Goal: Task Accomplishment & Management: Use online tool/utility

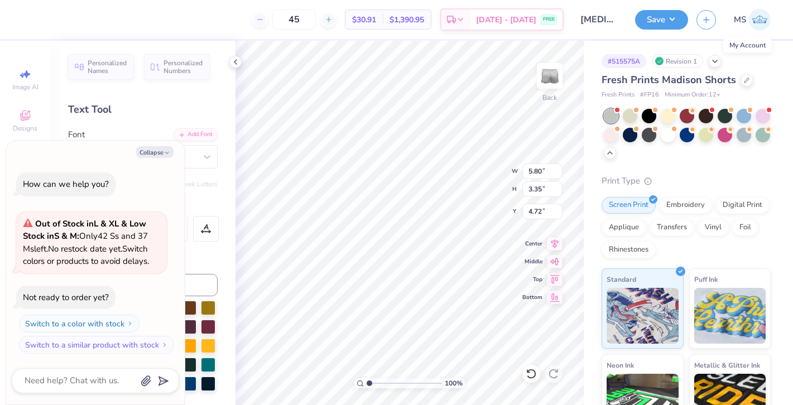
click at [760, 22] on img at bounding box center [760, 20] width 22 height 22
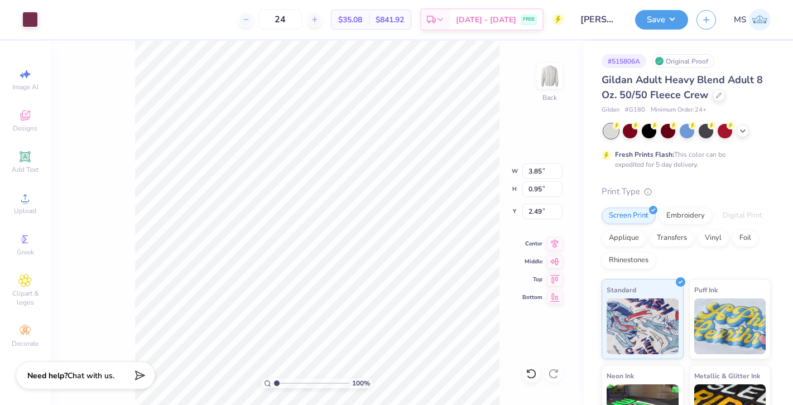
type input "3.85"
type input "0.95"
type input "2.49"
click at [30, 156] on icon at bounding box center [24, 156] width 13 height 13
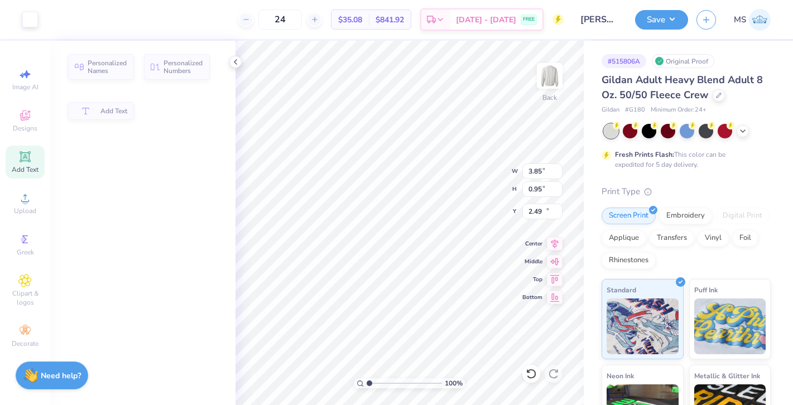
type input "5.89"
type input "1.71"
type input "11.02"
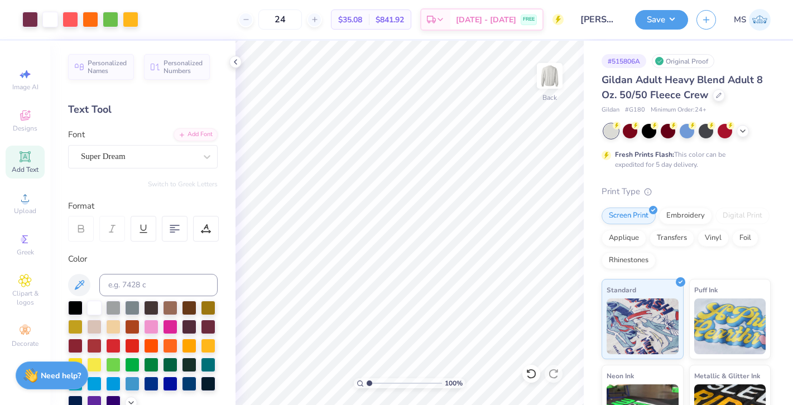
click at [584, 23] on input "Madeline Schoner : Towson University" at bounding box center [599, 19] width 55 height 22
click at [600, 18] on input "Madeline Schoner : Towson University" at bounding box center [599, 19] width 55 height 22
click at [674, 22] on button "Save" at bounding box center [661, 18] width 53 height 20
click at [592, 17] on input "Madeline Schoner : Towson University" at bounding box center [599, 19] width 55 height 22
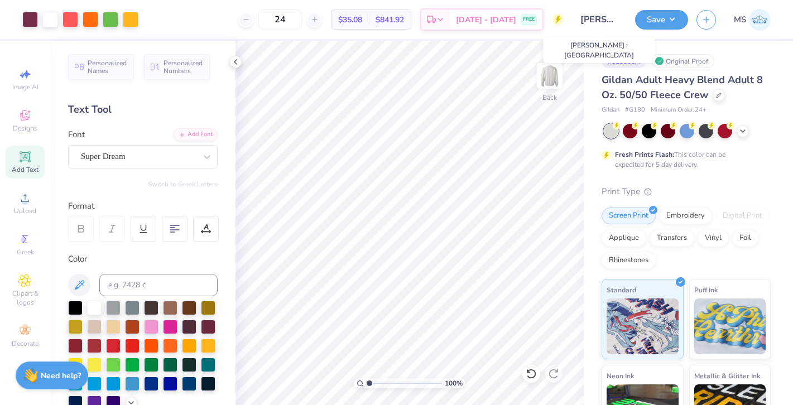
click at [596, 18] on input "Madeline Schoner : Towson University" at bounding box center [599, 19] width 55 height 22
click at [607, 20] on input "Madeline Schoner : Towson University" at bounding box center [599, 19] width 55 height 22
click at [302, 18] on input "24" at bounding box center [280, 19] width 44 height 20
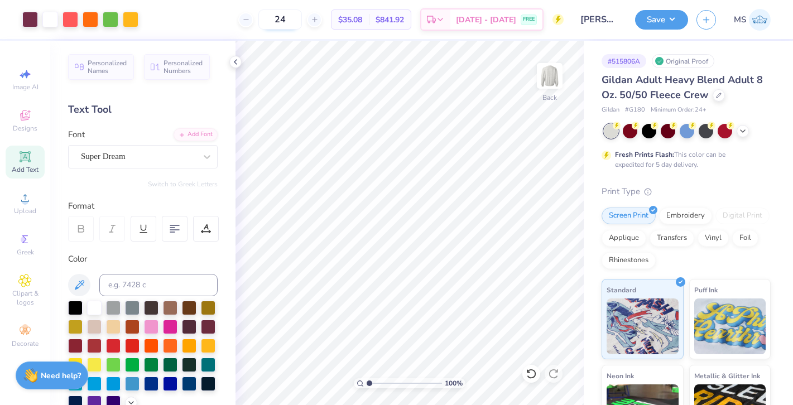
type input "2"
type input "12"
click at [24, 170] on span "Add Text" at bounding box center [25, 169] width 27 height 9
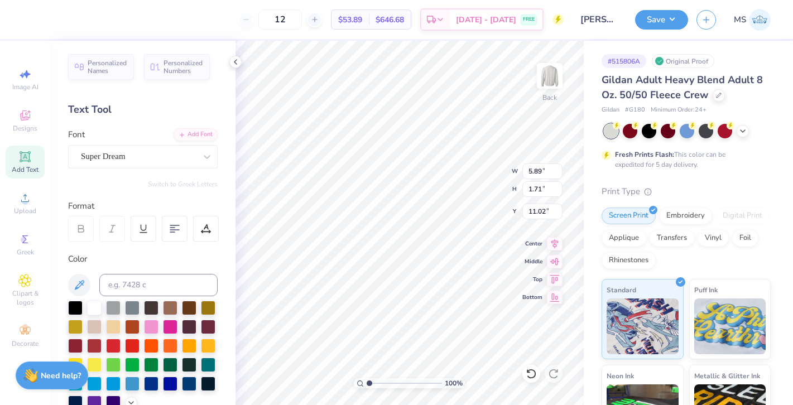
scroll to position [0, 1]
type textarea "TIGER"
click at [167, 157] on div "Super Dream" at bounding box center [138, 156] width 117 height 17
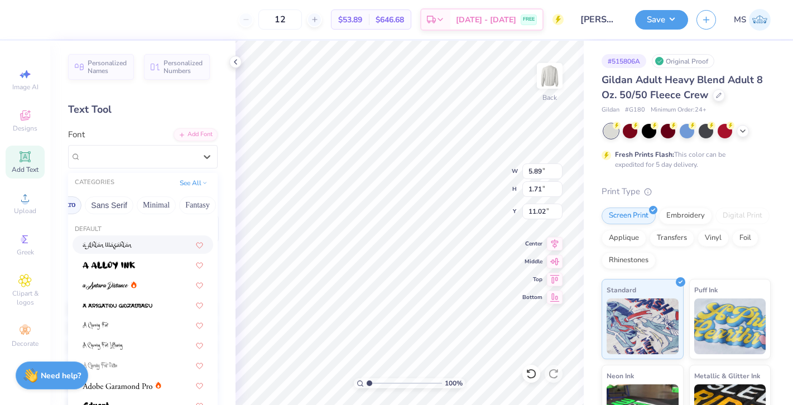
scroll to position [0, 265]
click at [149, 206] on button "Minimal" at bounding box center [143, 205] width 39 height 18
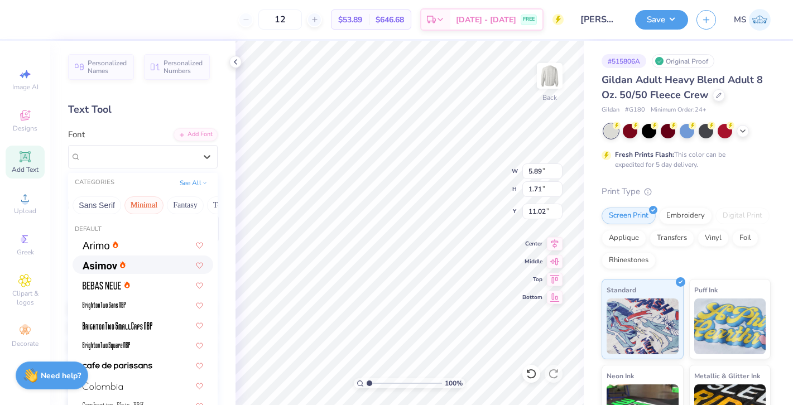
click at [126, 261] on div at bounding box center [143, 265] width 120 height 12
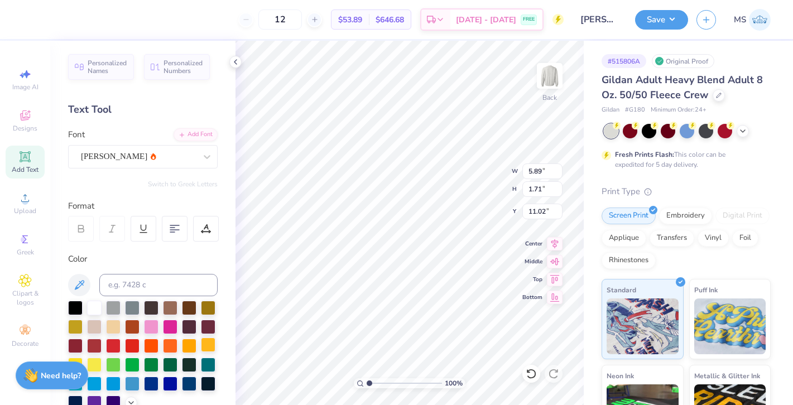
click at [206, 342] on div at bounding box center [208, 344] width 15 height 15
type input "1.98"
type input "1.88"
type input "4.31"
type input "4.92"
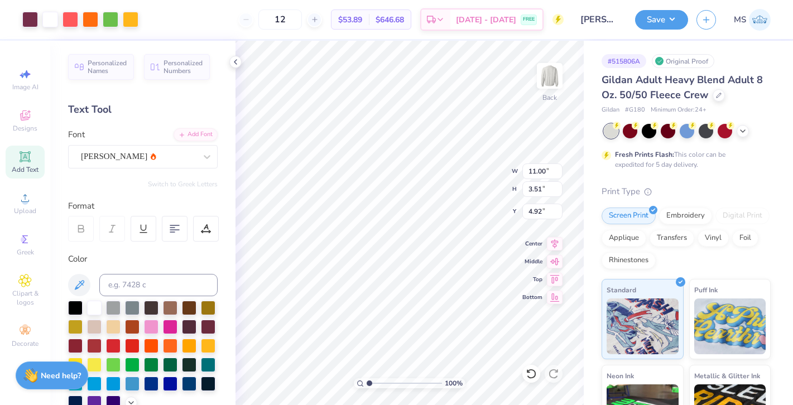
type input "6.69"
type input "1.78"
type input "2.64"
click at [118, 157] on div "Asimov" at bounding box center [138, 156] width 117 height 17
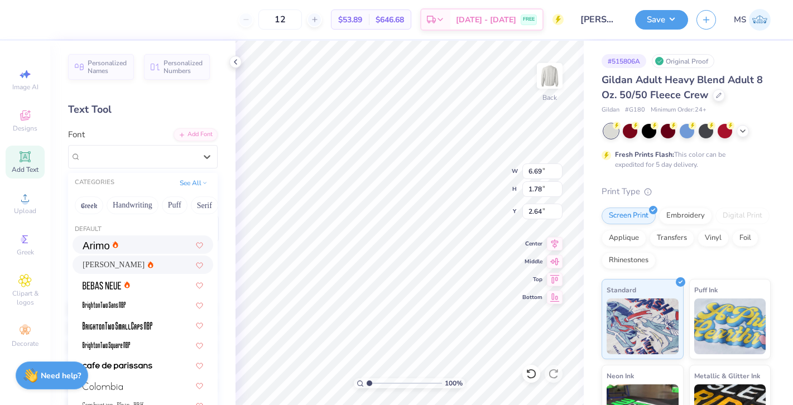
click at [105, 252] on div at bounding box center [143, 244] width 141 height 18
click at [139, 153] on div "Asimov" at bounding box center [127, 156] width 95 height 17
click at [105, 244] on div "Arimo" at bounding box center [97, 245] width 29 height 12
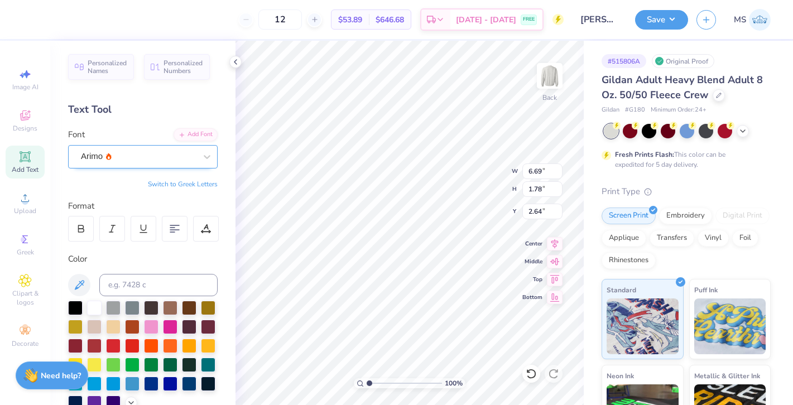
type input "7.27"
type input "1.72"
type input "2.67"
click at [142, 155] on div "Arimo" at bounding box center [138, 156] width 117 height 17
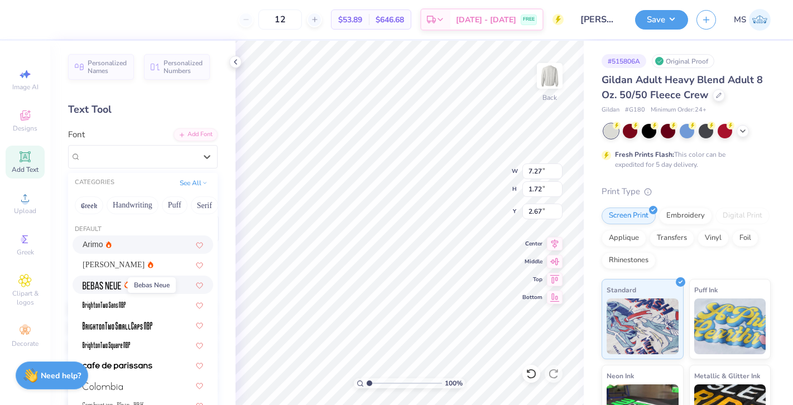
click at [113, 287] on img at bounding box center [102, 286] width 38 height 8
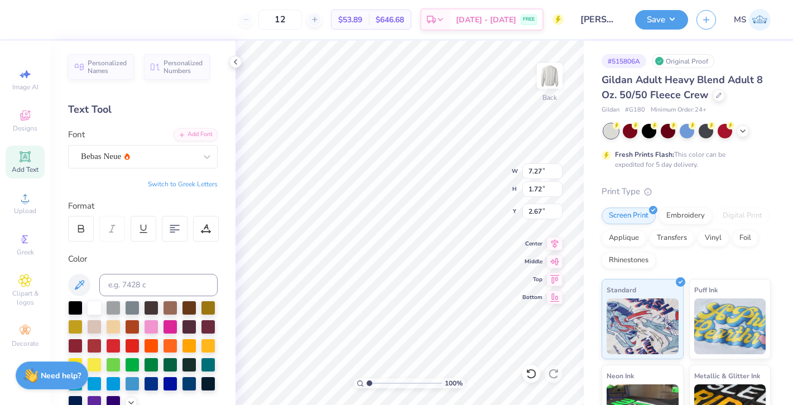
type input "3.94"
type input "1.74"
type input "2.66"
click at [76, 310] on div at bounding box center [75, 307] width 15 height 15
type input "3.00"
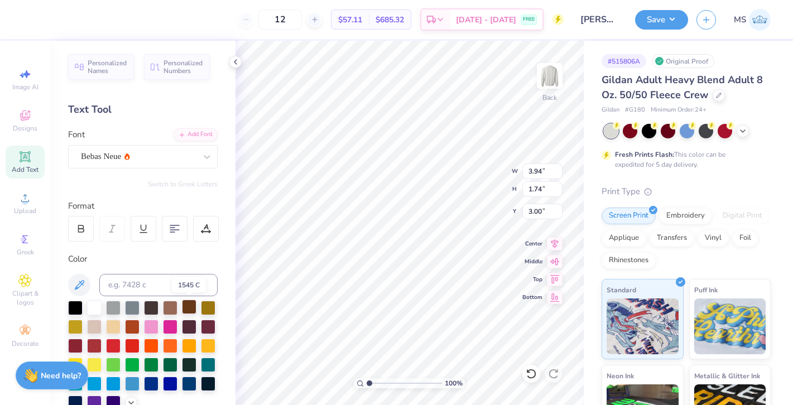
click at [190, 308] on div at bounding box center [189, 307] width 15 height 15
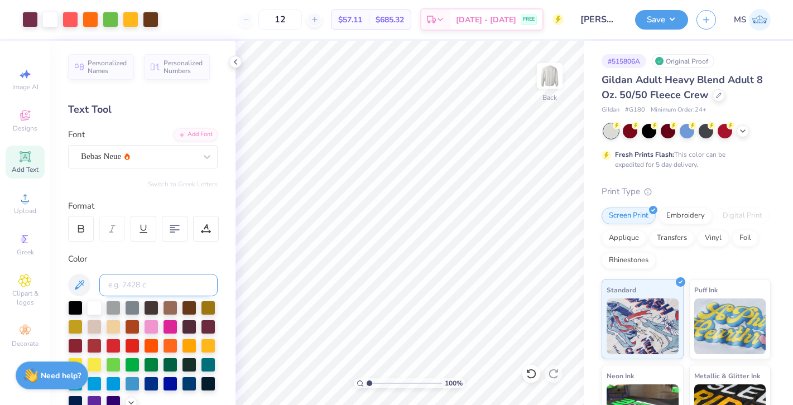
click at [133, 283] on input at bounding box center [158, 285] width 118 height 22
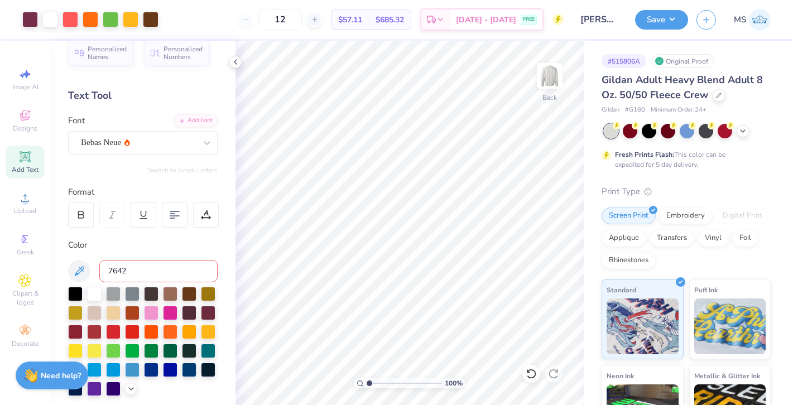
scroll to position [15, 0]
type input "7642"
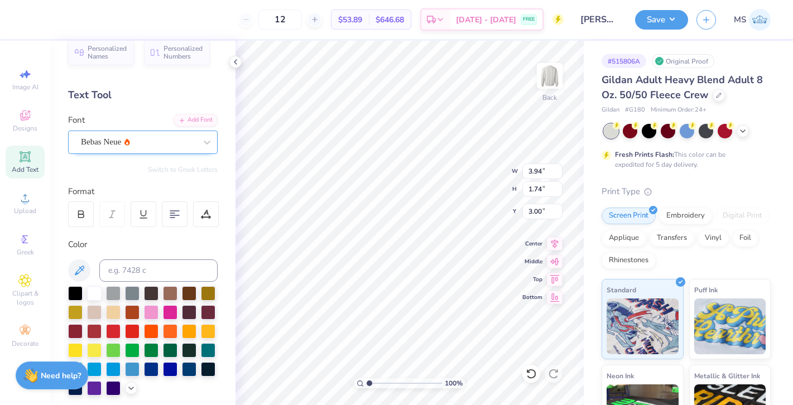
click at [151, 142] on div "Bebas Neue" at bounding box center [138, 141] width 117 height 17
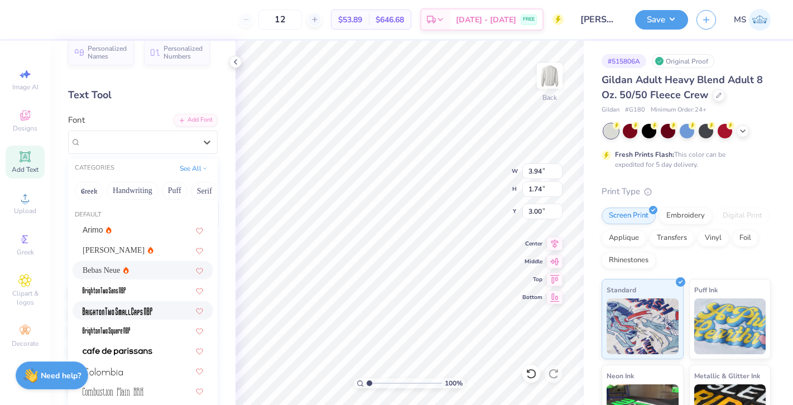
scroll to position [25, 0]
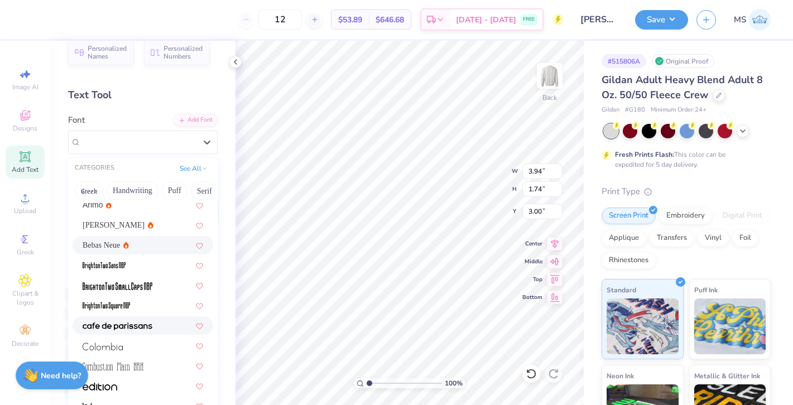
click at [151, 321] on span at bounding box center [118, 326] width 70 height 12
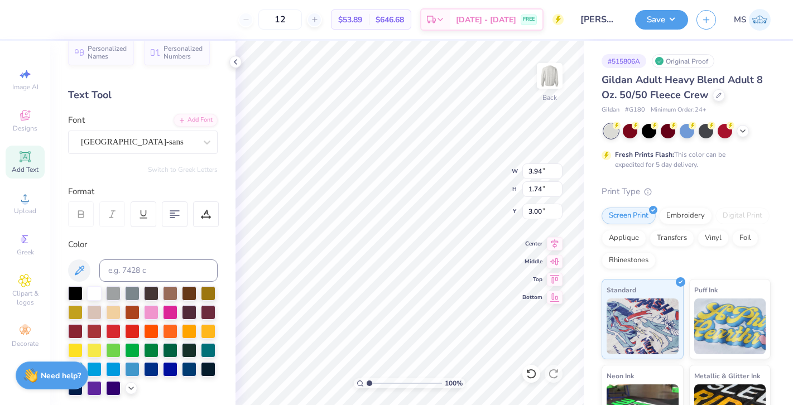
type input "4.27"
type input "1.24"
type input "3.25"
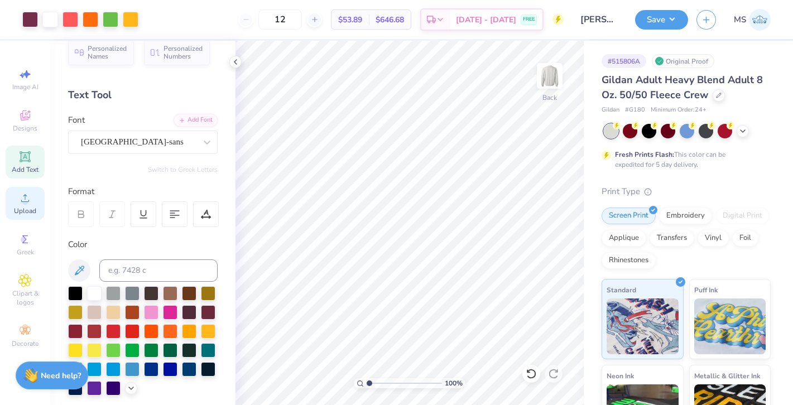
click at [25, 197] on icon at bounding box center [24, 197] width 13 height 13
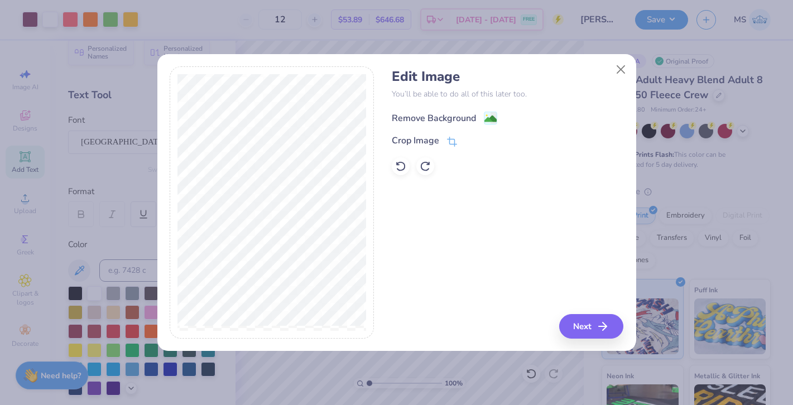
click at [418, 118] on div "Remove Background" at bounding box center [434, 118] width 84 height 13
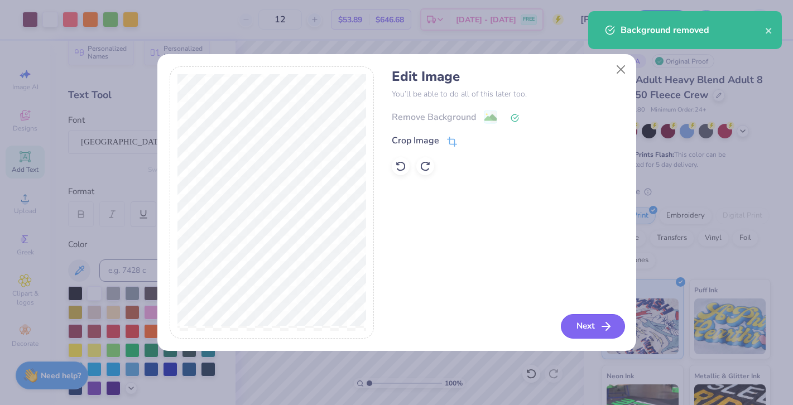
click at [589, 325] on button "Next" at bounding box center [593, 326] width 64 height 25
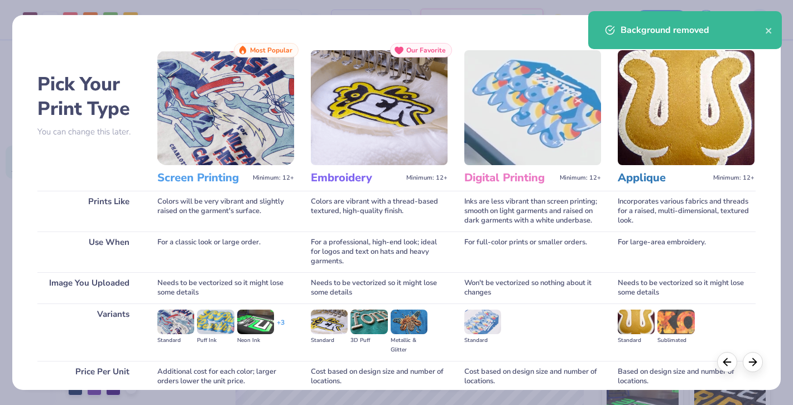
scroll to position [95, 0]
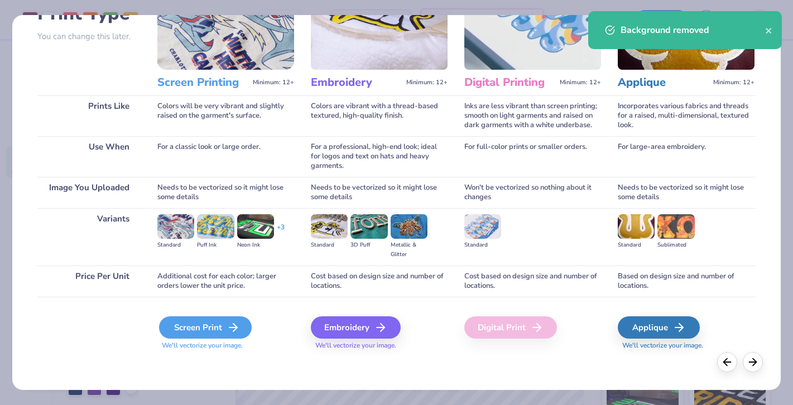
click at [201, 320] on div "Screen Print" at bounding box center [205, 327] width 93 height 22
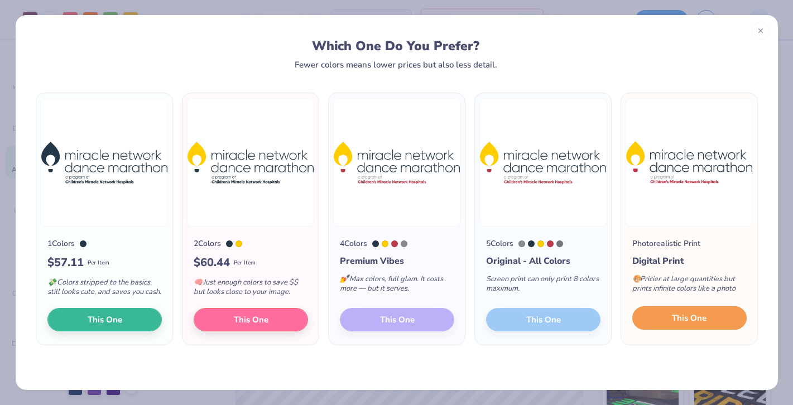
click at [694, 325] on span "This One" at bounding box center [689, 318] width 35 height 13
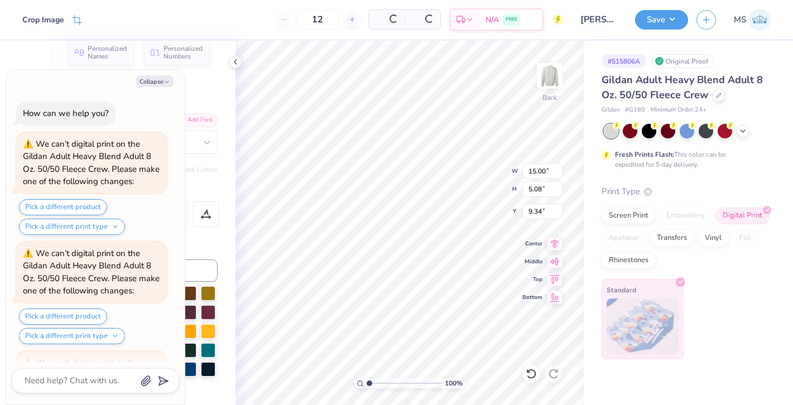
scroll to position [99, 0]
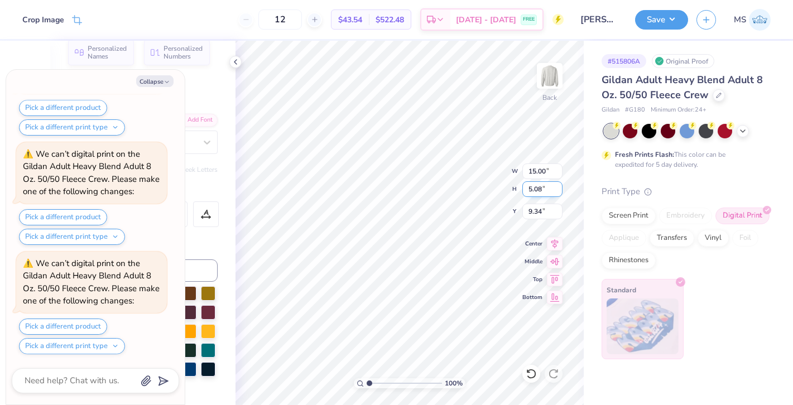
type textarea "x"
type input "10.20"
type input "3.45"
type input "10.96"
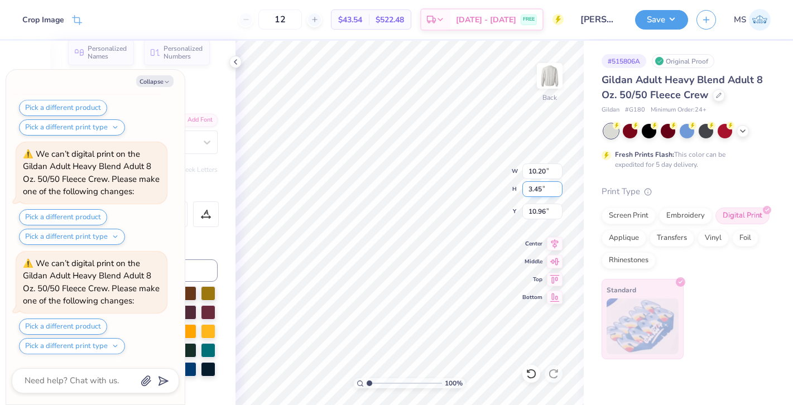
type textarea "x"
type input "8.42"
type textarea "x"
type input "9.09"
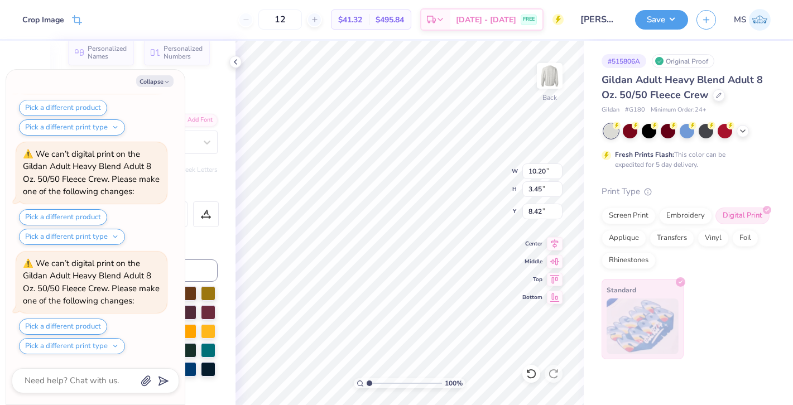
type input "3.08"
type input "8.80"
type textarea "x"
type input "1.98"
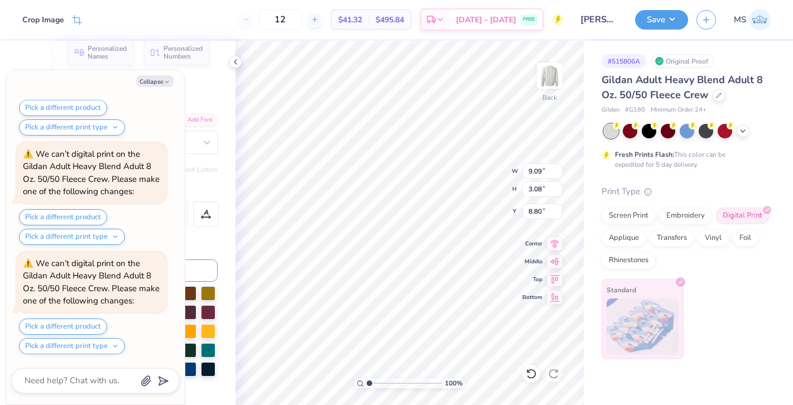
type input "1.88"
type input "5.44"
type textarea "x"
type input "5.43"
type textarea "x"
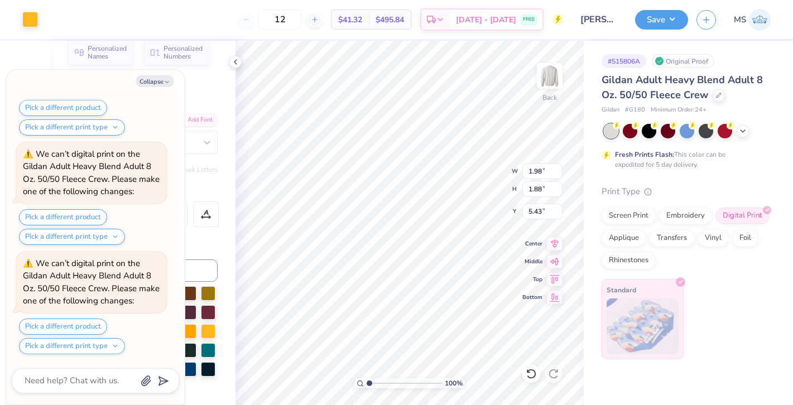
type input "10.63"
click at [525, 373] on icon at bounding box center [530, 373] width 11 height 11
type textarea "x"
type input "12.67"
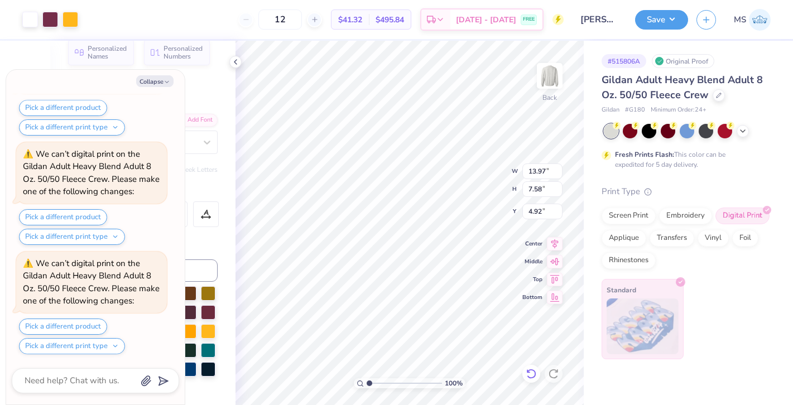
type input "6.95"
click at [525, 373] on icon at bounding box center [530, 373] width 11 height 11
click at [530, 373] on icon at bounding box center [530, 373] width 11 height 11
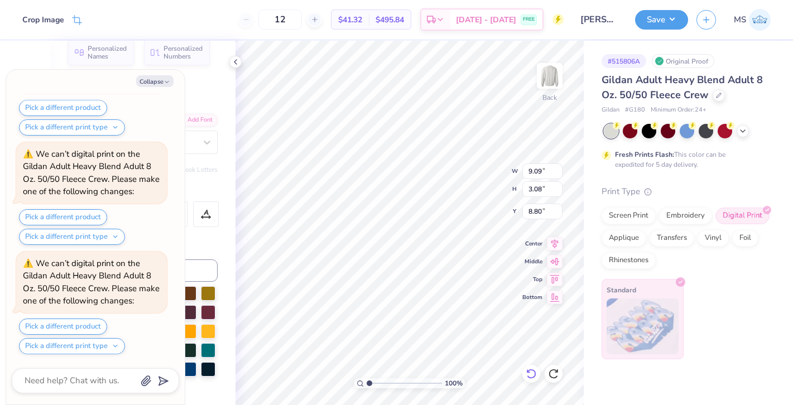
type textarea "x"
type input "12.68"
type textarea "x"
type input "3.00"
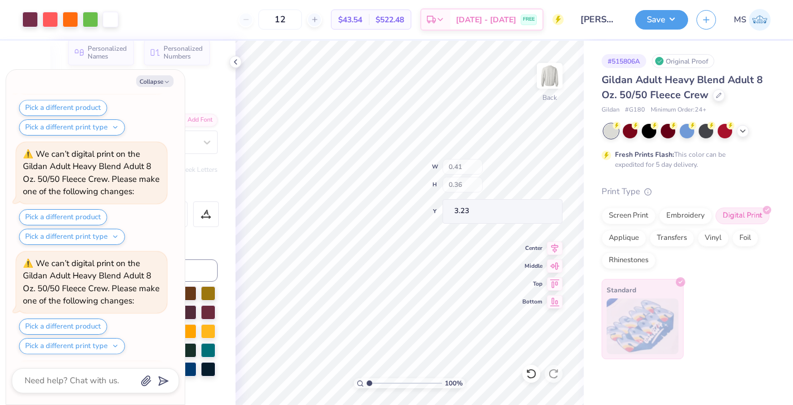
scroll to position [1958, 0]
type textarea "x"
type input "3.65"
type textarea "x"
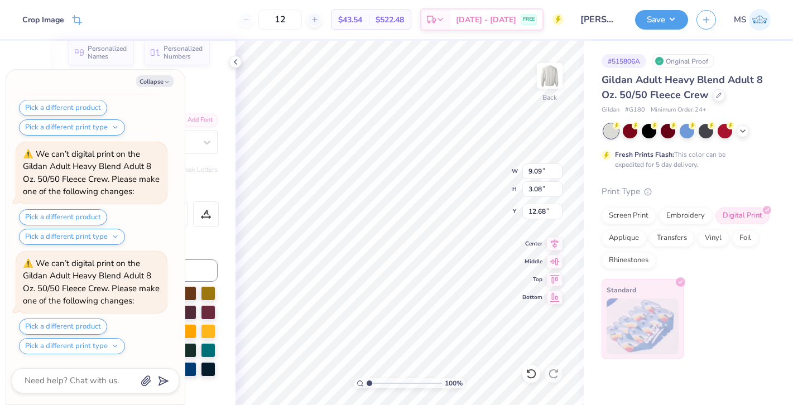
type input "11.88"
type textarea "x"
type input "9.83"
type input "3.33"
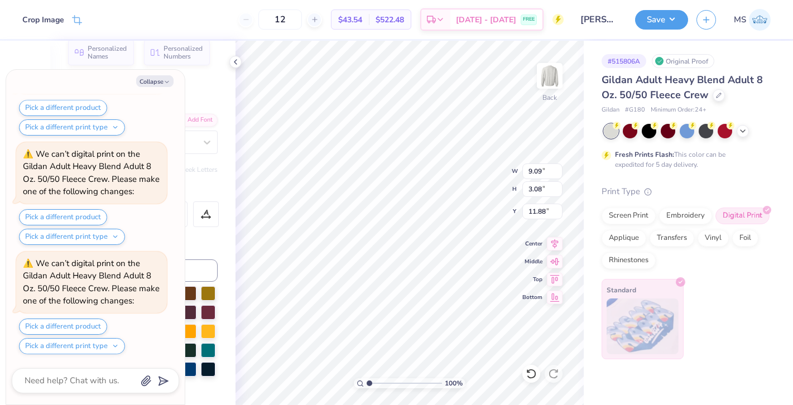
type input "11.62"
type textarea "x"
type input "6.97"
type input "2.36"
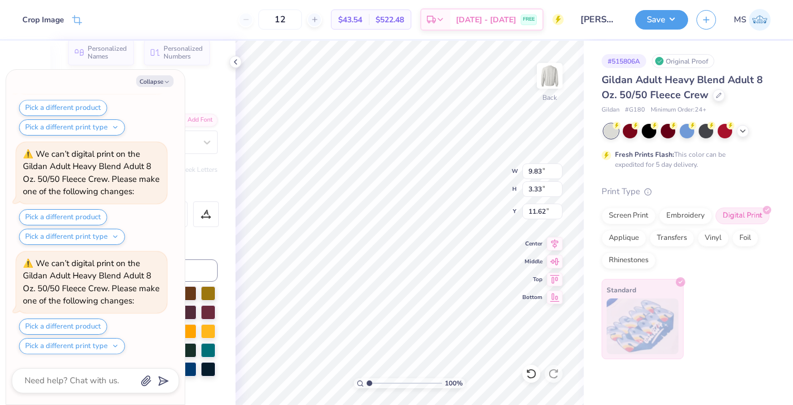
type input "12.59"
type textarea "x"
type input "9.52"
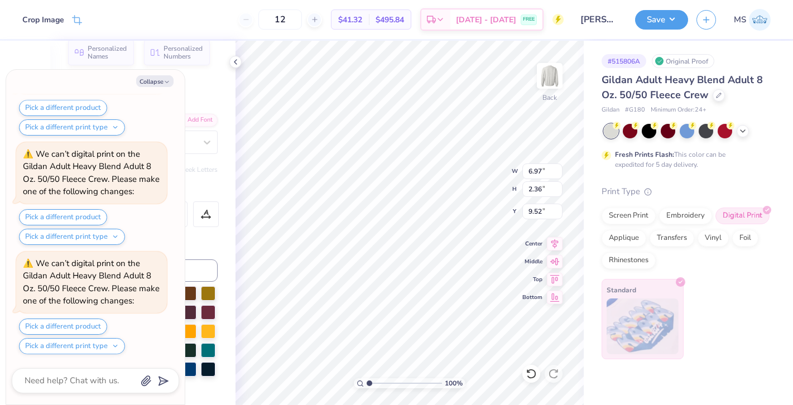
type textarea "x"
type input "8.27"
type input "2.80"
type input "9.07"
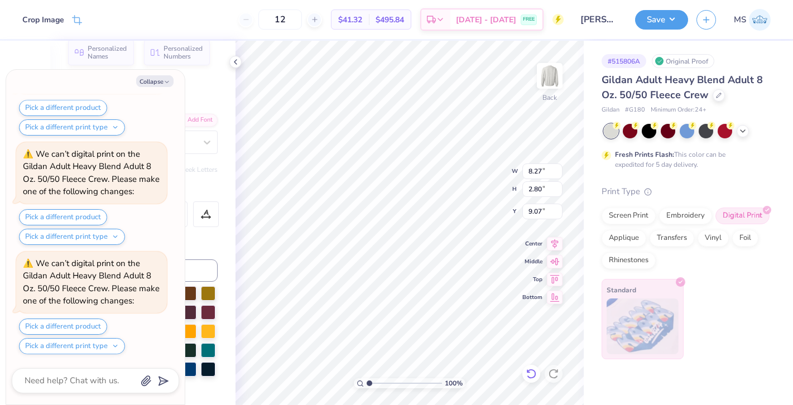
click at [528, 378] on icon at bounding box center [530, 373] width 11 height 11
type textarea "x"
type input "6.97"
type input "2.36"
type input "9.52"
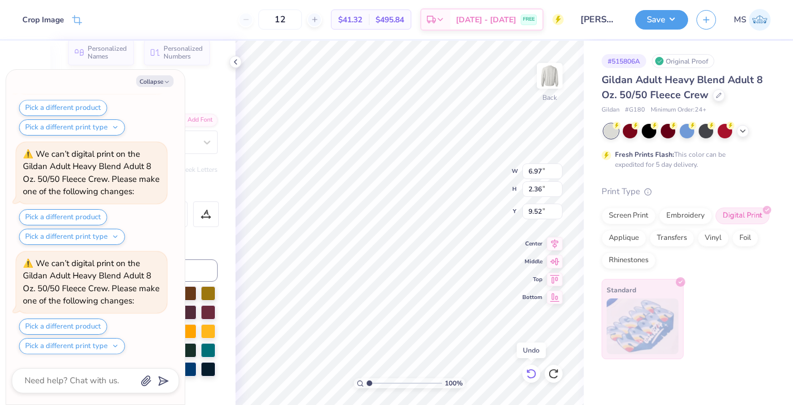
click at [528, 378] on icon at bounding box center [530, 373] width 11 height 11
type textarea "x"
type input "12.59"
click at [528, 378] on icon at bounding box center [530, 373] width 11 height 11
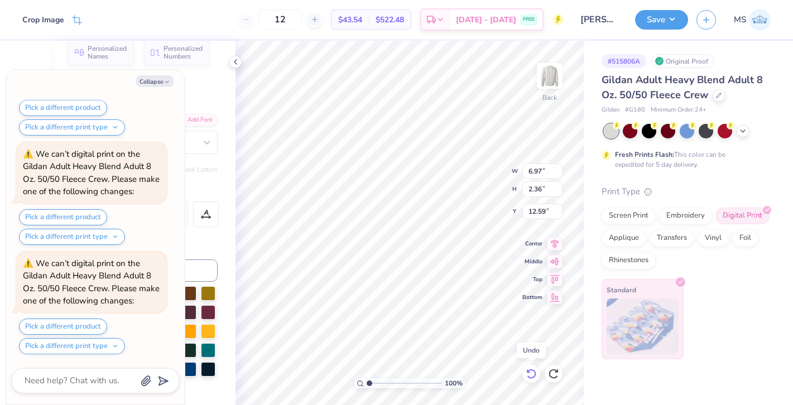
type textarea "x"
type input "9.83"
type input "3.33"
type input "11.62"
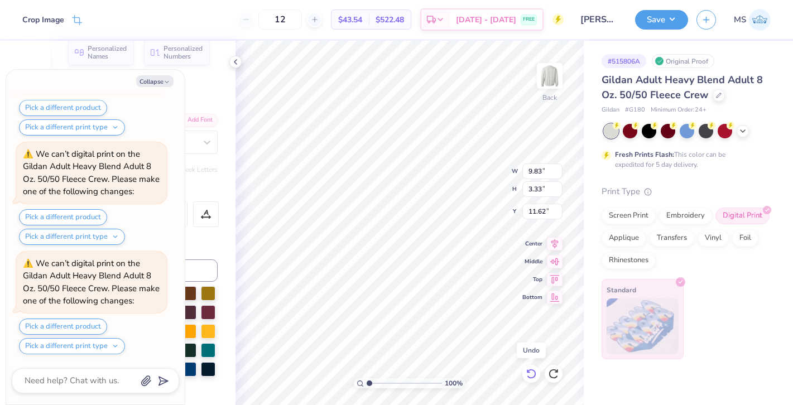
click at [528, 378] on icon at bounding box center [530, 373] width 11 height 11
type textarea "x"
type input "9.09"
type input "3.08"
type input "11.88"
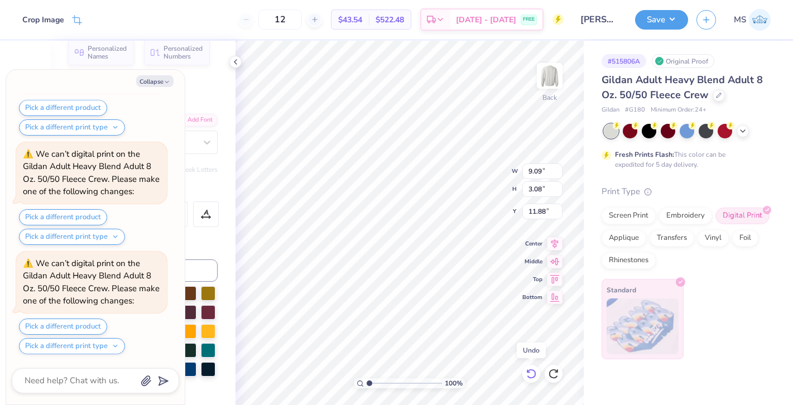
click at [528, 378] on icon at bounding box center [530, 373] width 11 height 11
type textarea "x"
type input "12.68"
click at [528, 378] on icon at bounding box center [530, 373] width 11 height 11
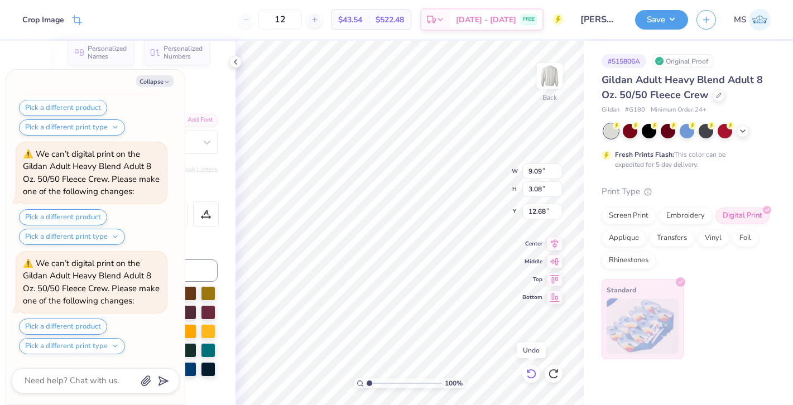
click at [528, 378] on icon at bounding box center [530, 373] width 11 height 11
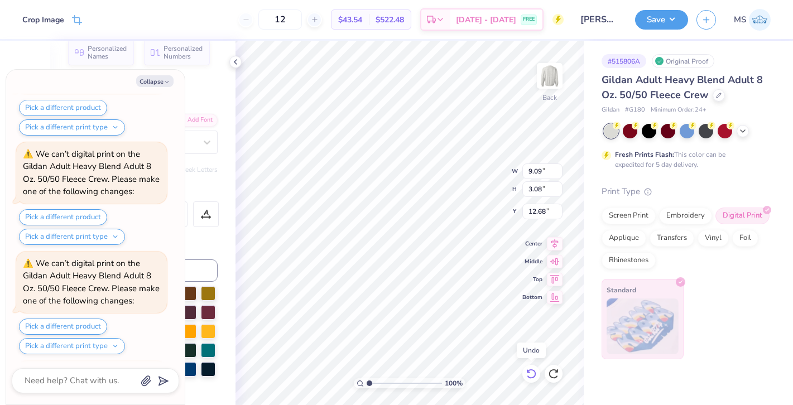
click at [528, 378] on icon at bounding box center [530, 373] width 11 height 11
click at [530, 372] on icon at bounding box center [530, 373] width 11 height 11
type textarea "x"
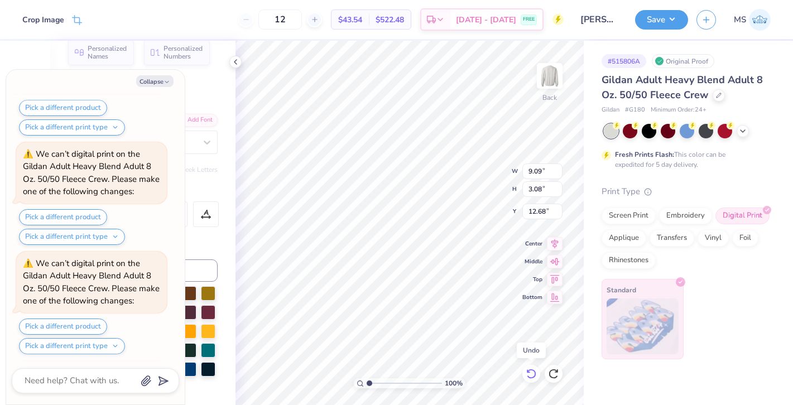
type input "8.80"
click at [530, 372] on icon at bounding box center [530, 373] width 11 height 11
type textarea "x"
type input "10.20"
type input "3.45"
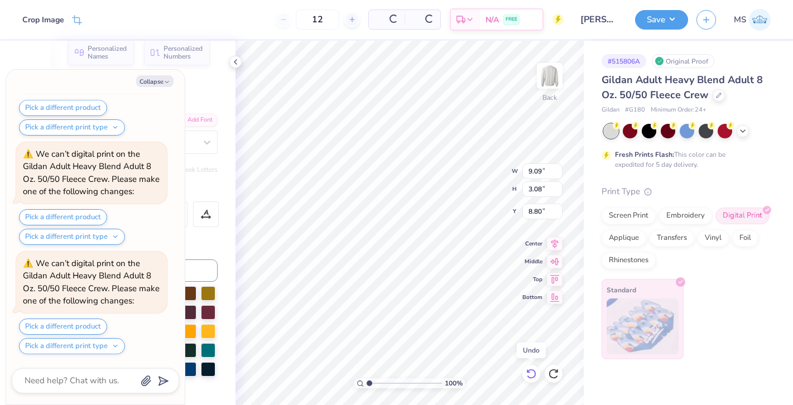
type input "8.42"
click at [530, 372] on icon at bounding box center [530, 373] width 11 height 11
type textarea "x"
type input "10.96"
click at [530, 372] on icon at bounding box center [530, 373] width 11 height 11
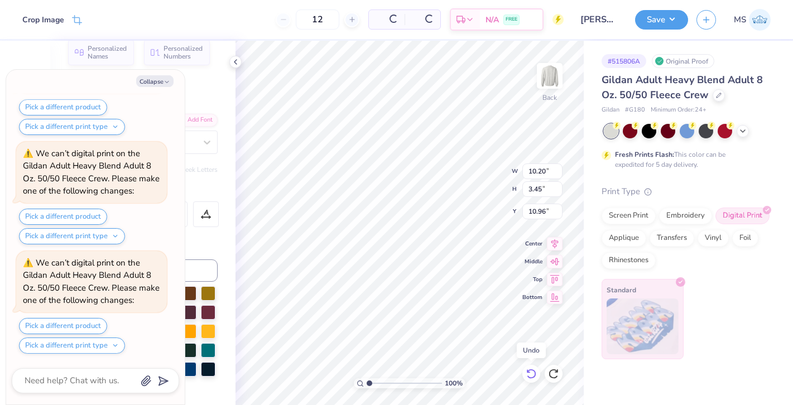
type textarea "x"
type input "15.00"
type input "5.08"
type input "9.34"
click at [530, 372] on icon at bounding box center [530, 373] width 11 height 11
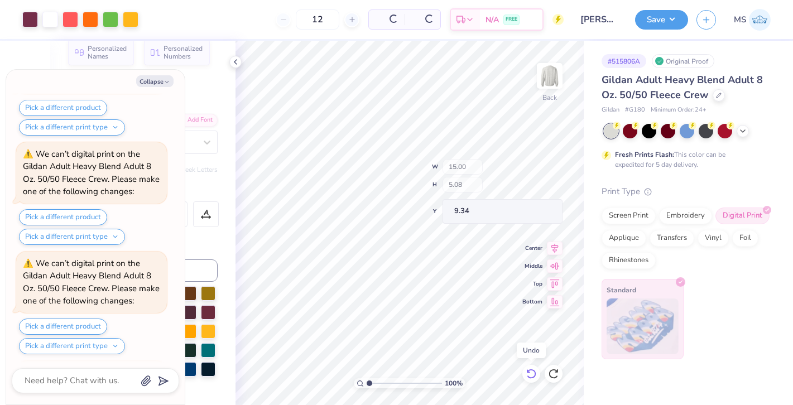
scroll to position [5675, 0]
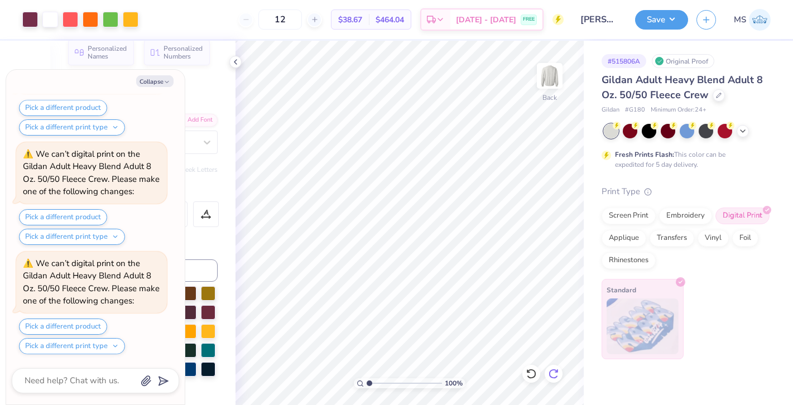
click at [554, 375] on icon at bounding box center [553, 373] width 11 height 11
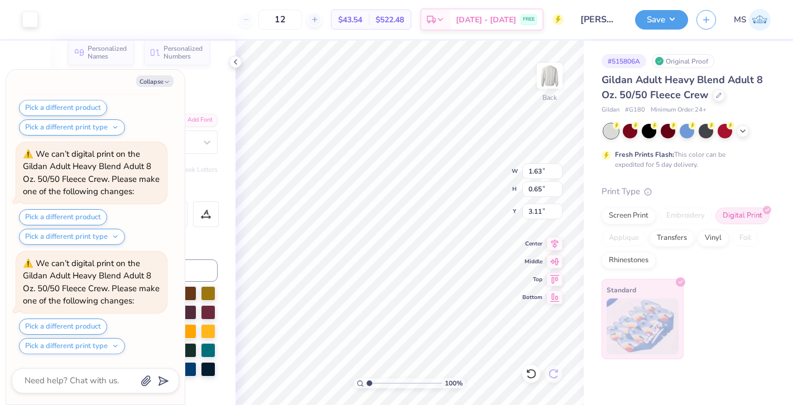
scroll to position [5894, 0]
type textarea "x"
type input "7.31"
type textarea "x"
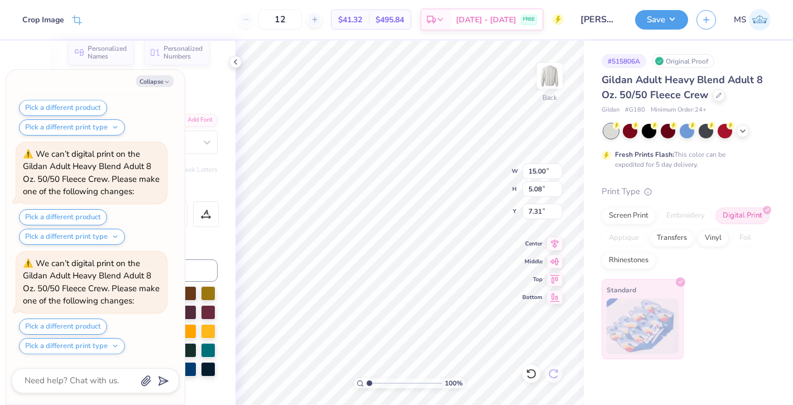
type input "10.45"
type input "3.54"
type input "8.85"
type textarea "x"
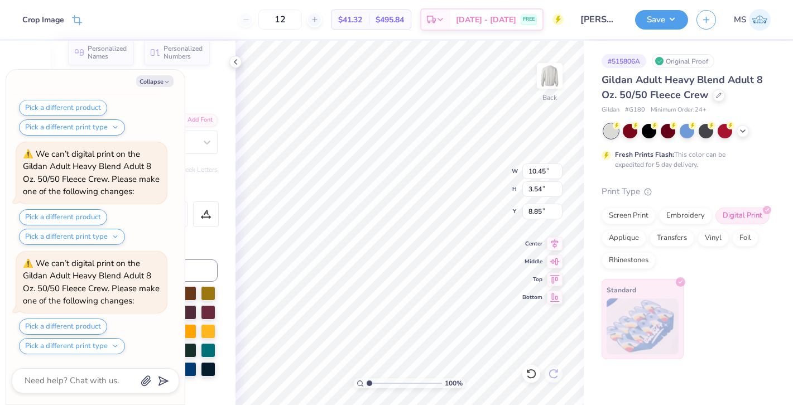
type input "8.34"
type textarea "x"
type input "10.07"
type input "3.41"
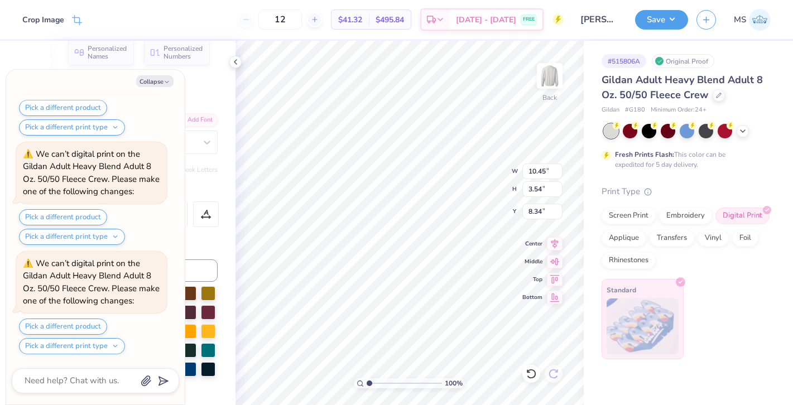
type input "8.46"
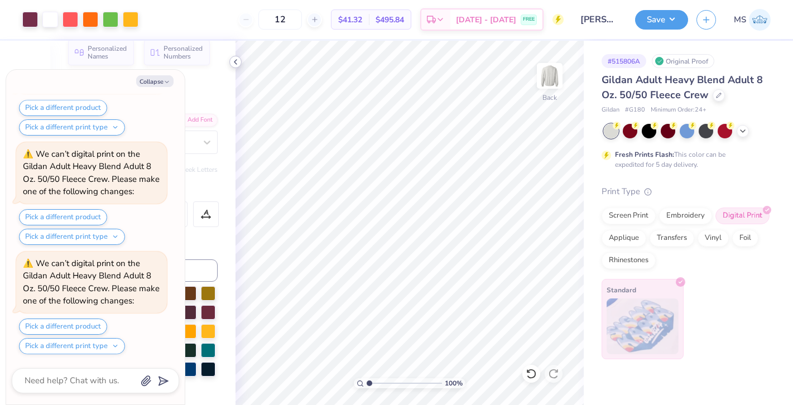
click at [236, 66] on div at bounding box center [235, 62] width 12 height 12
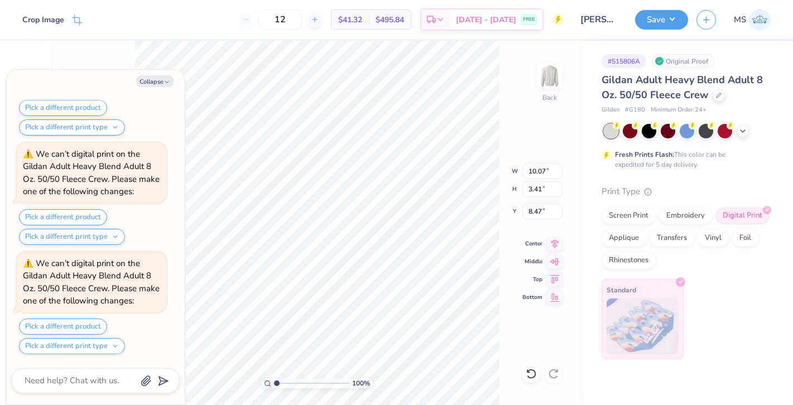
scroll to position [6768, 0]
type textarea "x"
type input "8.17"
type input "2.77"
type input "9.11"
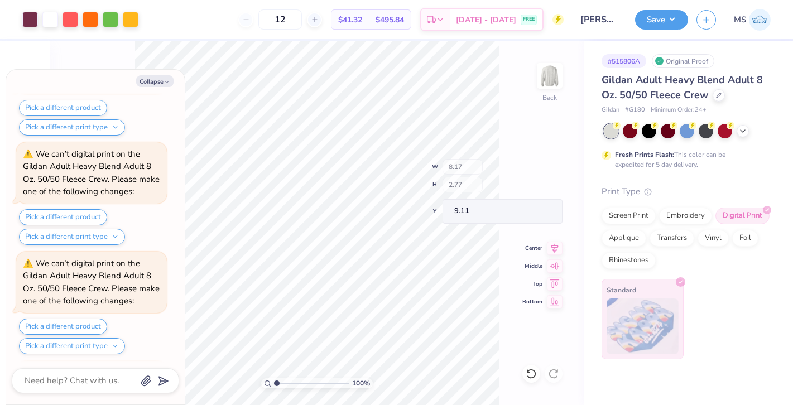
scroll to position [6878, 0]
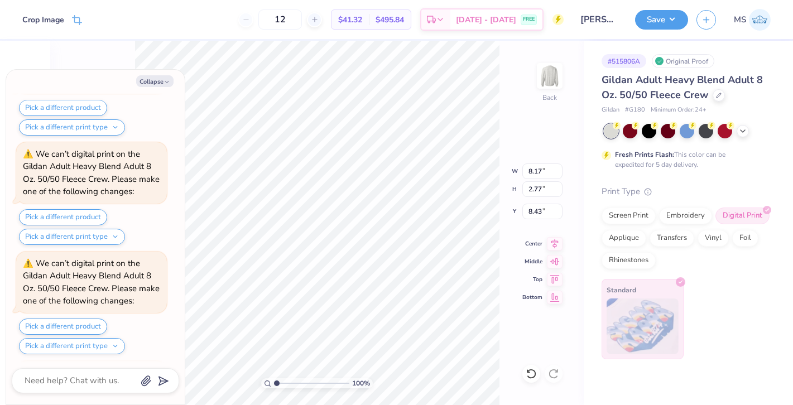
type textarea "x"
type input "8.43"
type textarea "x"
type input "10.49"
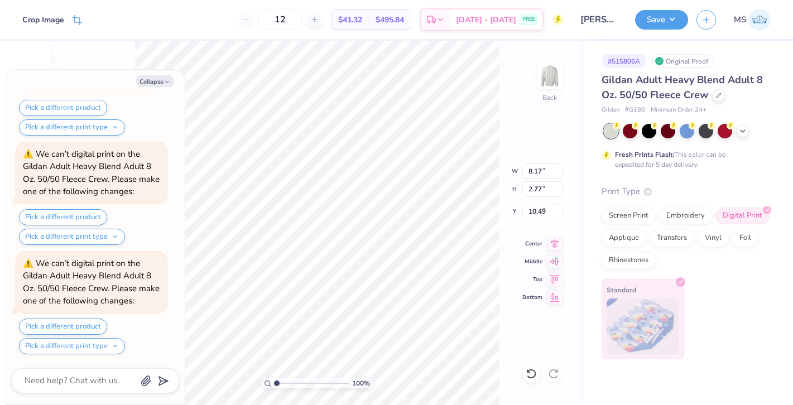
scroll to position [7096, 0]
type textarea "x"
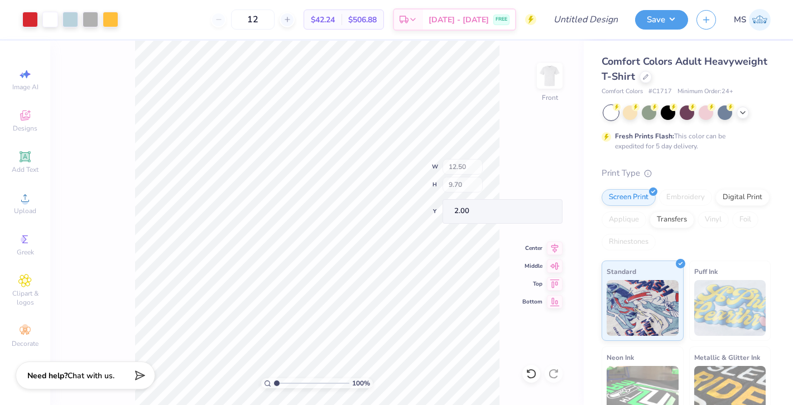
type input "7.89"
type input "6.88"
type input "3.33"
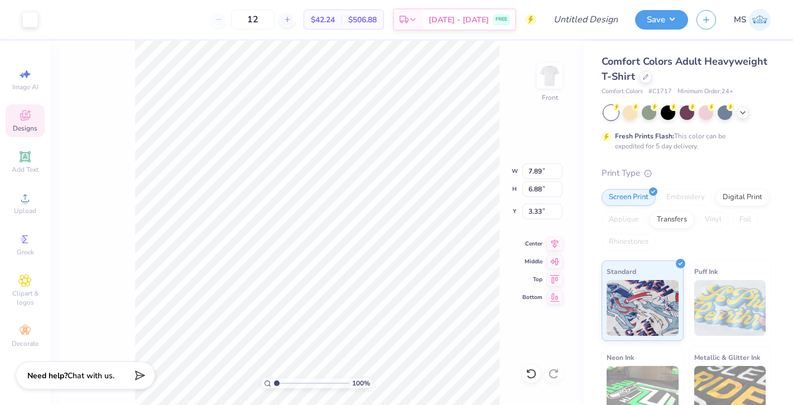
type input "9.76"
type input "2.86"
type input "8.06"
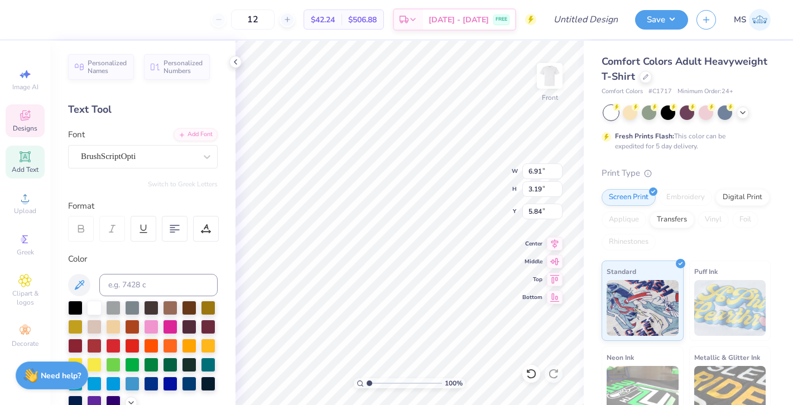
type textarea "F"
type input "2.43"
type input "1.57"
type input "5.64"
type textarea "F"
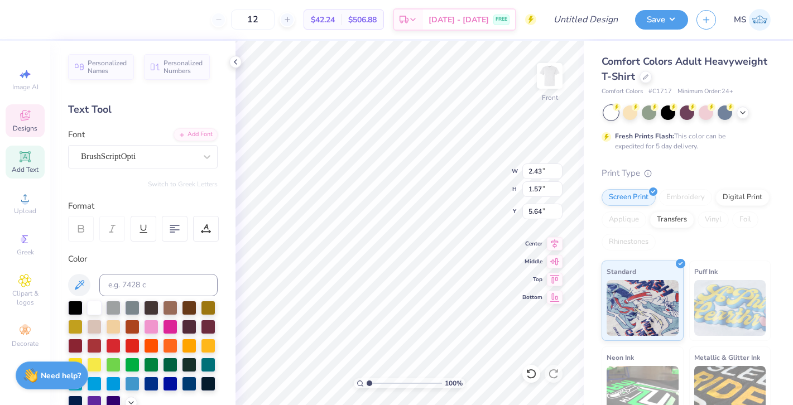
scroll to position [1, 0]
type textarea "Dance Competition"
type input "3.36"
type input "0.78"
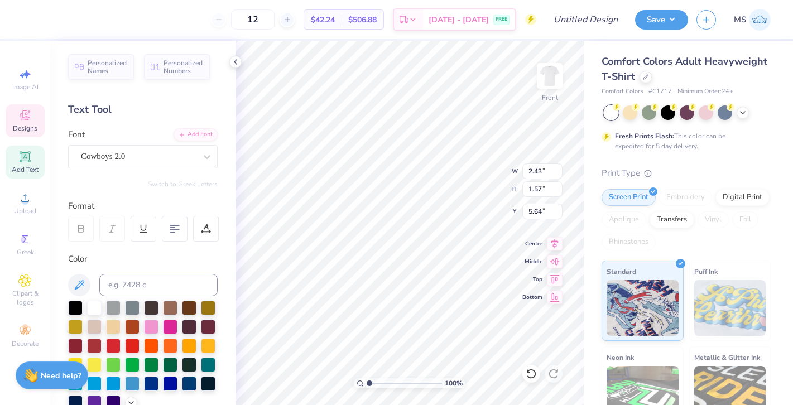
type input "4.99"
type input "6.61"
type input "4.02"
type textarea "p"
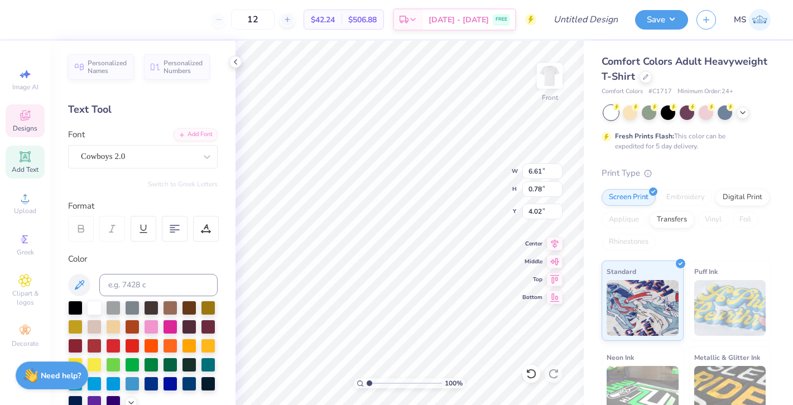
type textarea "Hall of Fame"
type input "3.67"
type input "1.91"
click at [532, 375] on icon at bounding box center [530, 373] width 11 height 11
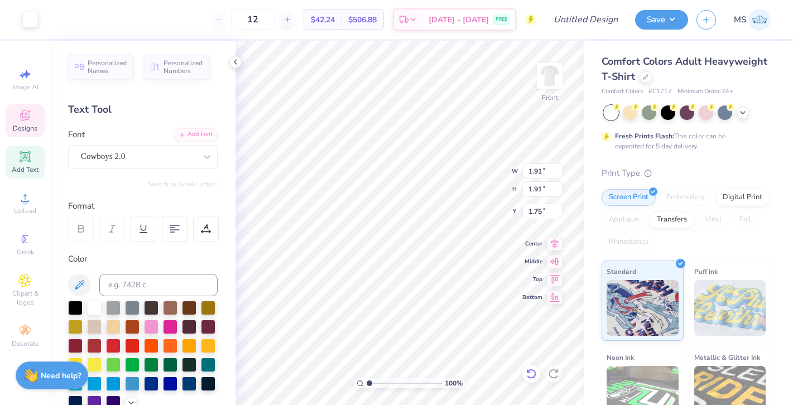
type input "2.24"
click at [528, 374] on icon at bounding box center [530, 373] width 11 height 11
type input "2.00"
type input "1.75"
type input "2.39"
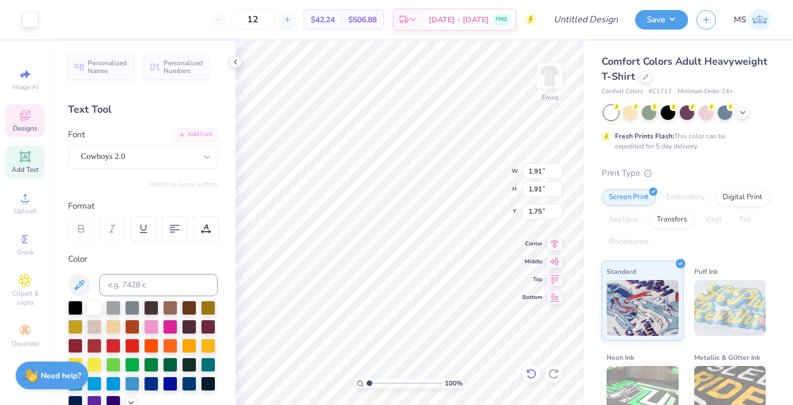
type input "2.39"
type input "1.51"
type input "1.28"
type input "0.94"
type input "0.62"
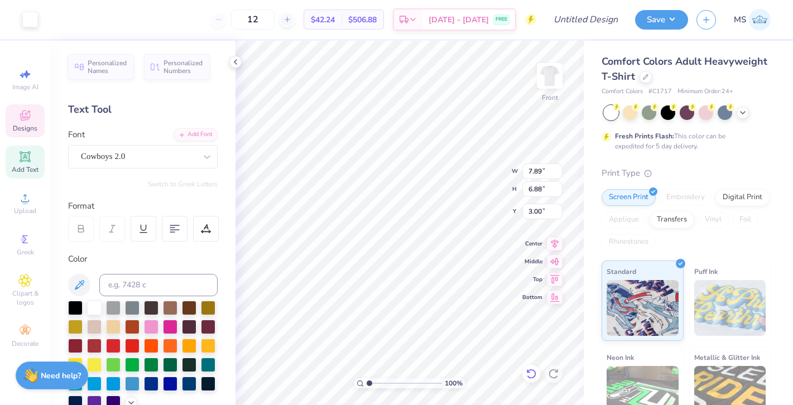
type input "7.40"
type textarea "02"
type input "12.63"
type input "10.61"
click at [532, 370] on icon at bounding box center [530, 373] width 11 height 11
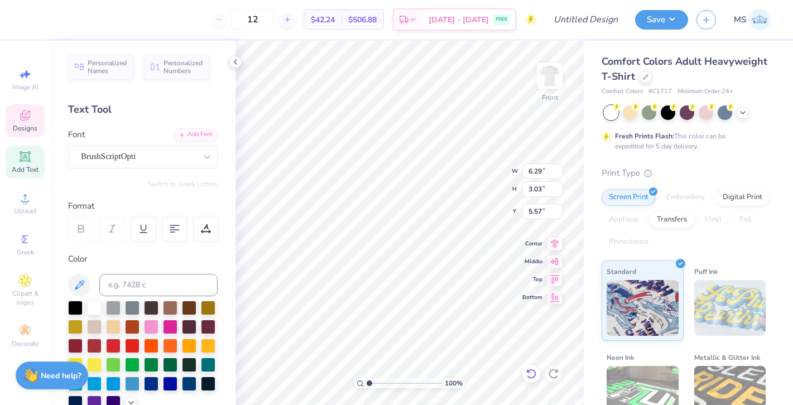
type input "5.23"
type input "3.62"
click at [546, 73] on img at bounding box center [549, 76] width 45 height 45
click at [547, 79] on img at bounding box center [549, 76] width 45 height 45
click at [542, 76] on img at bounding box center [549, 76] width 45 height 45
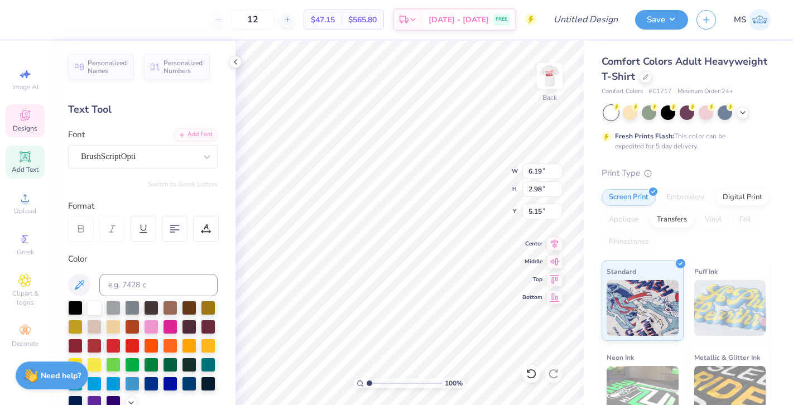
type input "5.90"
type input "3.25"
type input "4.74"
type textarea "Dance Competition"
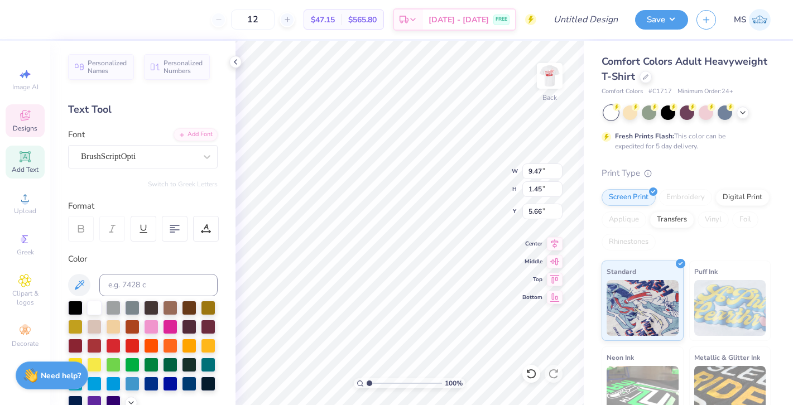
type input "5.71"
type input "4.60"
type input "2.06"
type input "3.41"
type input "9.47"
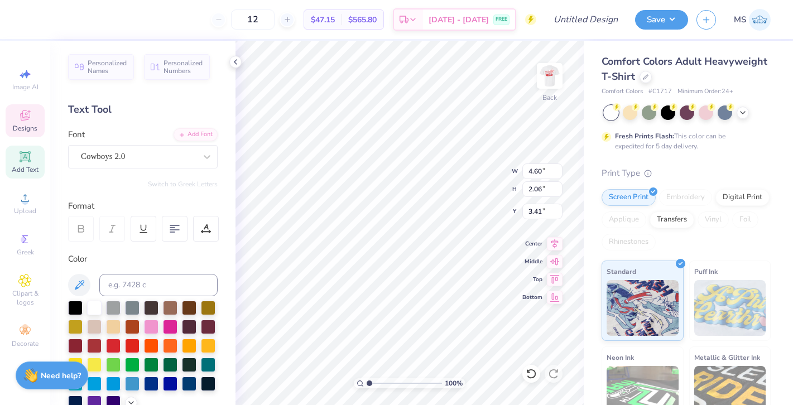
type input "1.45"
type input "5.46"
type input "7.38"
type input "1.13"
type input "5.79"
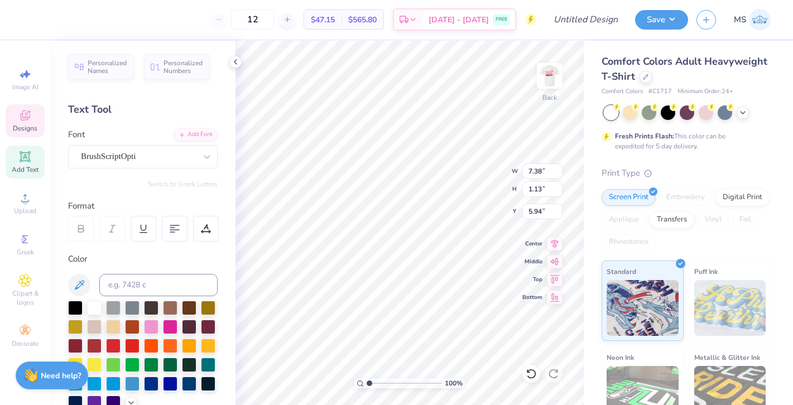
type input "5.94"
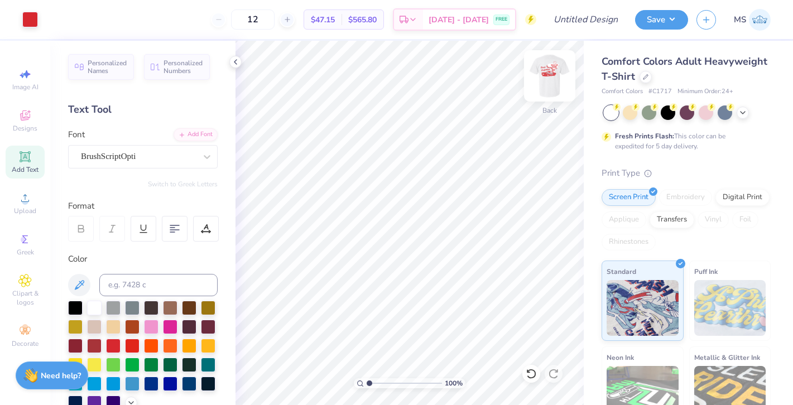
click at [556, 84] on img at bounding box center [549, 76] width 45 height 45
click at [543, 81] on img at bounding box center [549, 76] width 45 height 45
click at [547, 71] on img at bounding box center [549, 76] width 45 height 45
click at [553, 74] on img at bounding box center [549, 76] width 45 height 45
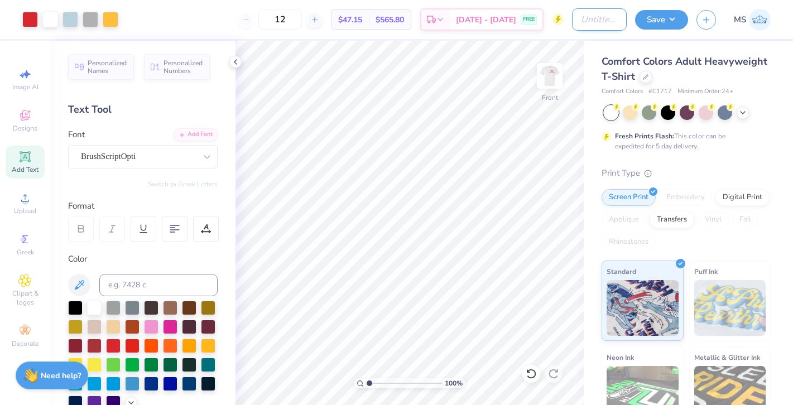
click at [572, 17] on input "Design Title" at bounding box center [599, 19] width 55 height 22
type input "V"
type input "G"
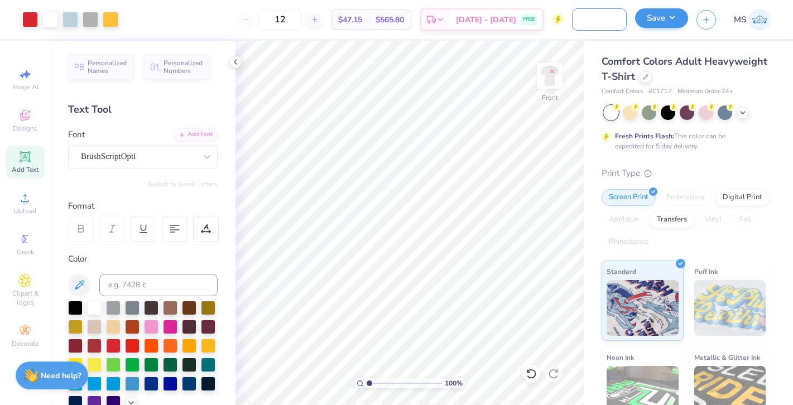
type input "HoF Vintage Car Tee"
click at [659, 18] on button "Save" at bounding box center [661, 18] width 53 height 20
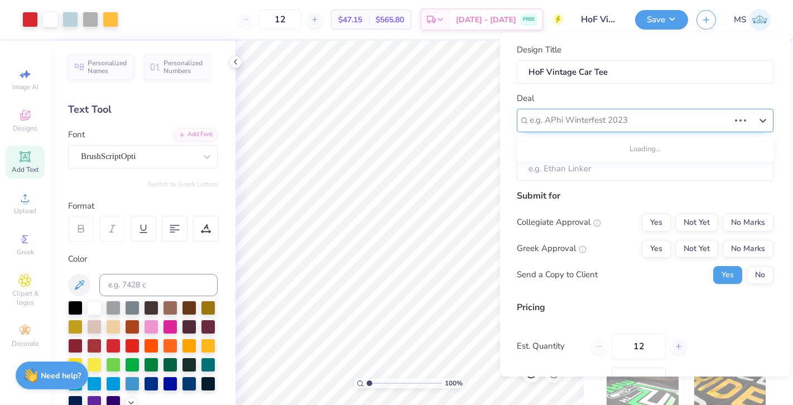
click at [632, 115] on div at bounding box center [629, 120] width 200 height 15
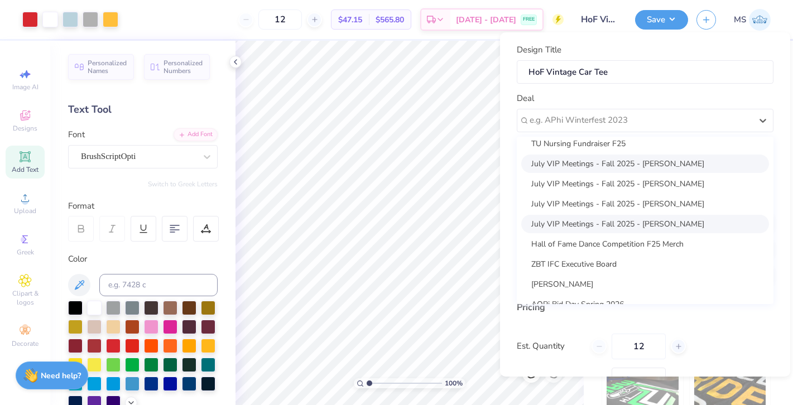
scroll to position [311, 0]
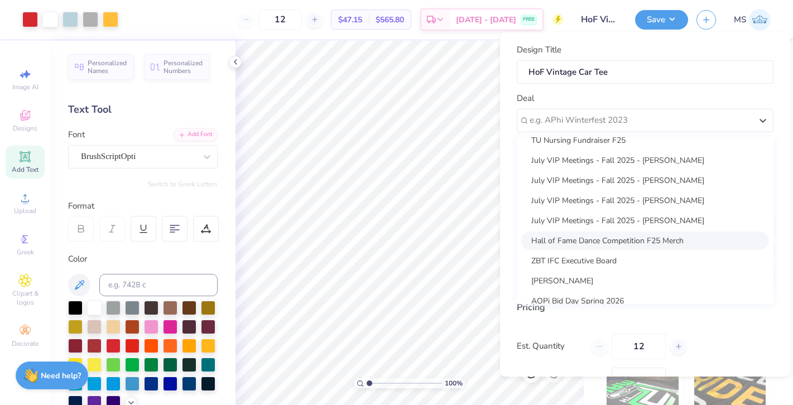
click at [630, 240] on div "Hall of Fame Dance Competition F25 Merch" at bounding box center [645, 240] width 248 height 18
type input "[PERSON_NAME]"
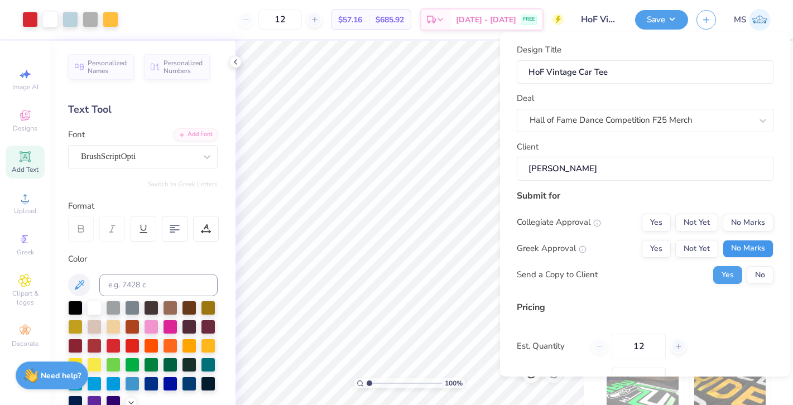
click at [741, 244] on button "No Marks" at bounding box center [747, 249] width 51 height 18
click at [747, 230] on button "No Marks" at bounding box center [747, 223] width 51 height 18
type input "$47.15"
click at [656, 340] on input "12" at bounding box center [638, 347] width 54 height 26
type input "1"
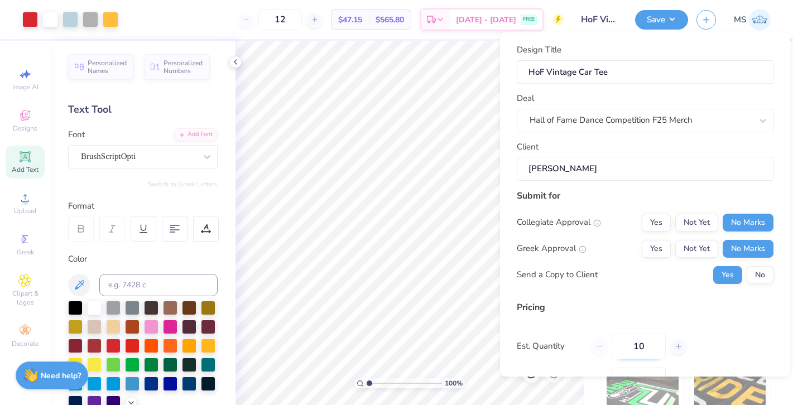
type input "100"
type input "– –"
type input "97"
type input "$20.19"
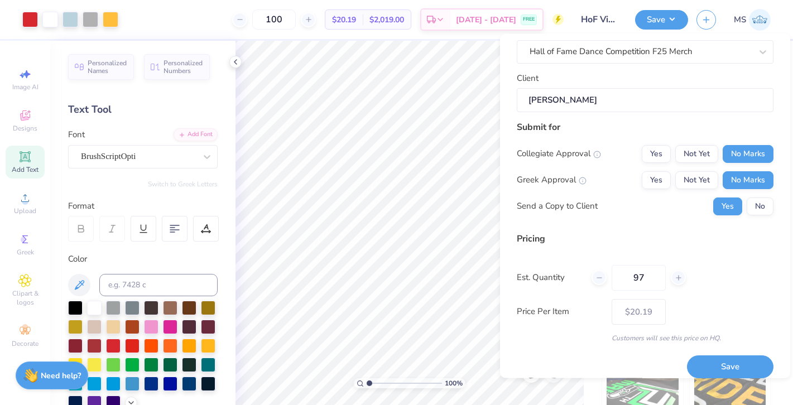
scroll to position [75, 0]
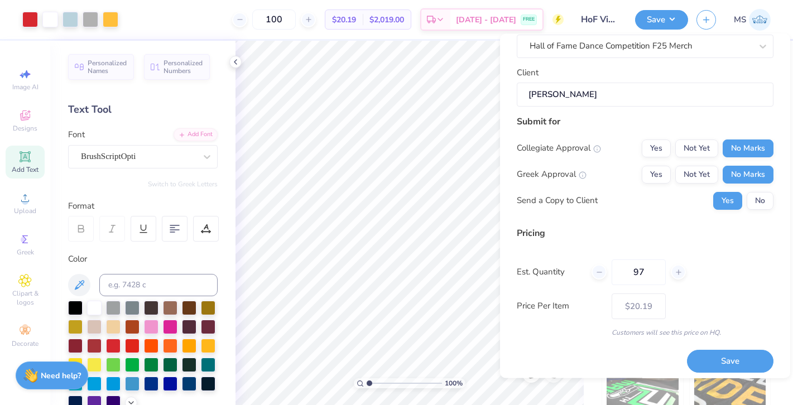
type input "97"
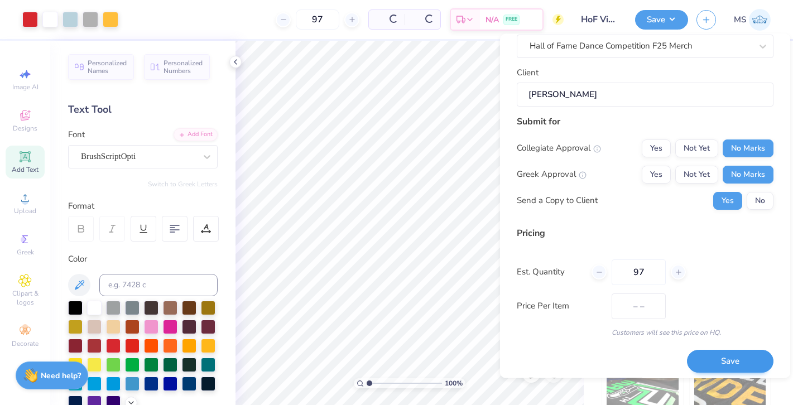
type input "$20.66"
type input "97"
click at [710, 359] on button "Save" at bounding box center [730, 361] width 86 height 23
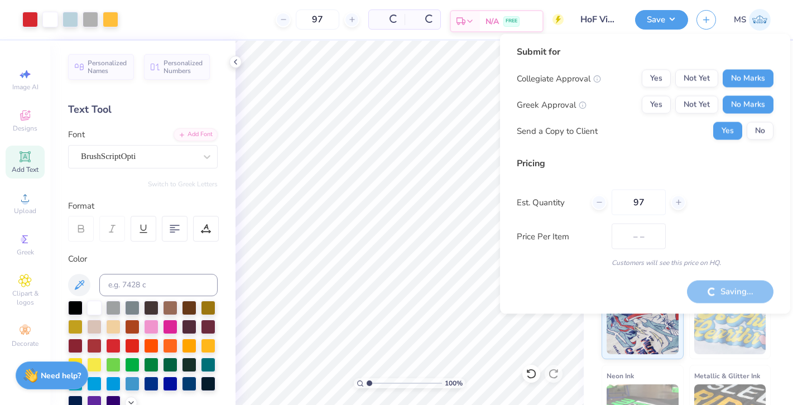
type input "$20.66"
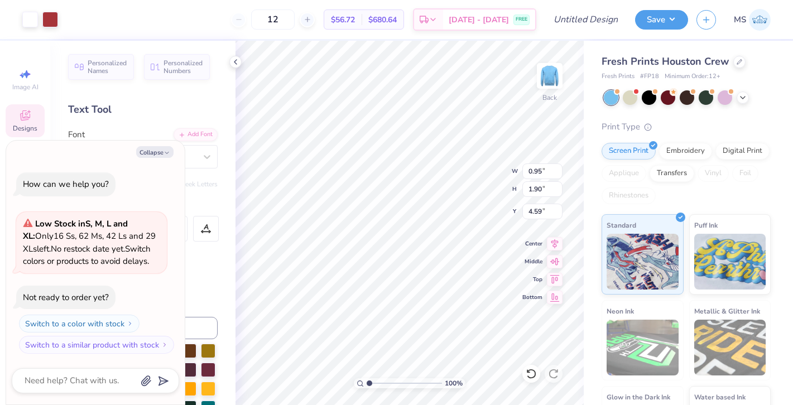
type textarea "x"
type textarea "H"
type textarea "x"
type input "1.01"
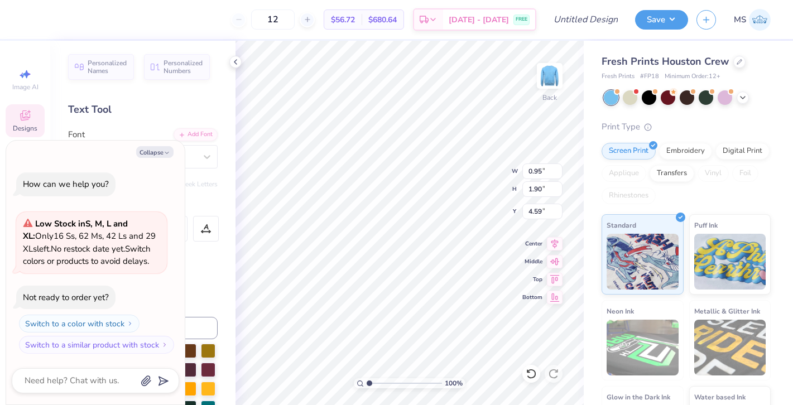
type input "7.93"
type textarea "x"
type textarea "O"
type textarea "x"
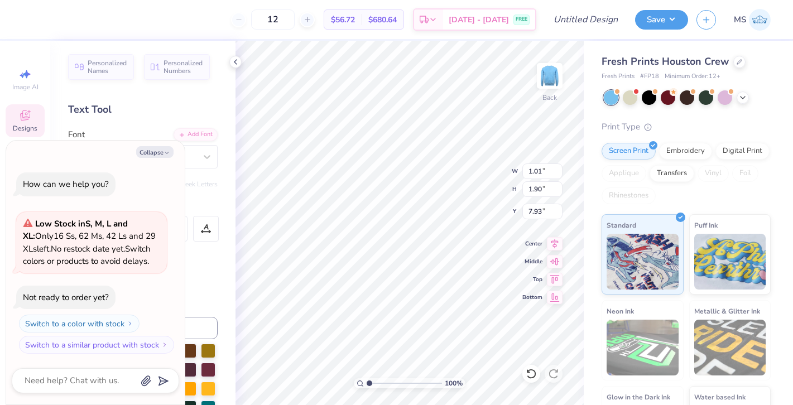
type input "1.11"
type input "11.44"
type textarea "x"
type input "11.25"
type textarea "x"
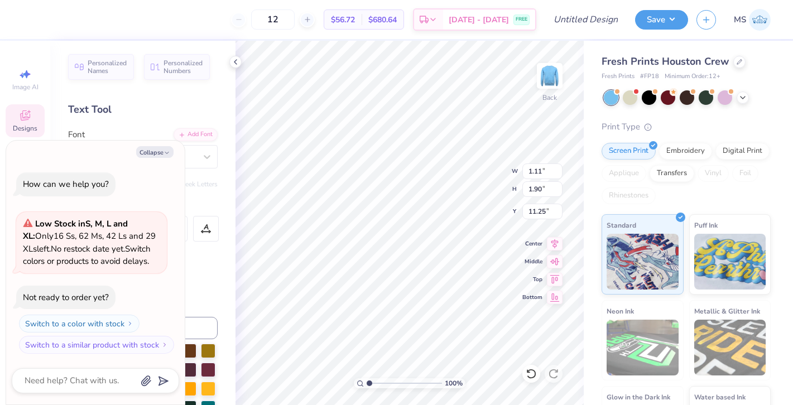
type textarea "x"
type textarea "F"
click at [482, 163] on div "100 % Back W 0.86 0.86 " H 1.90 1.90 " Y 11.25 11.25 " Center Middle Top Bottom" at bounding box center [409, 223] width 348 height 364
type textarea "x"
type textarea "Fall ecruitment 2021"
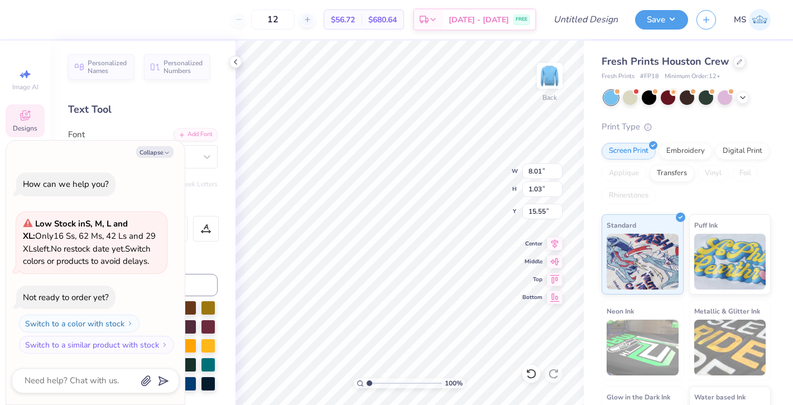
scroll to position [0, 1]
type textarea "x"
type textarea "Fallecruitment 2021"
type textarea "x"
type textarea "Falecruitment 2021"
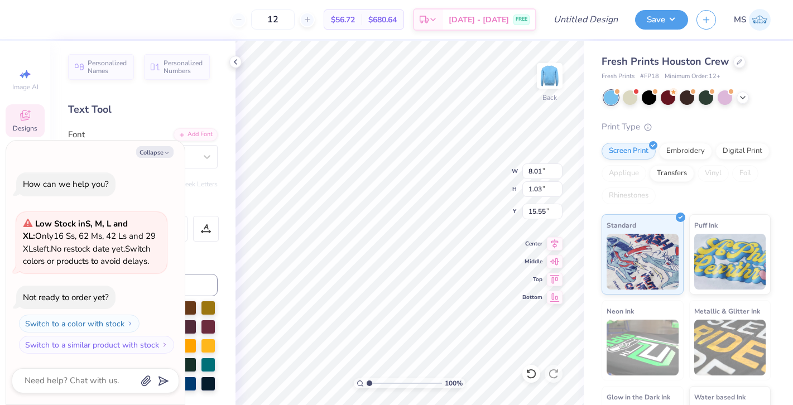
type textarea "x"
type textarea "Faecruitment 2021"
type textarea "x"
type textarea "Faecruitment 202"
type textarea "x"
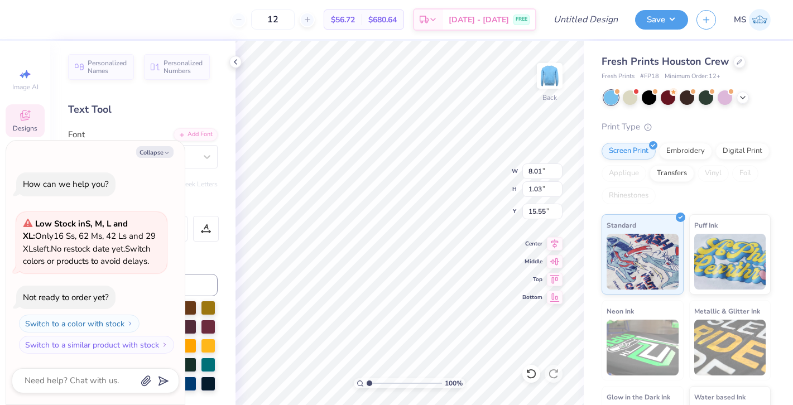
type textarea "Faecruitment 20"
type textarea "x"
type textarea "Faecruitment 2"
type textarea "x"
type textarea "Faecruitment"
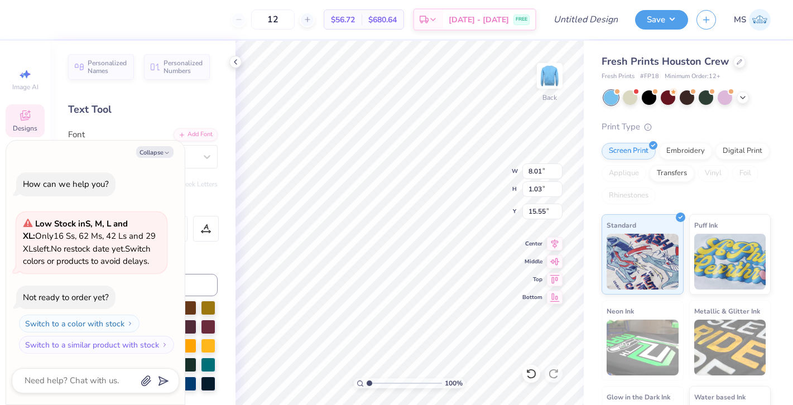
type textarea "x"
type textarea "Faecruitment"
type textarea "x"
type textarea "Faecruitmen"
type textarea "x"
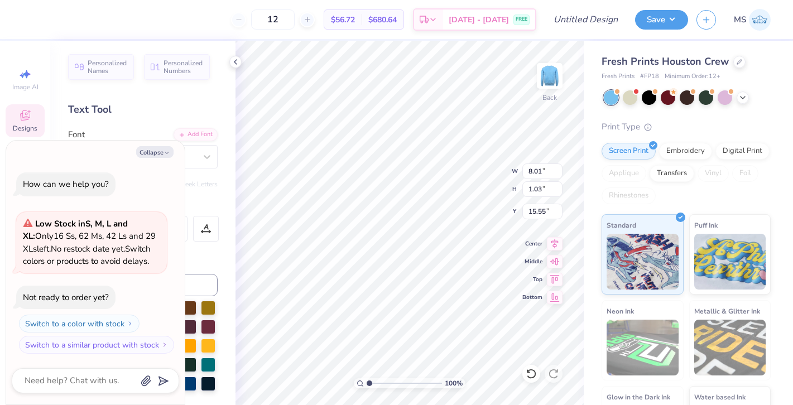
type textarea "Faecruitme"
type textarea "x"
type textarea "Faecruitm"
type textarea "x"
type textarea "Faecruit"
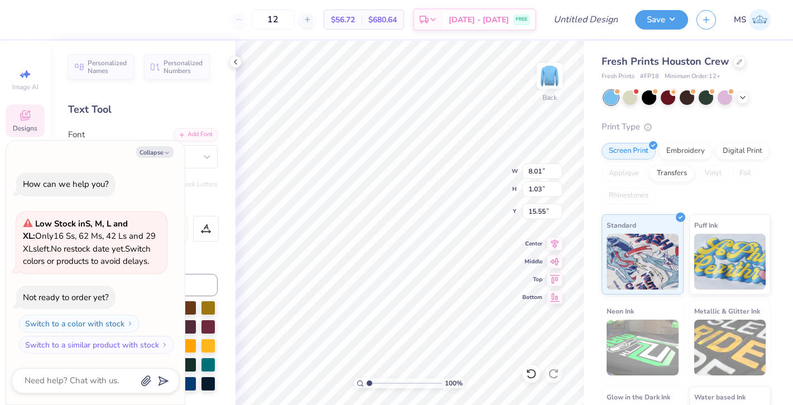
type textarea "x"
type textarea "Faecrui"
type textarea "x"
type textarea "Faecru"
type textarea "x"
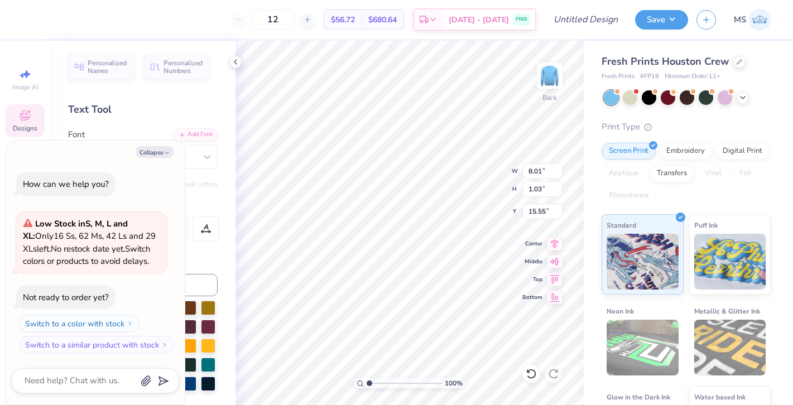
type textarea "Faecr"
type textarea "x"
type textarea "Faec"
type textarea "x"
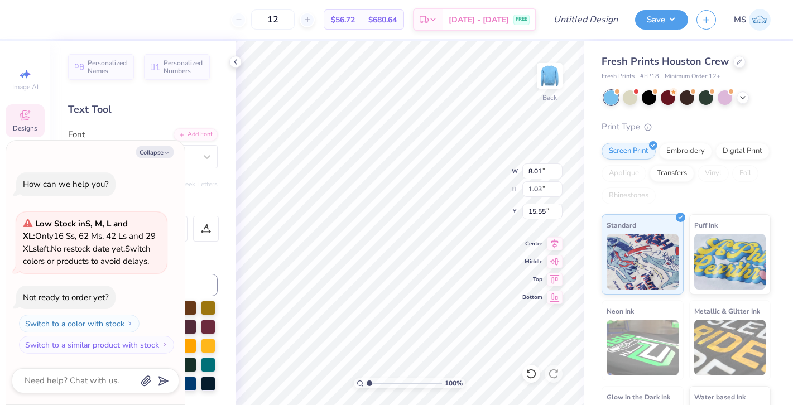
type textarea "Fae"
type textarea "x"
type textarea "Fa"
type textarea "x"
type textarea "F"
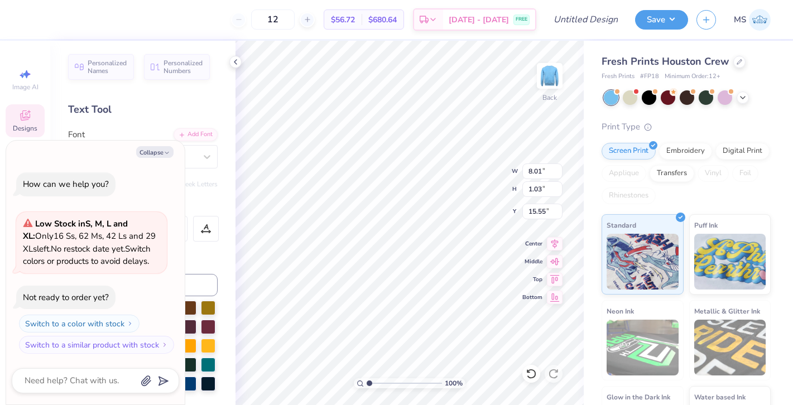
type textarea "x"
type textarea "FD"
type textarea "x"
type textarea "FDa"
type textarea "x"
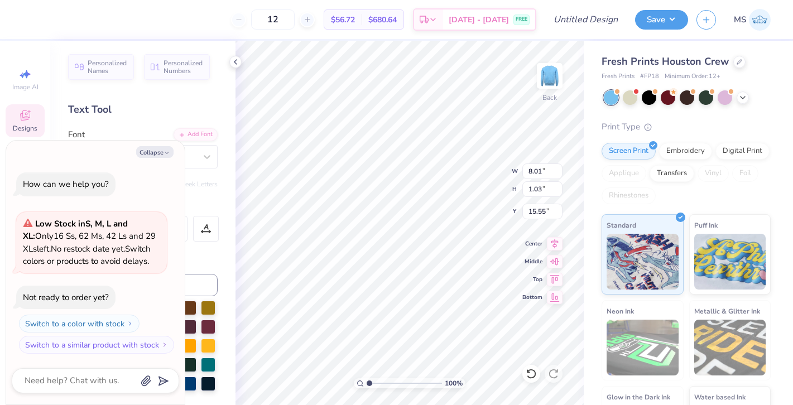
type textarea "FD"
type textarea "x"
type textarea "F"
type textarea "x"
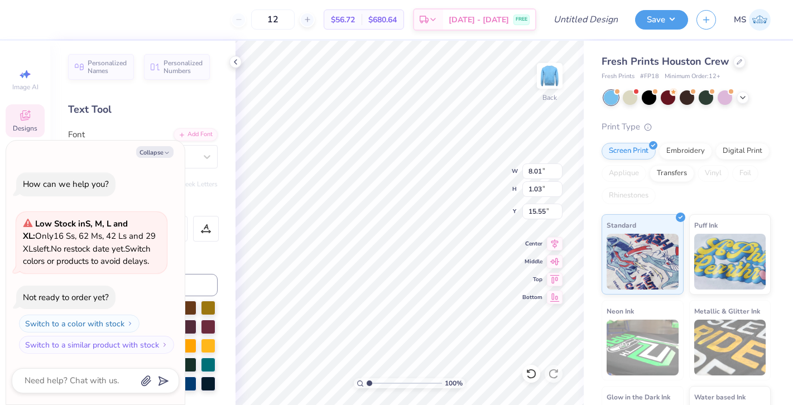
type textarea "Da"
type textarea "x"
type textarea "Dan"
type textarea "x"
type textarea "Dance"
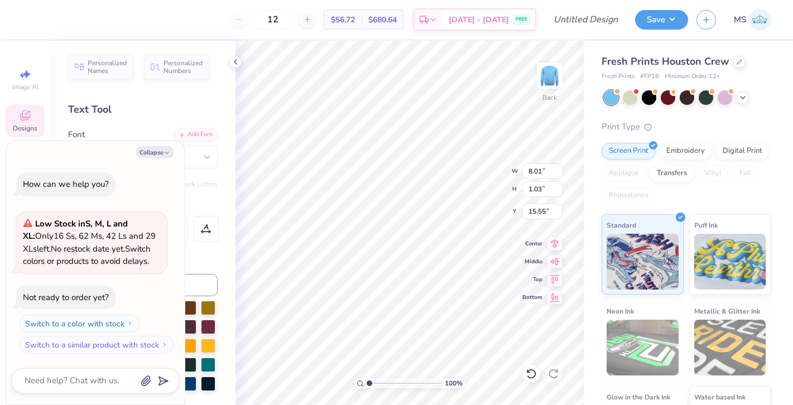
type textarea "x"
type textarea "Dance"
type textarea "x"
type textarea "Dance Co"
type textarea "x"
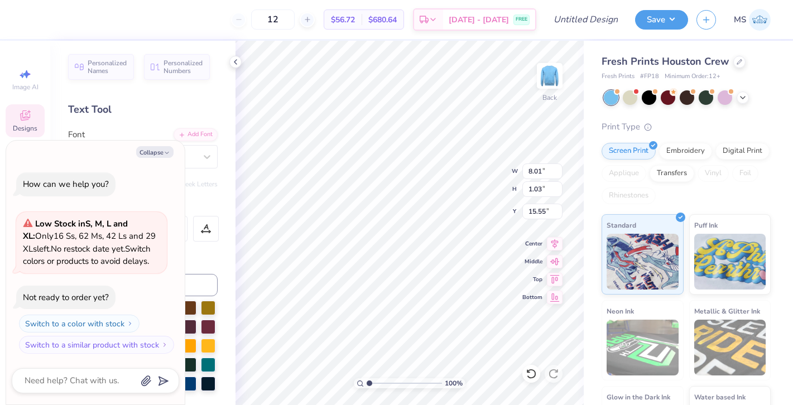
type textarea "Dance Com"
type textarea "x"
type textarea "Dance Comp"
type textarea "x"
type textarea "Dance Compe"
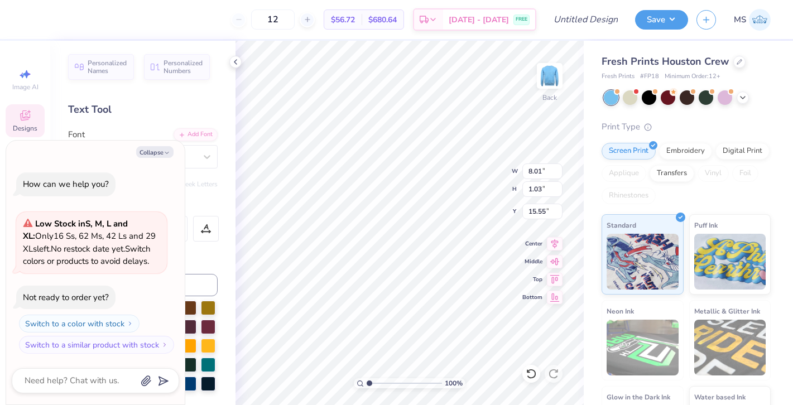
type textarea "x"
type textarea "Dance Compet"
type textarea "x"
type textarea "Dance Competi"
type textarea "x"
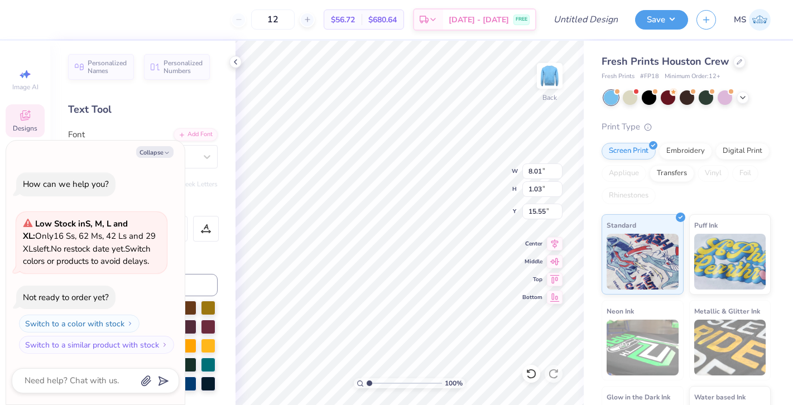
type textarea "Dance Competit"
type textarea "x"
type textarea "Dance Competiti"
type textarea "x"
type textarea "Dance Competitio"
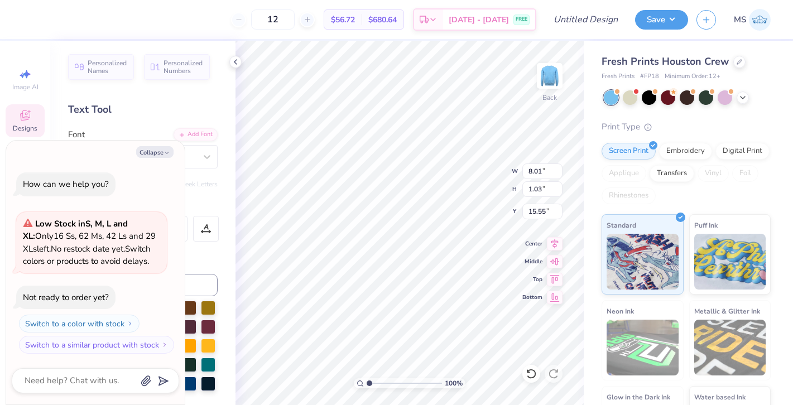
type textarea "x"
type textarea "Dance Competition"
type textarea "x"
type textarea "Dance Competition"
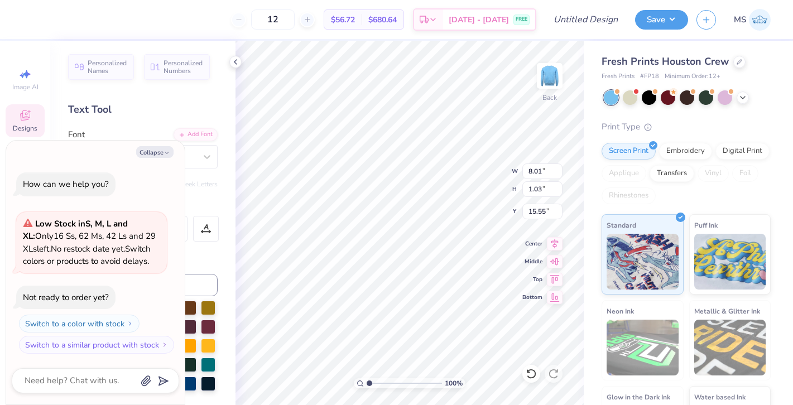
scroll to position [1, 1]
type textarea "x"
type input "7.14"
type input "1.21"
type input "15.41"
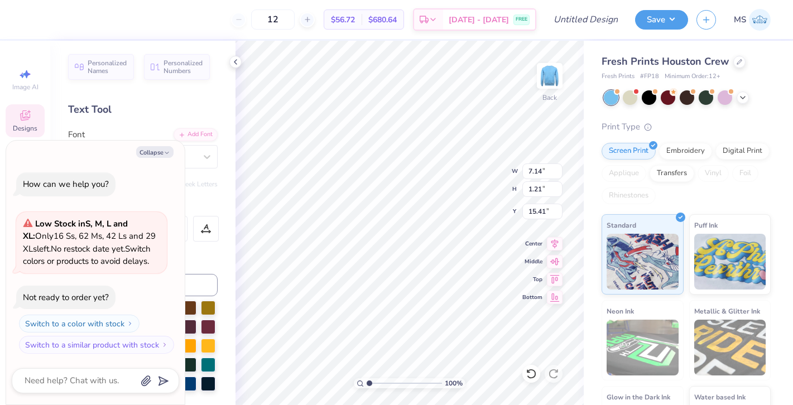
type textarea "x"
type input "15.40"
type textarea "x"
type input "15.73"
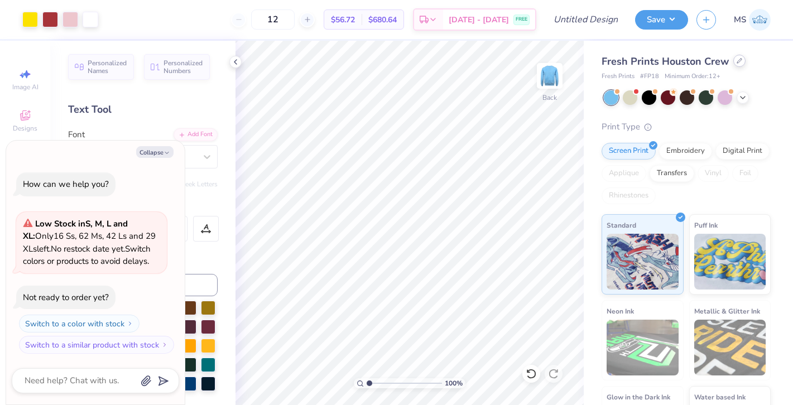
click at [733, 61] on div at bounding box center [739, 61] width 12 height 12
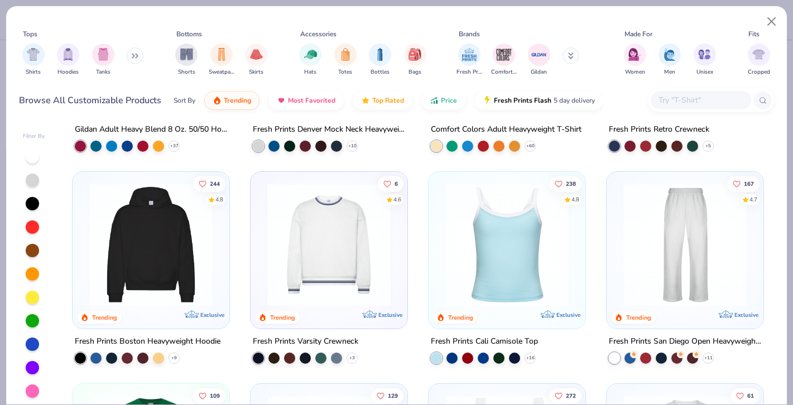
scroll to position [29, 0]
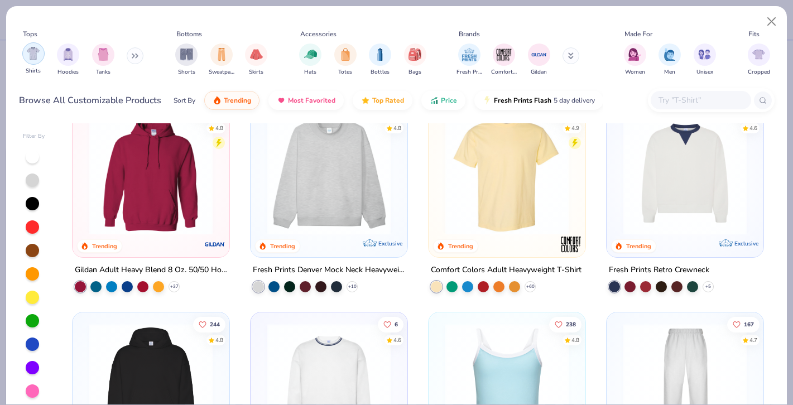
click at [41, 60] on div "filter for Shirts" at bounding box center [33, 53] width 22 height 22
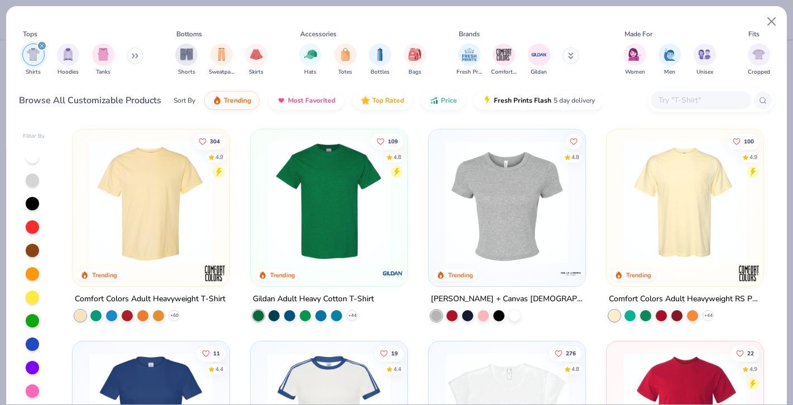
click at [191, 215] on img at bounding box center [151, 202] width 134 height 123
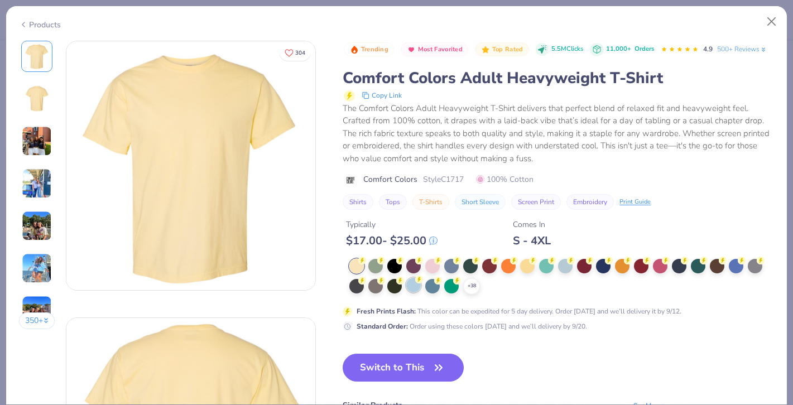
click at [413, 288] on div at bounding box center [413, 285] width 15 height 15
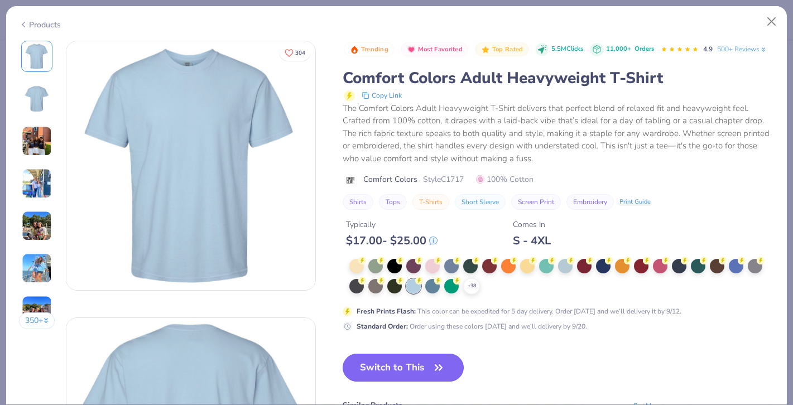
click at [417, 365] on button "Switch to This" at bounding box center [402, 368] width 121 height 28
click at [394, 364] on button "Switch to This" at bounding box center [402, 368] width 121 height 28
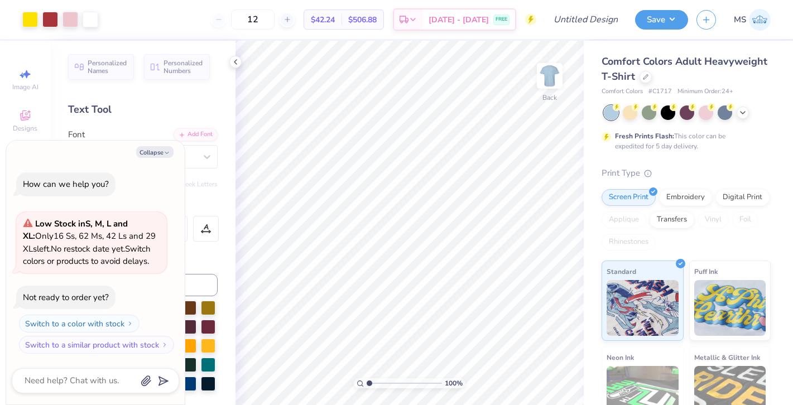
type textarea "x"
click at [577, 20] on input "Design Title" at bounding box center [599, 19] width 55 height 22
type input "H"
type textarea "x"
type input "HO"
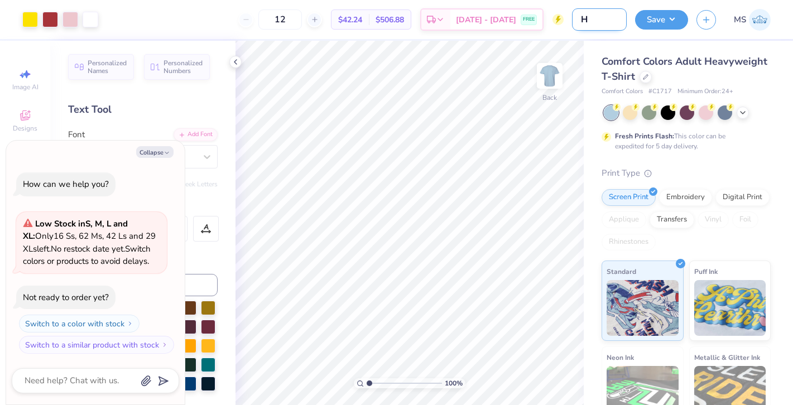
type textarea "x"
type input "HOF"
type textarea "x"
type input "HO"
type textarea "x"
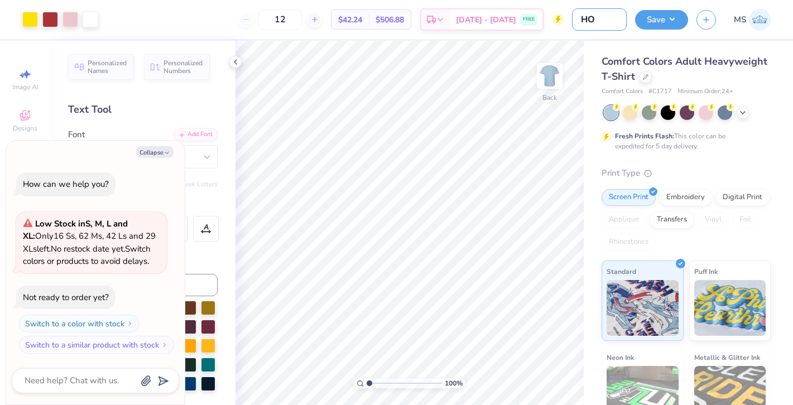
type input "H"
type textarea "x"
type input "Ho"
type textarea "x"
type input "HoF"
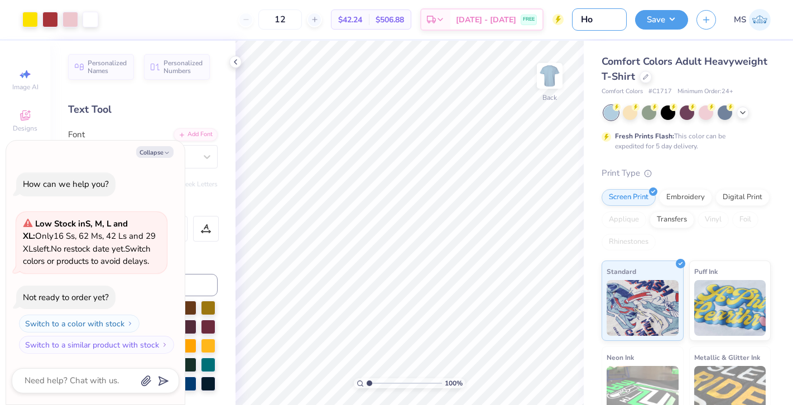
type textarea "x"
type input "HoF"
type textarea "x"
type input "HoF V"
type textarea "x"
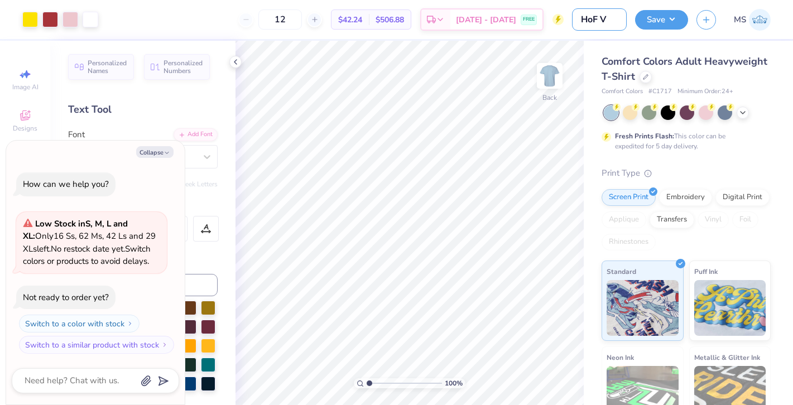
type input "HoF Ve"
type textarea "x"
type input "HoF Vert"
type textarea "x"
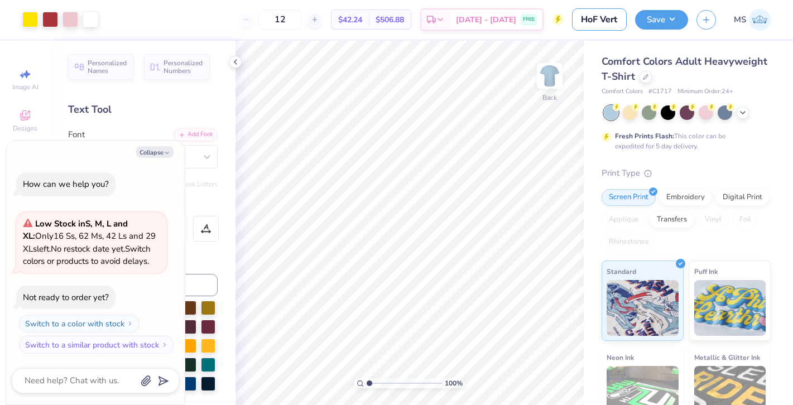
type input "HoF Ver"
type textarea "x"
type input "HoF Verr"
type textarea "x"
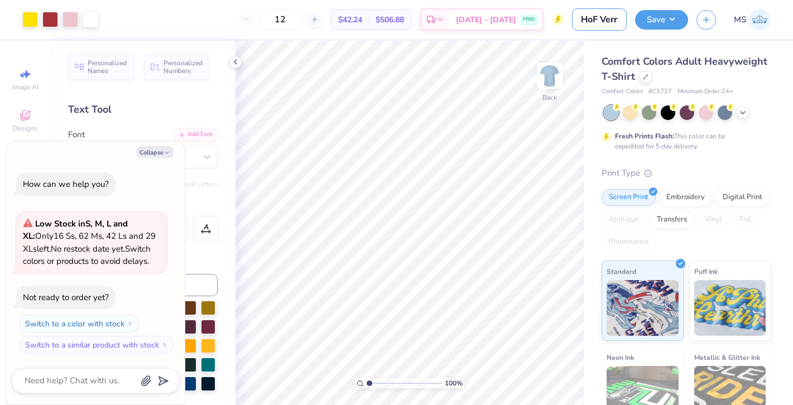
type input "HoF Verrt"
type textarea "x"
type input "HoF Verrti"
type textarea "x"
type input "HoF Verrt"
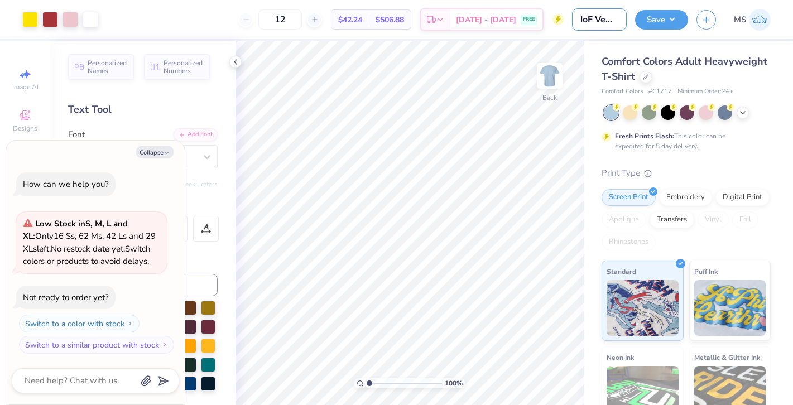
type textarea "x"
type input "HoF Verr"
type textarea "x"
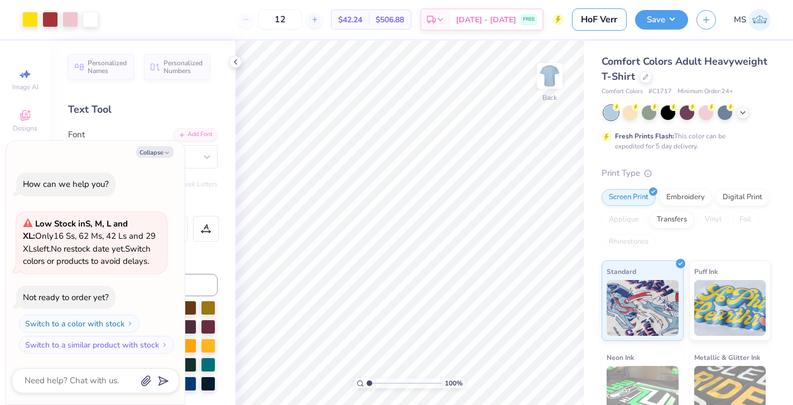
type input "HoF Ver"
type textarea "x"
type input "HoF Vert"
type textarea "x"
type input "HoF Verti"
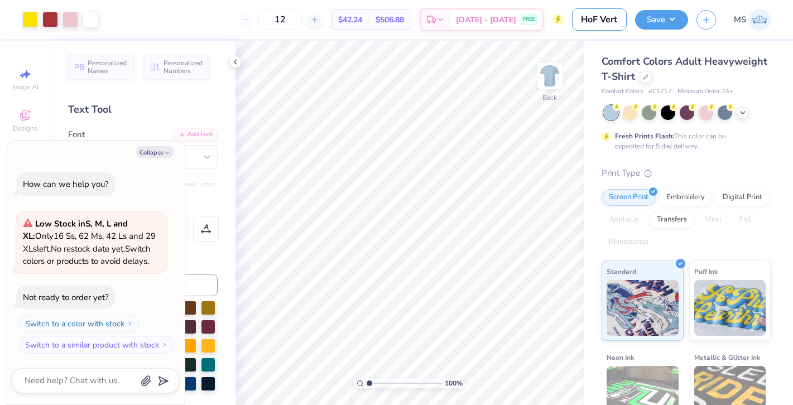
type textarea "x"
type input "HoF Vertic"
type textarea "x"
type input "HoF Vertica"
type textarea "x"
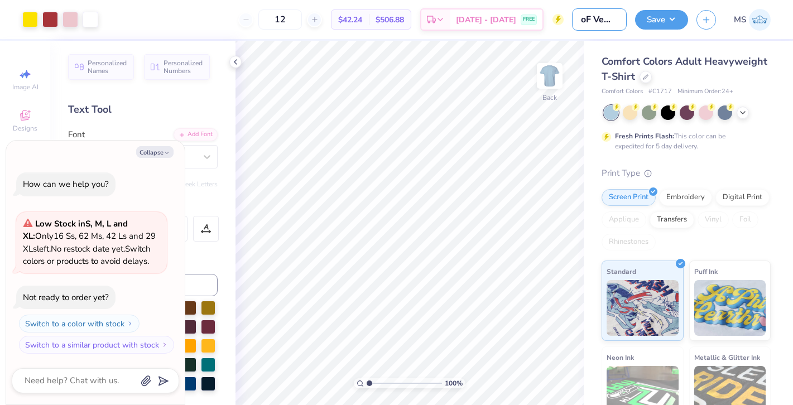
type input "HoF Vertical"
type textarea "x"
type input "HoF Vertical"
type textarea "x"
type input "HoF Vertical S"
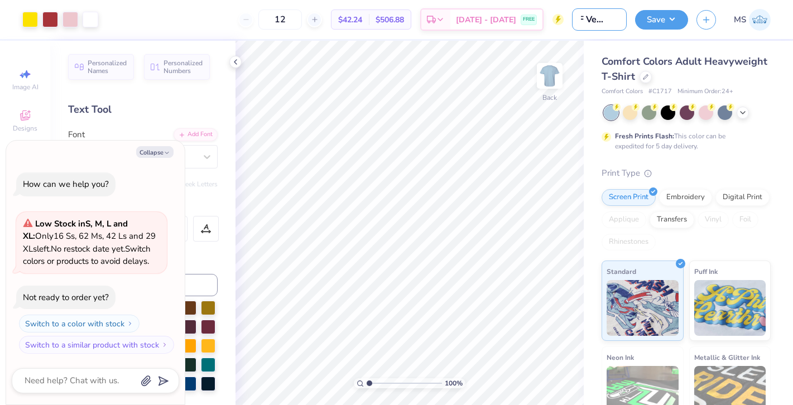
type textarea "x"
type input "HoF Vertical Si"
type textarea "x"
type input "HoF Vertical Sig"
type textarea "x"
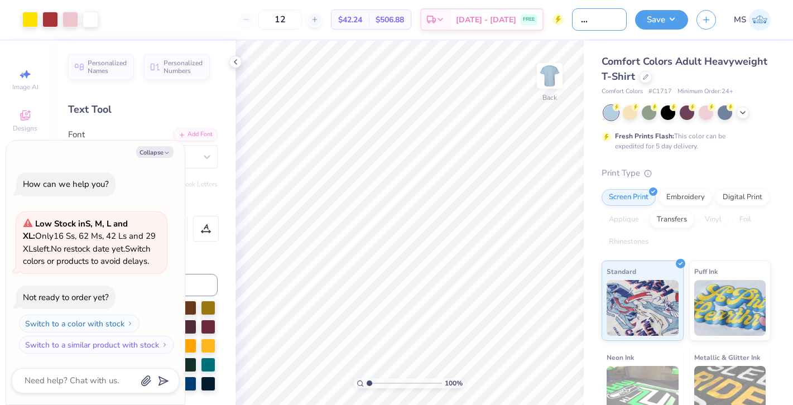
type input "HoF Vertical Sign"
type textarea "x"
type input "HoF Vertical Sign"
type textarea "x"
type input "HoF Vertical Sign T"
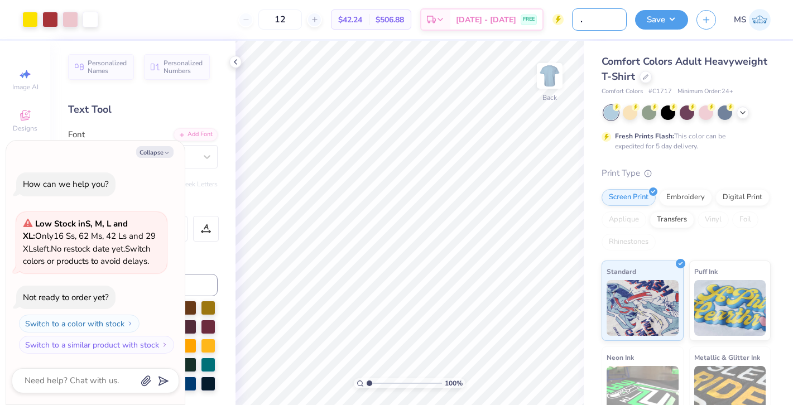
type textarea "x"
type input "HoF Vertical Sign Te"
type textarea "x"
type input "HoF Vertical Sign Tee"
type textarea "x"
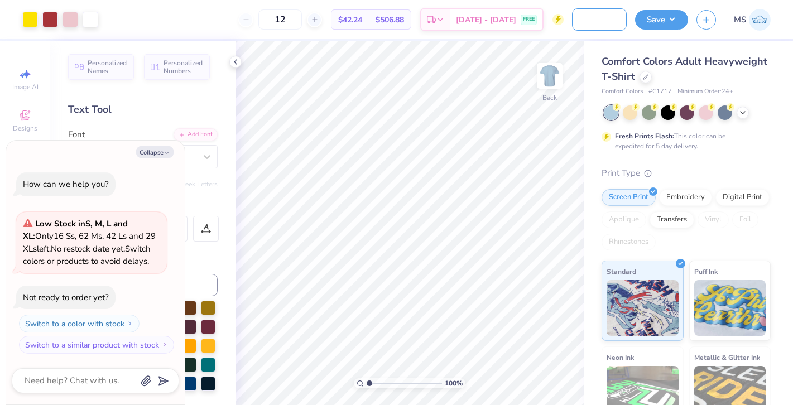
scroll to position [0, 52]
type input "HoF Vertical Sign Tee"
click at [664, 21] on button "Save" at bounding box center [661, 18] width 53 height 20
type textarea "x"
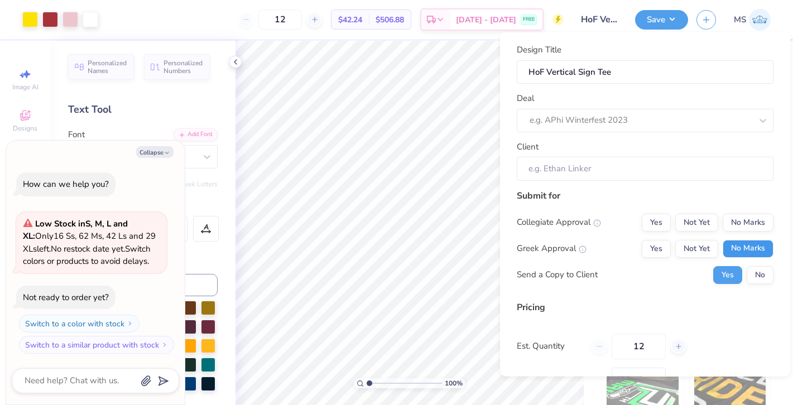
click at [741, 252] on button "No Marks" at bounding box center [747, 248] width 51 height 18
click at [741, 225] on button "No Marks" at bounding box center [747, 222] width 51 height 18
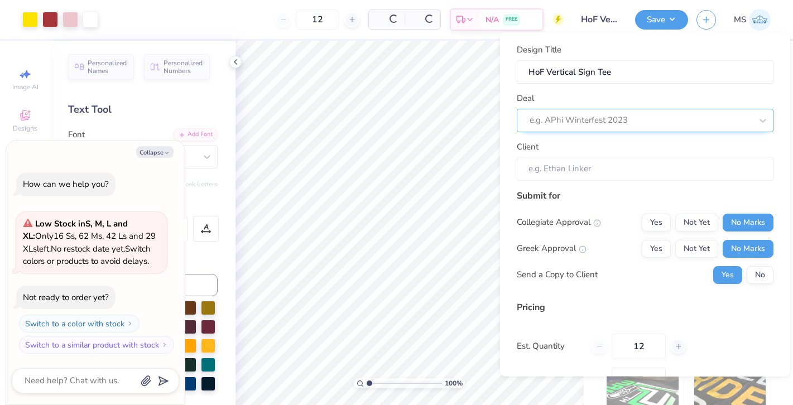
type input "$42.24"
click at [662, 115] on div at bounding box center [640, 120] width 222 height 15
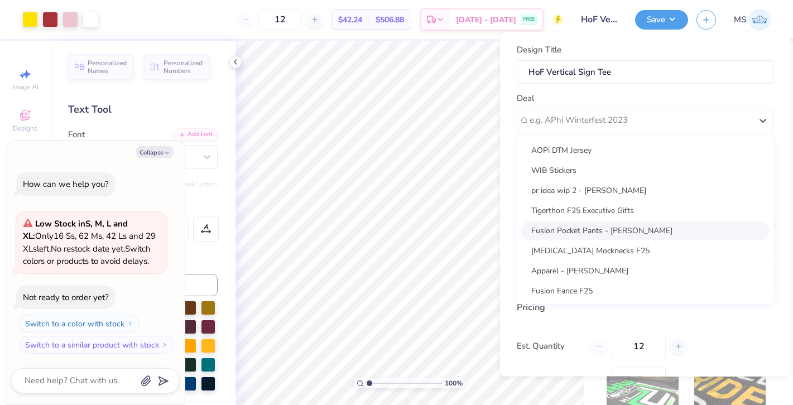
scroll to position [342, 0]
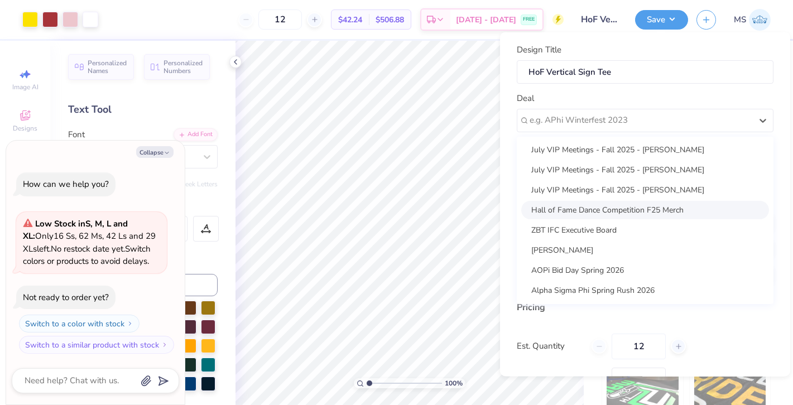
click at [616, 213] on div "Hall of Fame Dance Competition F25 Merch" at bounding box center [645, 209] width 248 height 18
type textarea "x"
type input "[PERSON_NAME]"
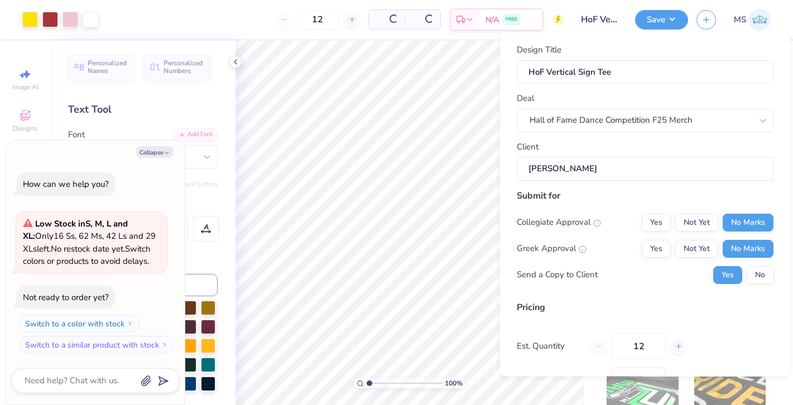
type input "$42.24"
click at [653, 341] on input "12" at bounding box center [638, 346] width 54 height 26
type input "1"
type input "100"
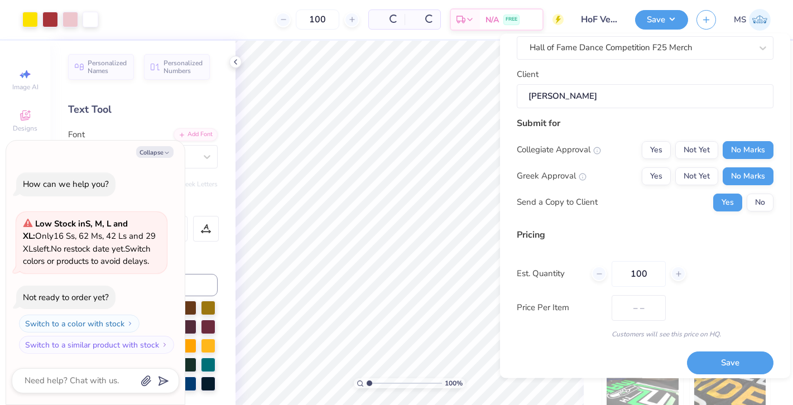
type input "$18.30"
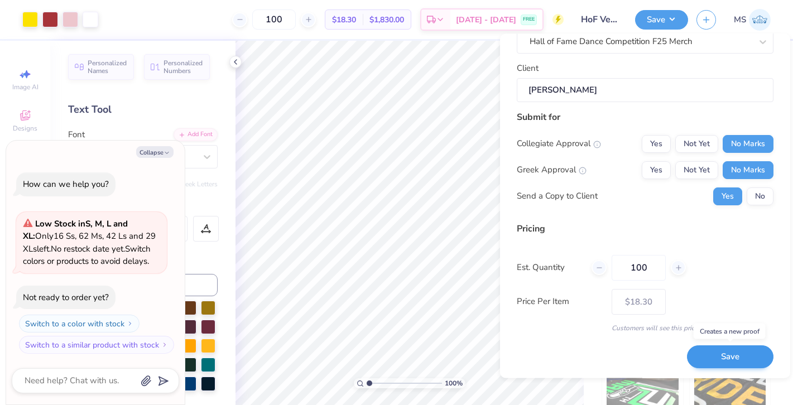
type input "100"
click at [702, 350] on button "Save" at bounding box center [730, 357] width 86 height 23
type input "$18.30"
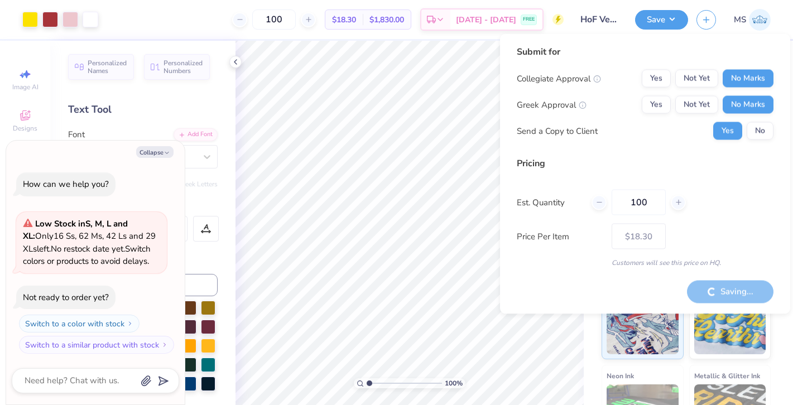
type textarea "x"
type input "$18.30"
type textarea "x"
type input "$18.30"
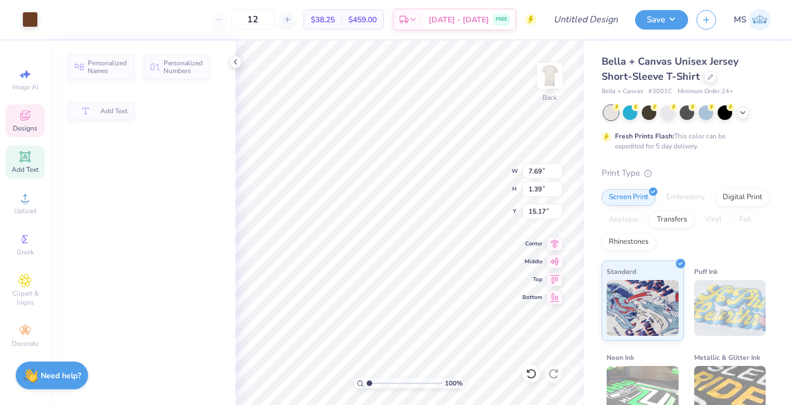
type input "7.69"
type input "1.39"
type input "15.17"
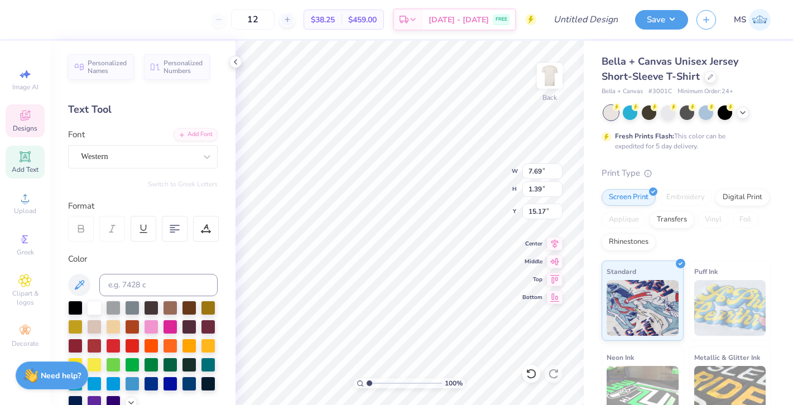
scroll to position [0, 1]
type textarea "EST. 2002"
type input "0.83"
type input "1.01"
type input "13.74"
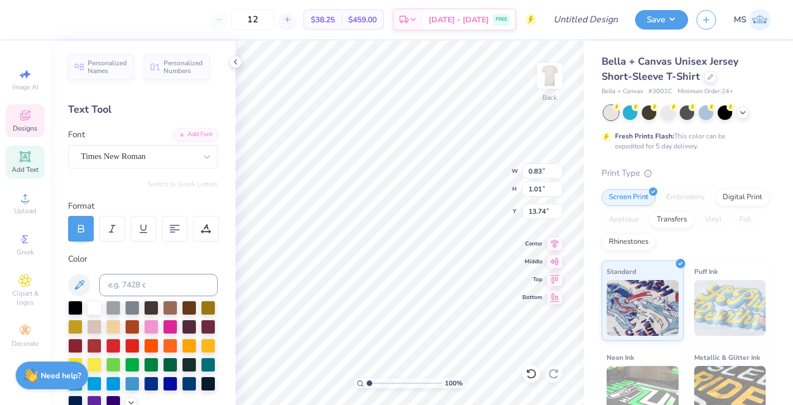
type textarea "F"
type input "0.79"
type input "0.77"
type input "12.86"
type textarea "o"
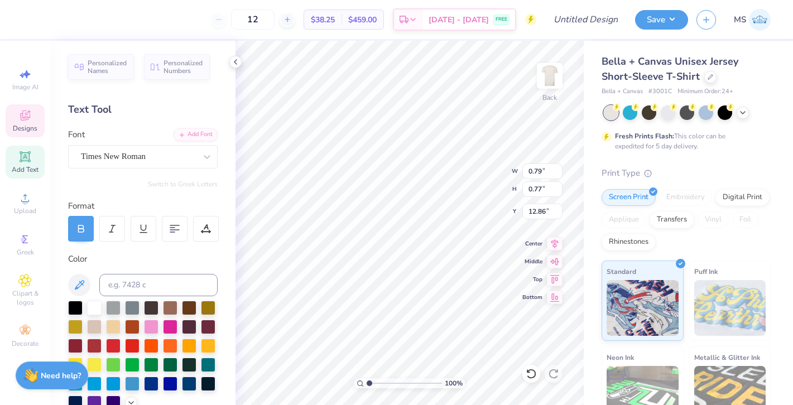
type textarea "O"
type input "0.67"
type input "12.05"
type textarea "H"
type input "4.47"
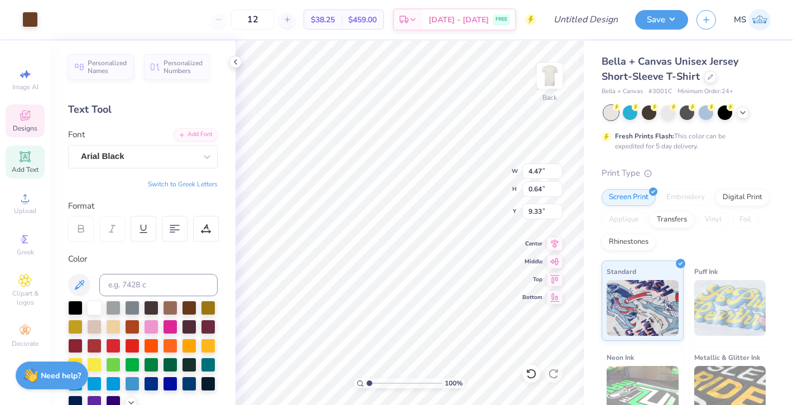
type input "0.64"
type input "9.33"
type textarea "H"
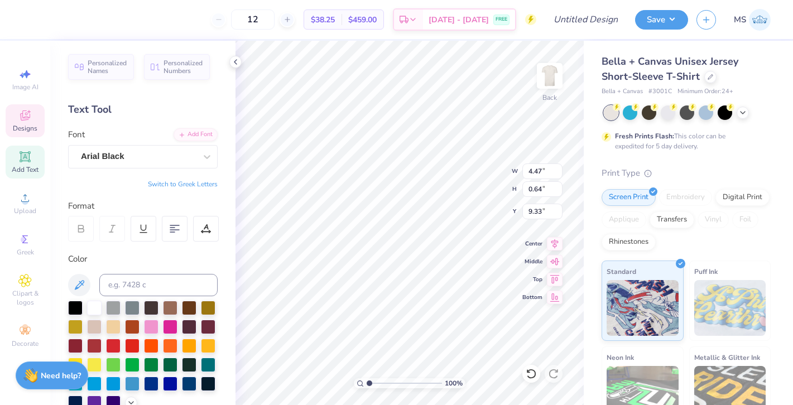
type textarea "C"
type textarea "COMPETITION"
type input "3.06"
type input "0.58"
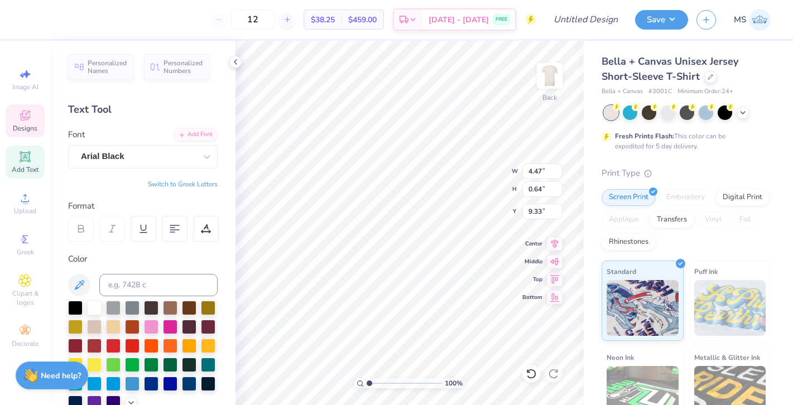
type input "8.65"
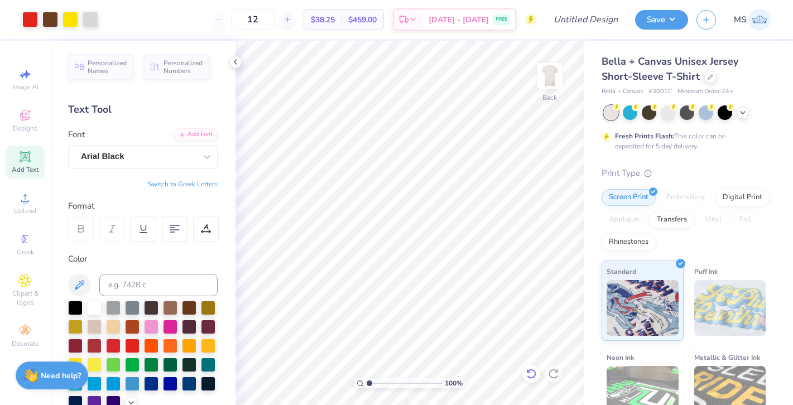
click at [530, 370] on icon at bounding box center [530, 373] width 11 height 11
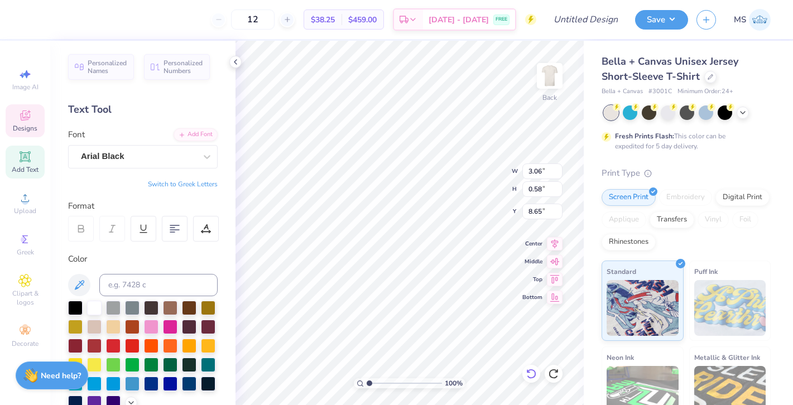
type textarea "N"
type textarea "DANCE"
type input "1.72"
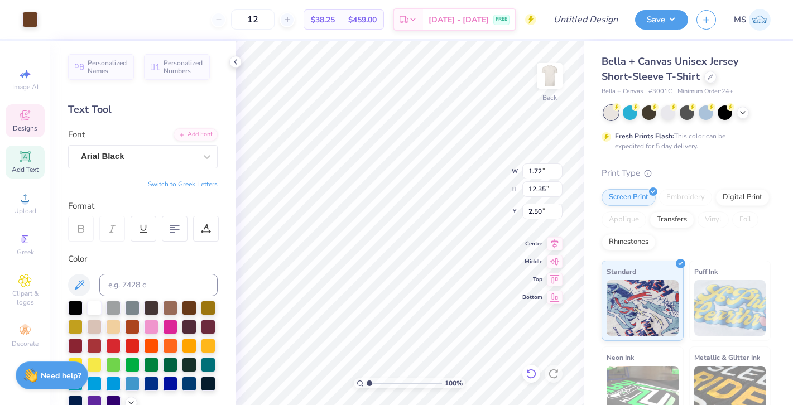
type input "0.27"
type input "10.32"
type textarea "N"
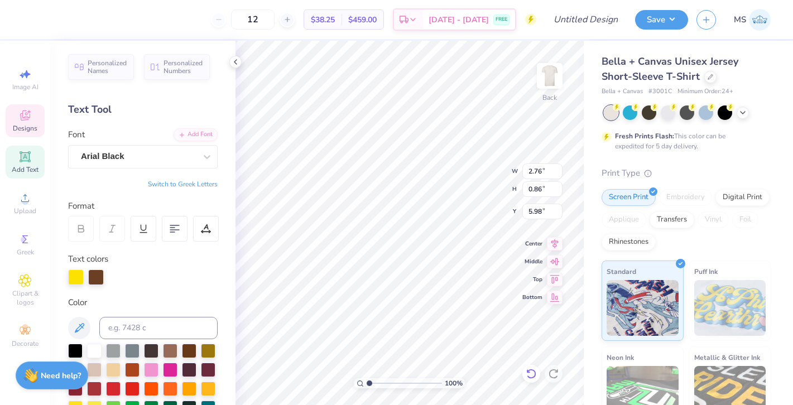
type input "4.78"
type input "1.47"
type input "3.97"
type textarea "D"
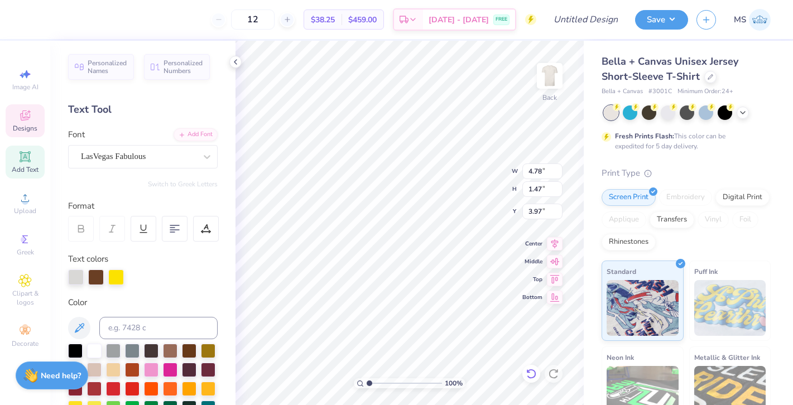
type textarea "Hall of Fame"
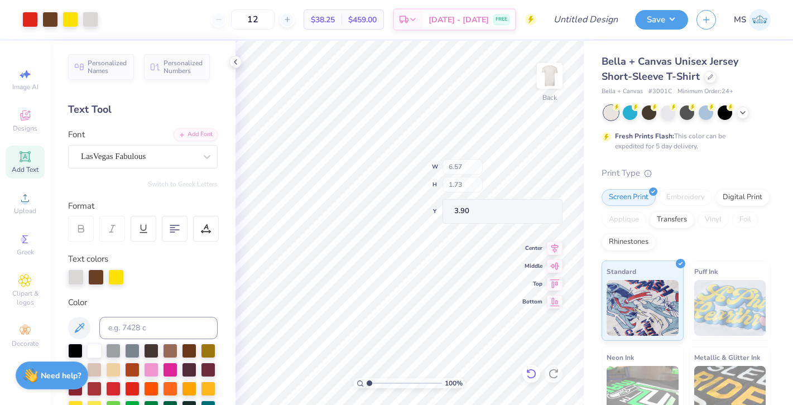
type input "6.57"
type input "1.73"
type input "3.90"
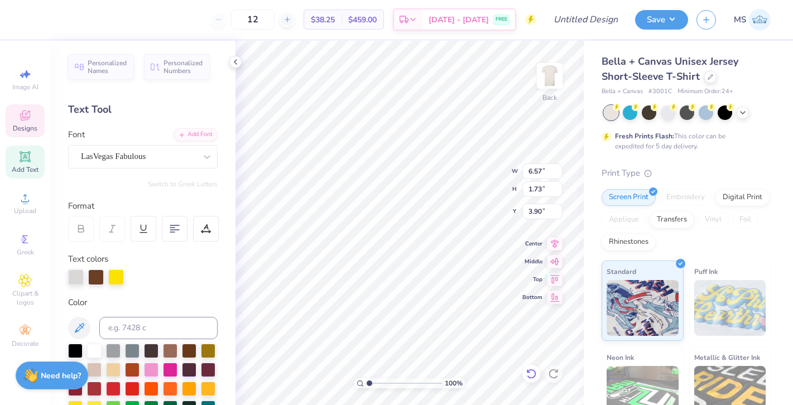
type input "3.63"
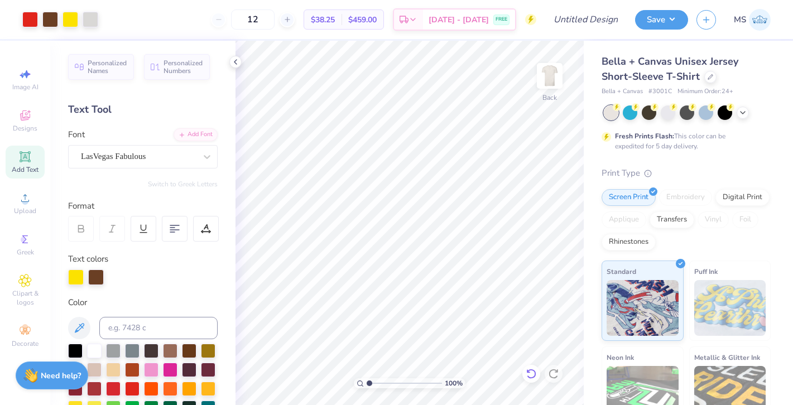
click at [529, 372] on icon at bounding box center [528, 371] width 2 height 2
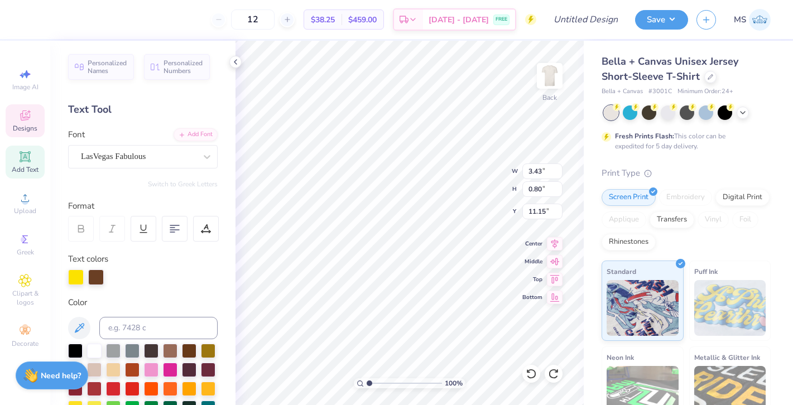
scroll to position [0, 0]
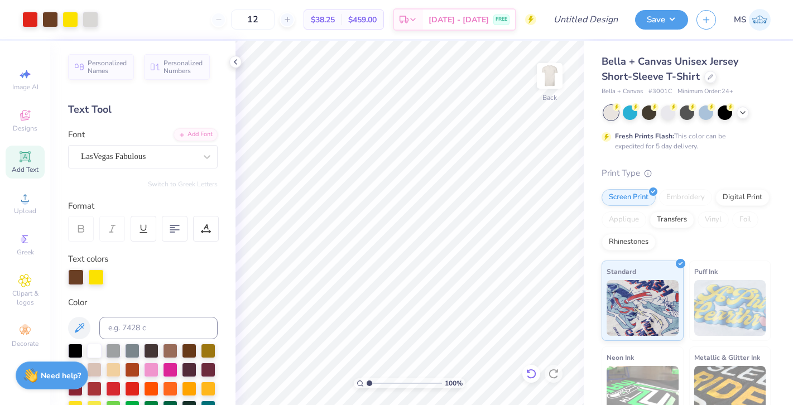
click at [531, 372] on icon at bounding box center [530, 373] width 11 height 11
click at [530, 372] on icon at bounding box center [530, 373] width 11 height 11
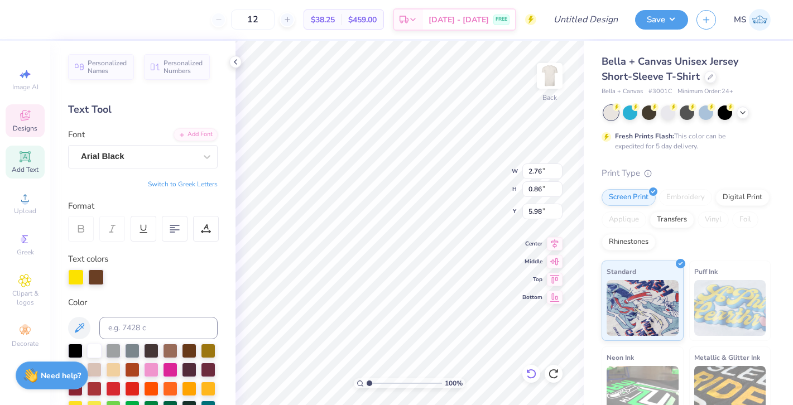
type textarea "Slogan"
type input "2.26"
type input "1.38"
type input "6.88"
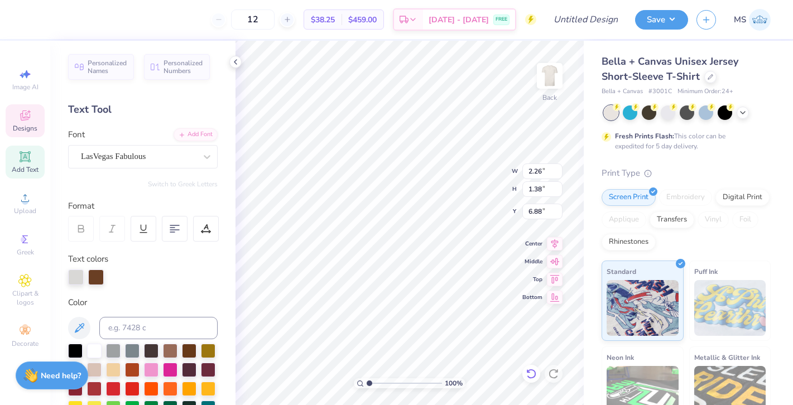
type textarea "Slogan"
type input "3.43"
type input "0.80"
type input "11.26"
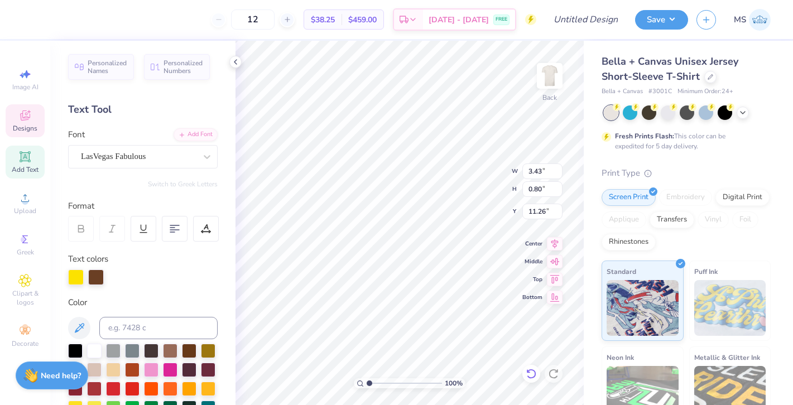
type textarea "r"
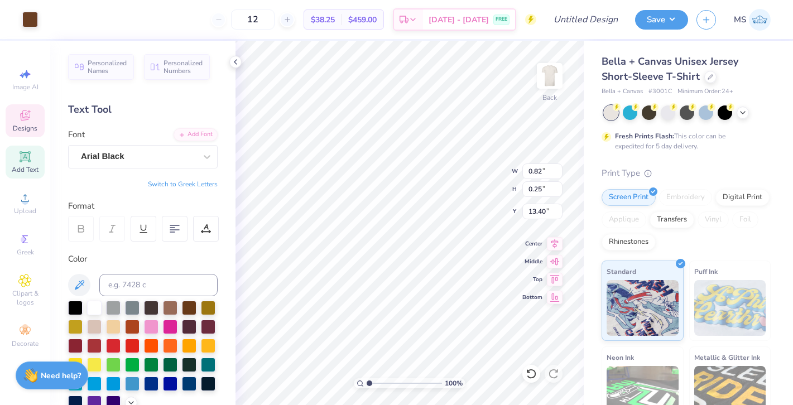
type input "0.82"
type input "0.25"
type input "13.40"
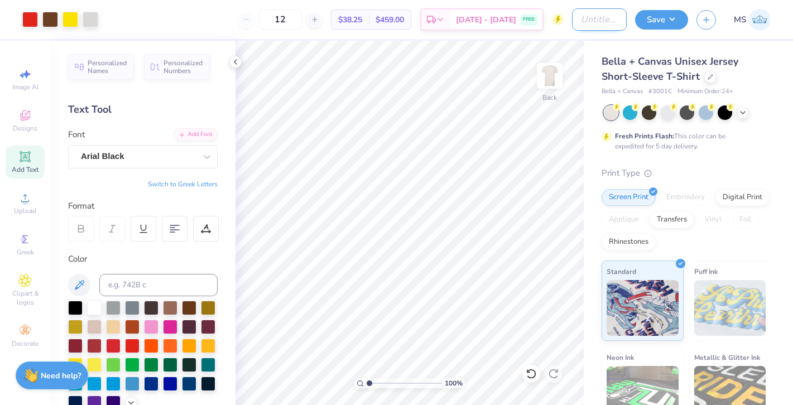
click at [596, 15] on input "Design Title" at bounding box center [599, 19] width 55 height 22
type input "T"
type input "HOF Theater Sign Tee"
click at [656, 23] on button "Save" at bounding box center [661, 18] width 53 height 20
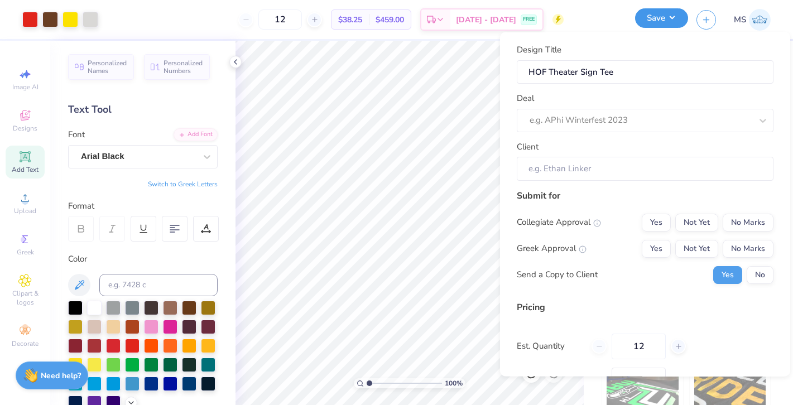
scroll to position [0, 0]
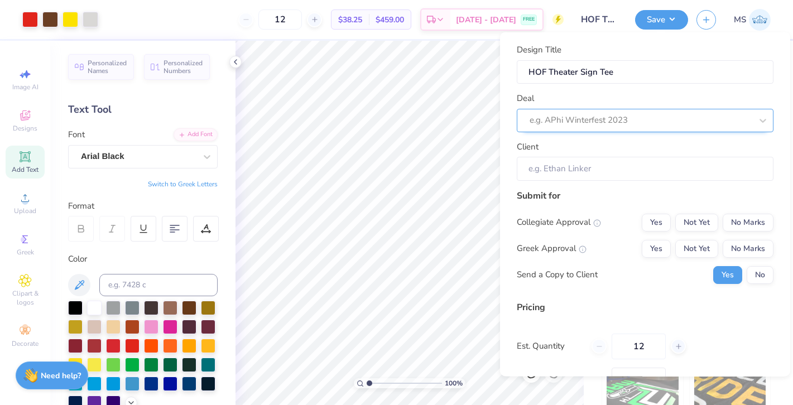
click at [620, 116] on div at bounding box center [640, 120] width 222 height 15
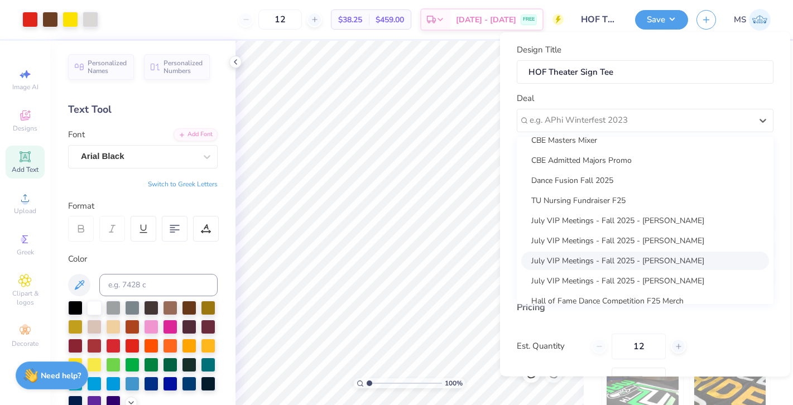
scroll to position [302, 0]
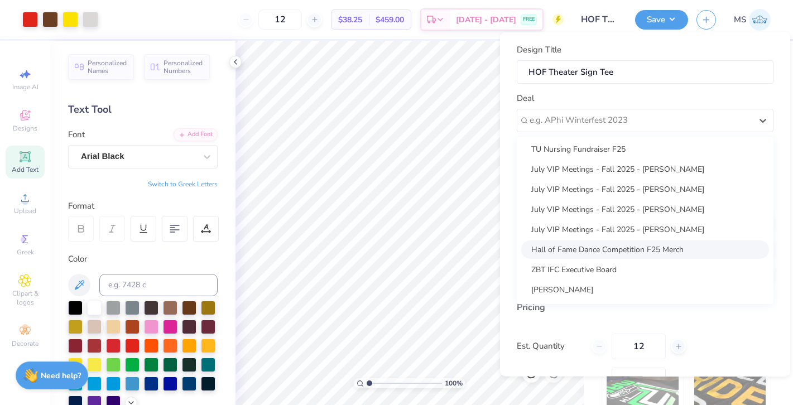
click at [597, 248] on div "Hall of Fame Dance Competition F25 Merch" at bounding box center [645, 249] width 248 height 18
type input "[PERSON_NAME]"
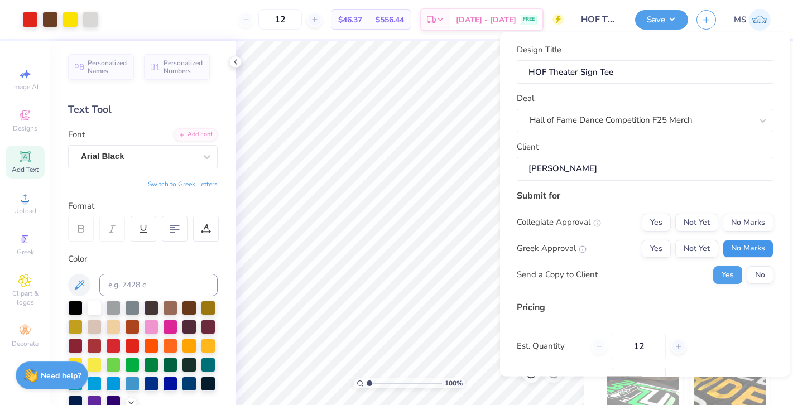
click at [763, 255] on button "No Marks" at bounding box center [747, 248] width 51 height 18
click at [759, 221] on button "No Marks" at bounding box center [747, 222] width 51 height 18
type input "$38.25"
click at [652, 349] on input "12" at bounding box center [638, 346] width 54 height 26
type input "100"
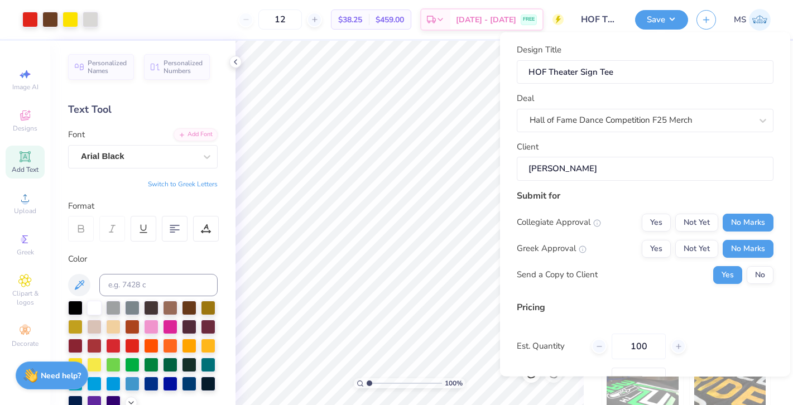
type input "100"
type input "$14.25"
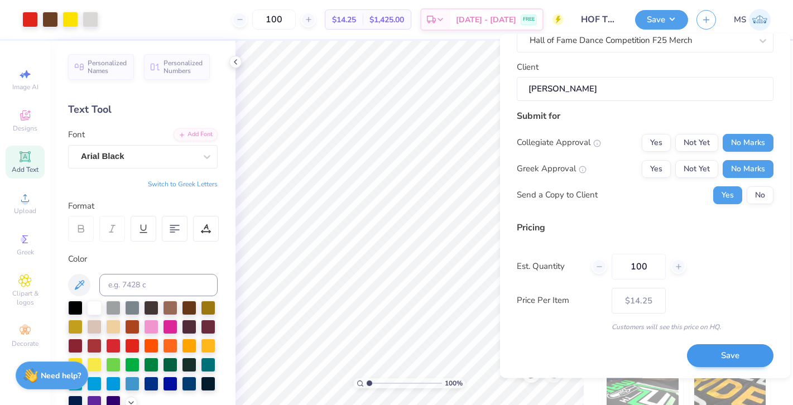
type input "100"
click at [705, 359] on button "Save" at bounding box center [730, 356] width 86 height 23
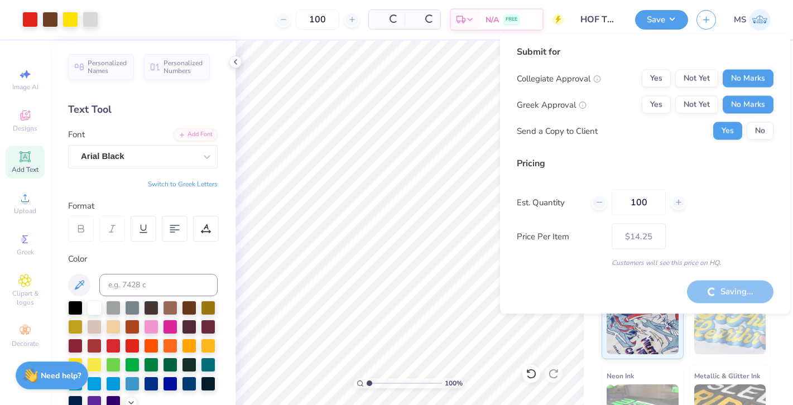
type input "– –"
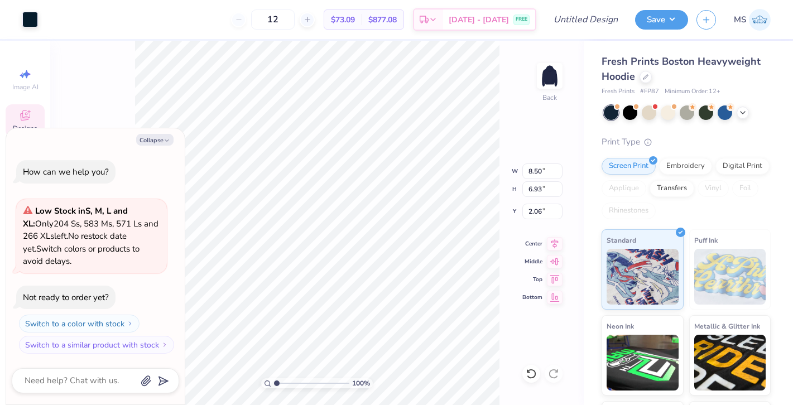
type textarea "x"
type input "8.23"
type input "3.30"
type input "4.71"
type textarea "x"
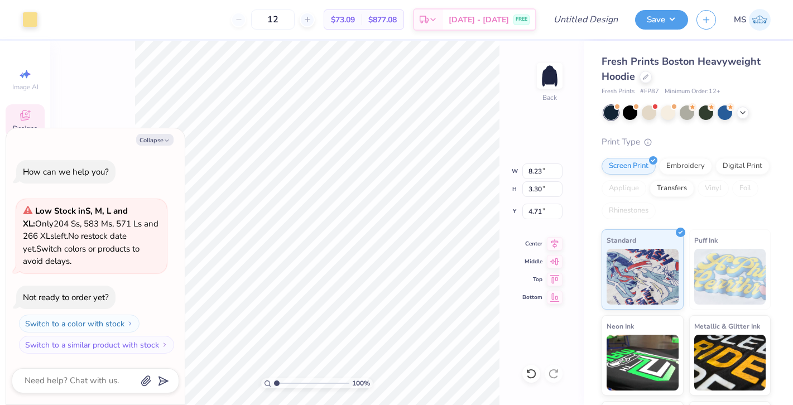
type input "8.50"
type input "6.93"
type input "2.06"
type textarea "x"
type input "8.23"
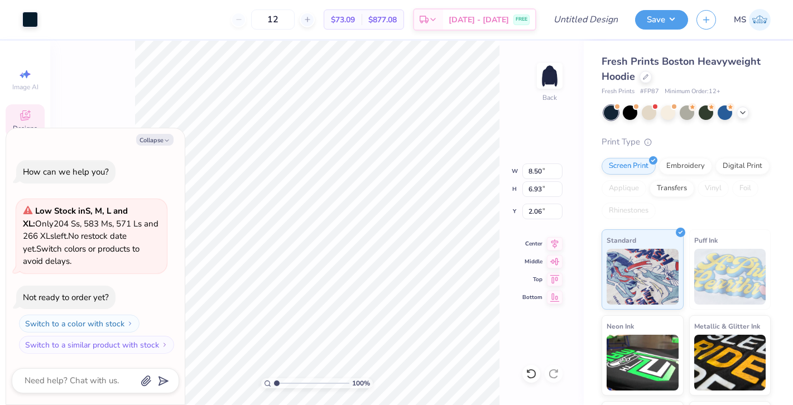
type input "3.30"
type input "4.71"
type textarea "x"
type input "5.10"
click at [531, 376] on icon at bounding box center [530, 373] width 11 height 11
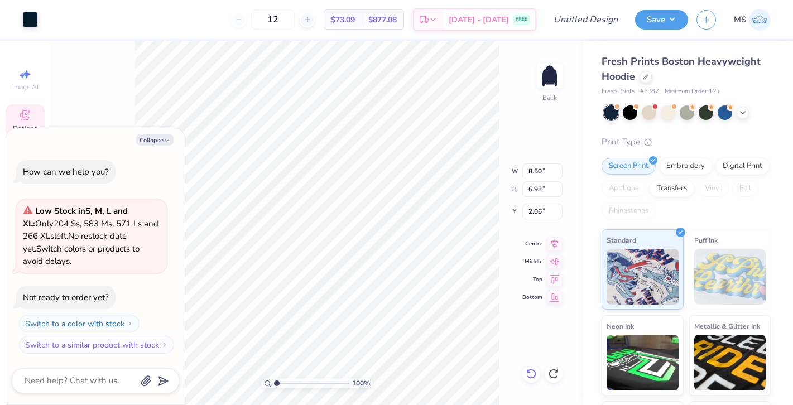
type textarea "x"
type input "8.23"
type input "3.30"
type input "5.10"
click at [148, 135] on button "Collapse" at bounding box center [154, 140] width 37 height 12
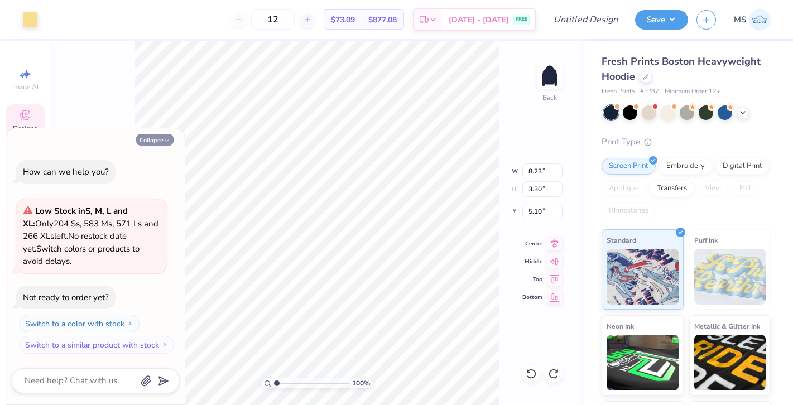
type textarea "x"
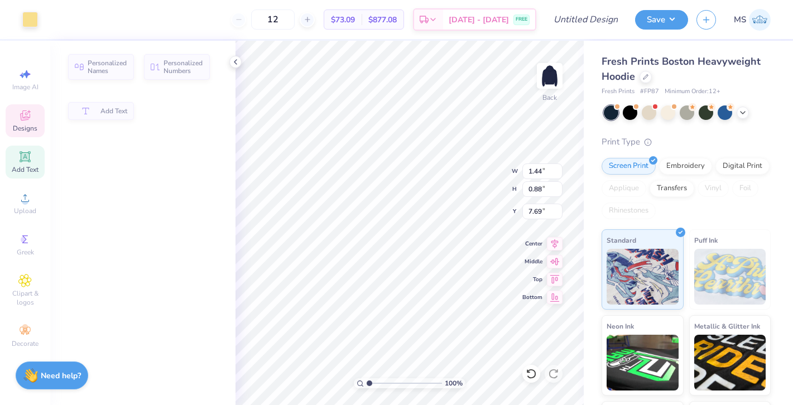
type input "1.44"
type input "0.88"
type input "7.69"
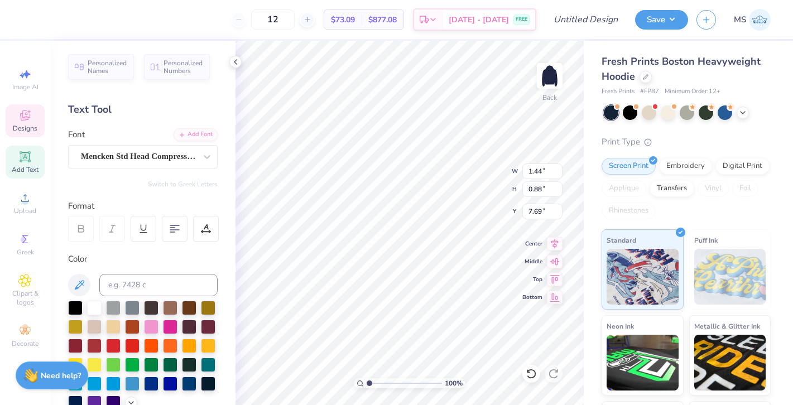
type textarea "2002"
type input "8.50"
type input "6.93"
type input "2.00"
type input "8.23"
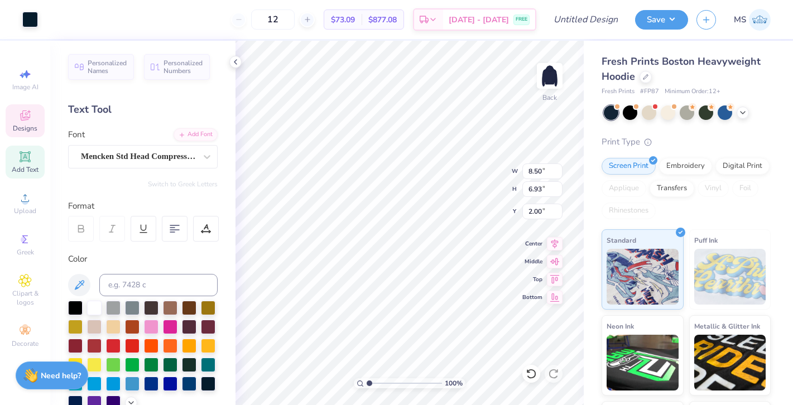
type input "3.30"
type input "5.10"
type input "1.46"
type input "0.71"
type input "7.77"
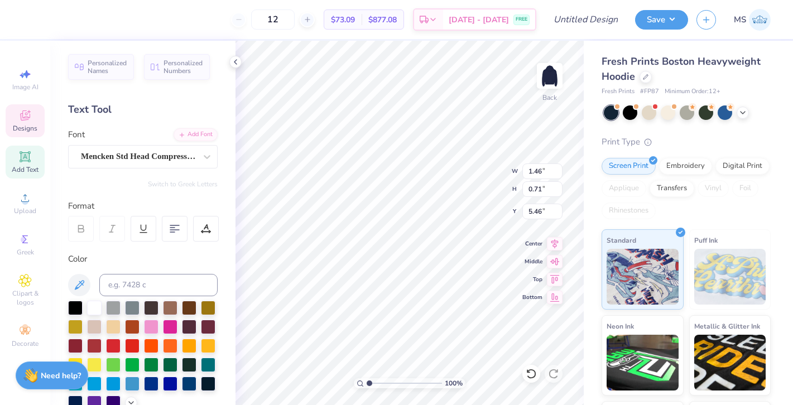
type input "5.46"
type textarea "HALL OF FAME"
type input "7.93"
type input "1.36"
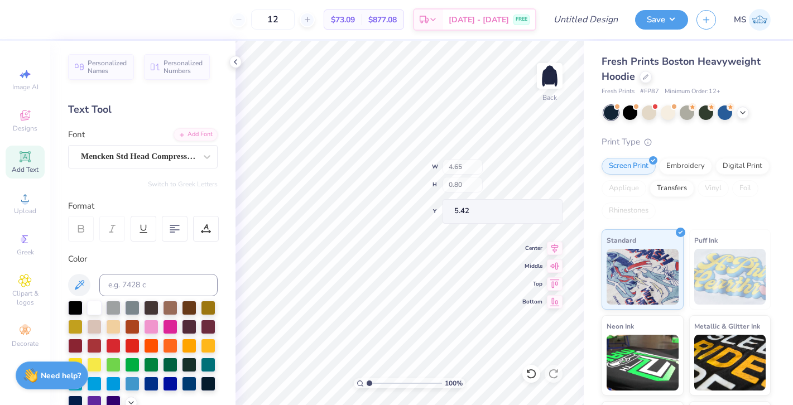
type input "4.86"
type input "5.39"
type input "11.54"
type input "1.98"
type input "4.77"
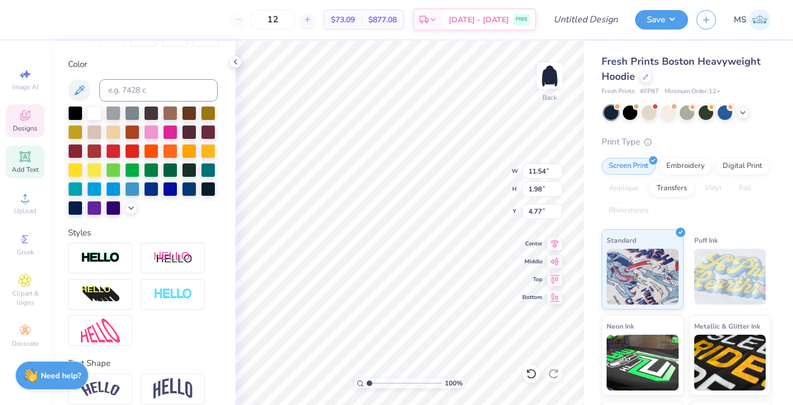
scroll to position [243, 0]
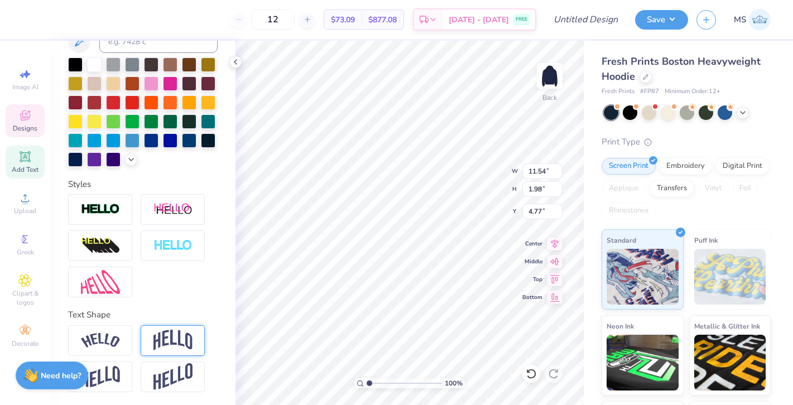
click at [178, 341] on img at bounding box center [172, 340] width 39 height 21
type input "4.31"
type input "3.61"
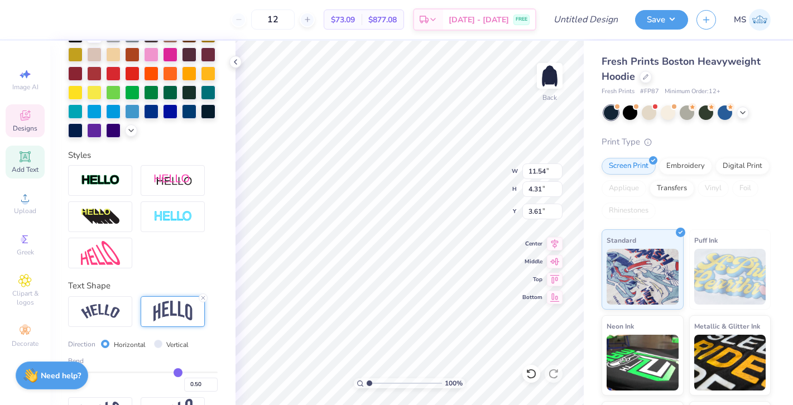
scroll to position [278, 0]
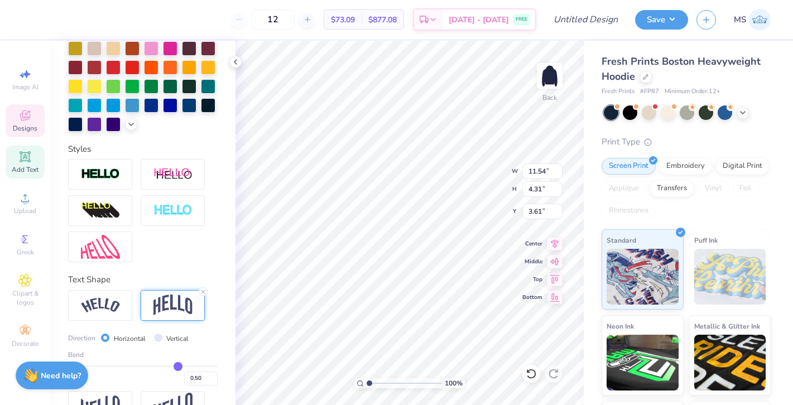
type input "0.47"
type input "0.46"
type input "0.45"
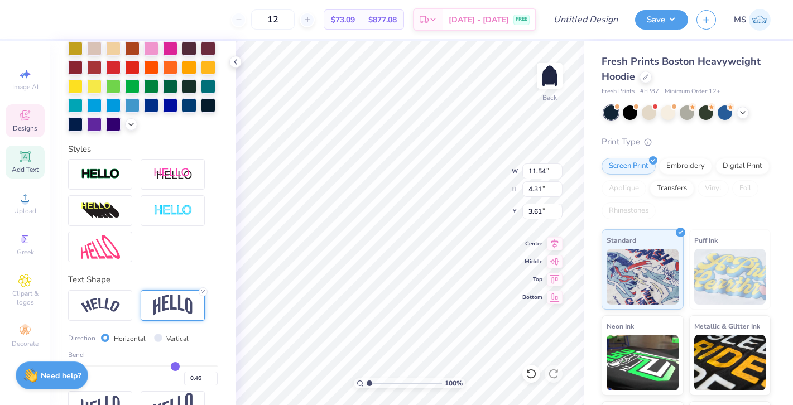
type input "0.45"
type input "0.44"
type input "0.43"
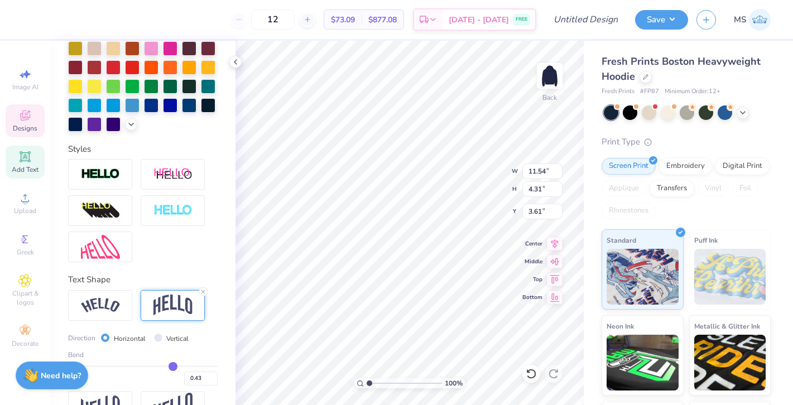
type input "0.42"
type input "0.41"
type input "0.4"
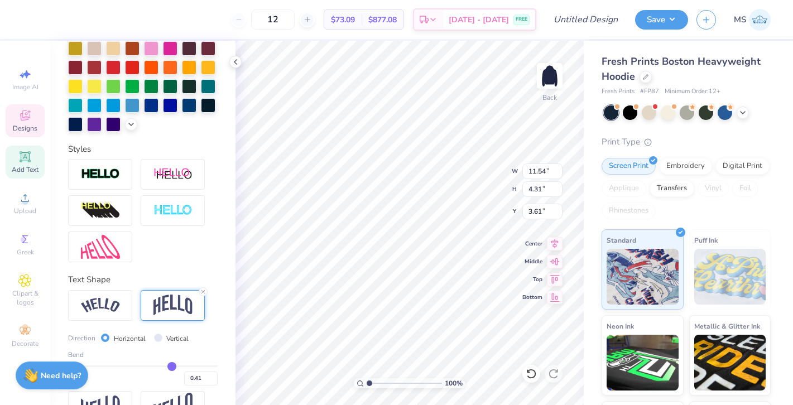
type input "0.40"
type input "0.39"
type input "0.38"
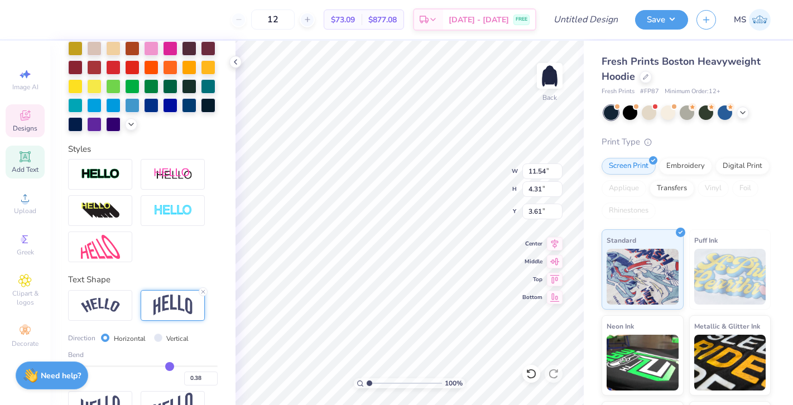
type input "0.37"
type input "3.65"
type input "3.94"
drag, startPoint x: 176, startPoint y: 364, endPoint x: 168, endPoint y: 365, distance: 7.9
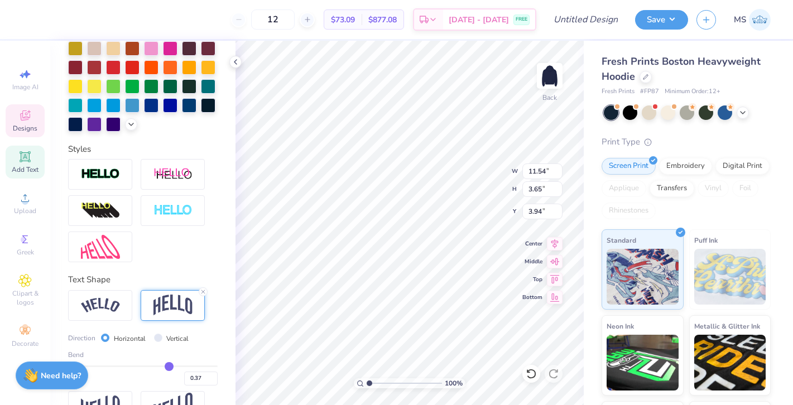
type input "0.37"
click at [168, 365] on input "range" at bounding box center [142, 366] width 149 height 2
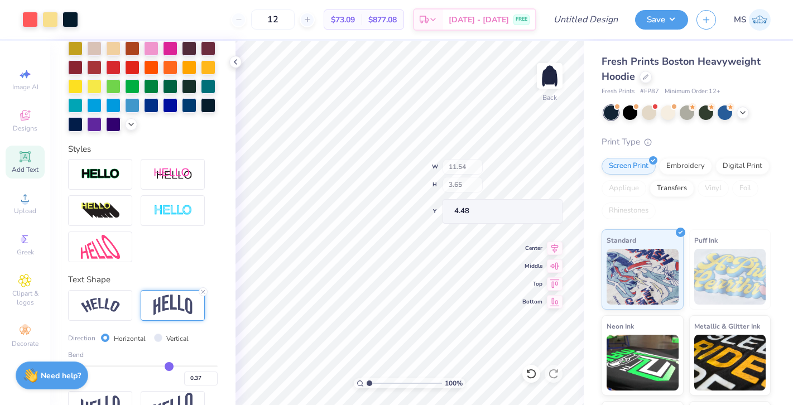
type input "4.48"
type input "4.92"
type input "1.91"
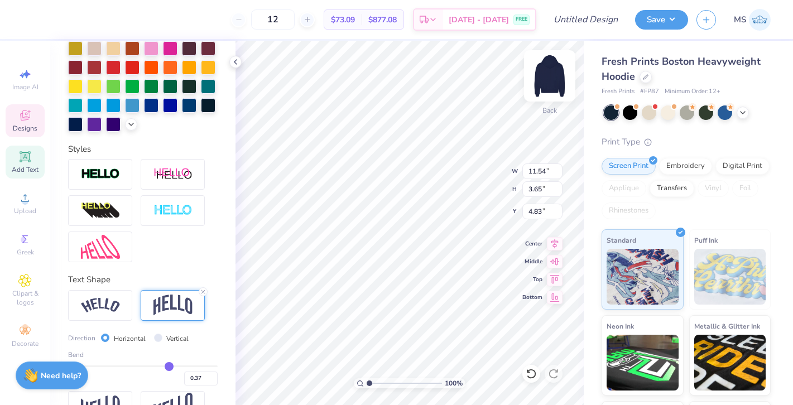
scroll to position [0, 2]
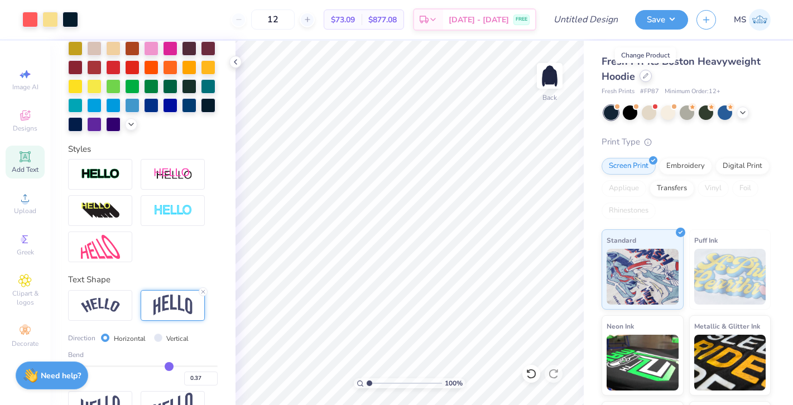
click at [647, 76] on icon at bounding box center [646, 76] width 6 height 6
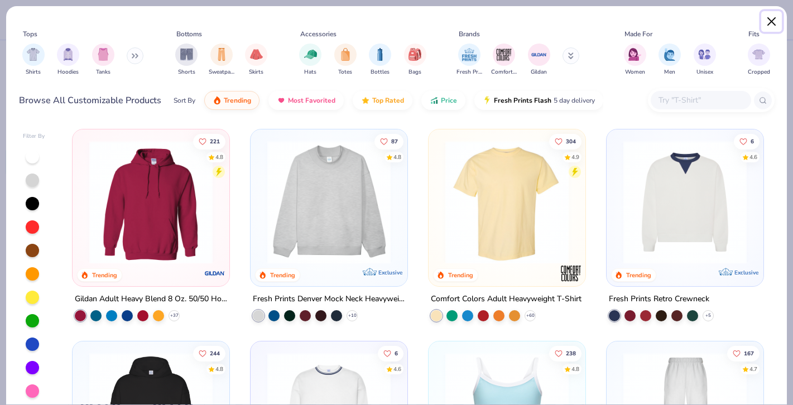
click at [769, 18] on button "Close" at bounding box center [771, 21] width 21 height 21
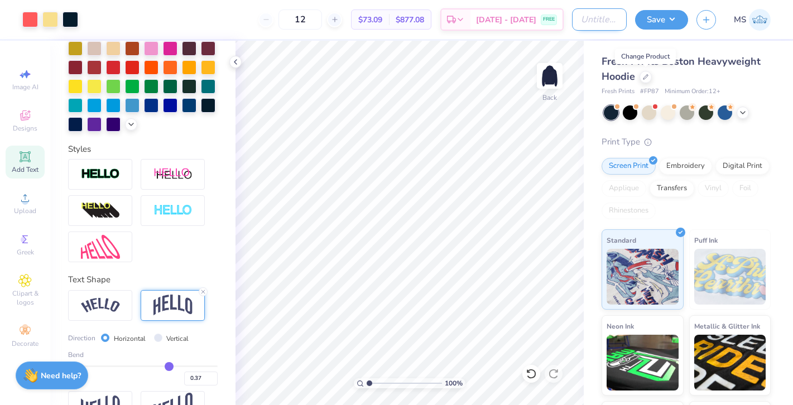
click at [595, 25] on input "Design Title" at bounding box center [599, 19] width 55 height 22
type input "HoF Star Hoodie"
click at [652, 26] on button "Save" at bounding box center [661, 18] width 53 height 20
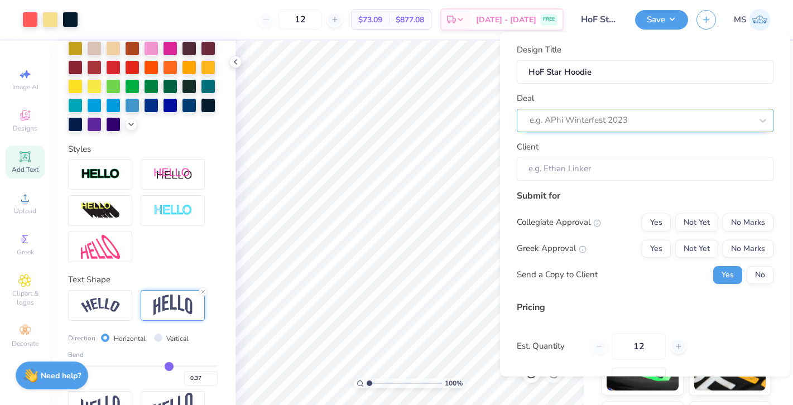
click at [588, 115] on div at bounding box center [640, 120] width 222 height 15
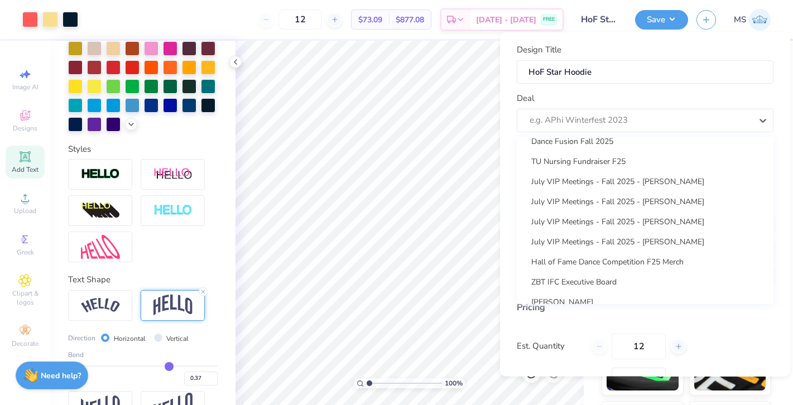
scroll to position [292, 0]
click at [601, 257] on div "Hall of Fame Dance Competition F25 Merch" at bounding box center [645, 259] width 248 height 18
type input "[PERSON_NAME]"
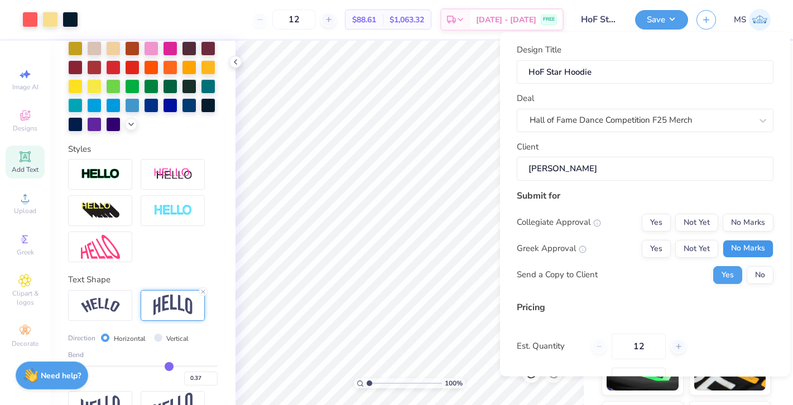
click at [755, 246] on button "No Marks" at bounding box center [747, 248] width 51 height 18
click at [753, 215] on button "No Marks" at bounding box center [747, 222] width 51 height 18
type input "$73.09"
click at [662, 341] on input "12" at bounding box center [638, 346] width 54 height 26
type input "1"
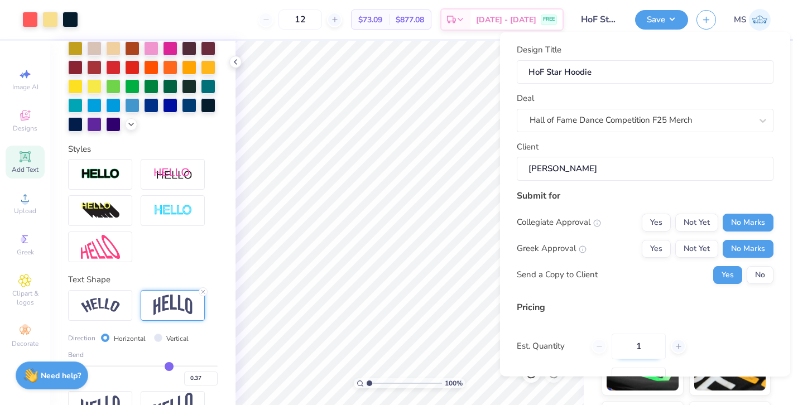
type input "1"
type input "100"
type input "$53.45"
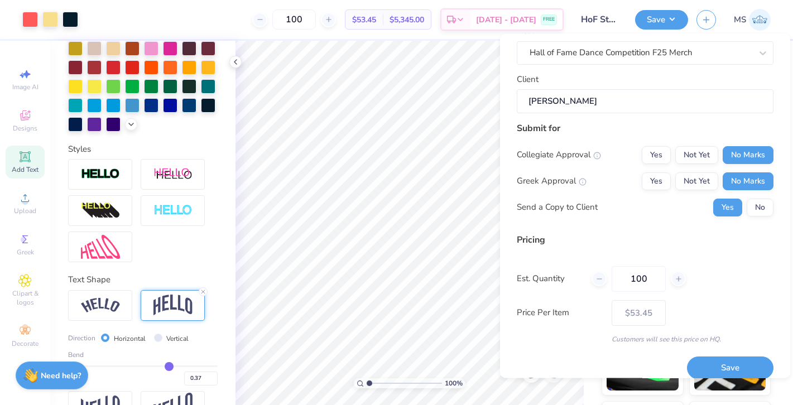
scroll to position [81, 0]
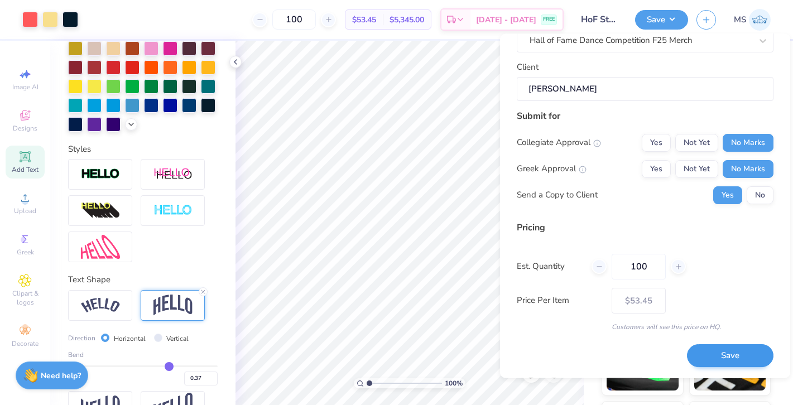
type input "100"
click at [716, 360] on button "Save" at bounding box center [730, 356] width 86 height 23
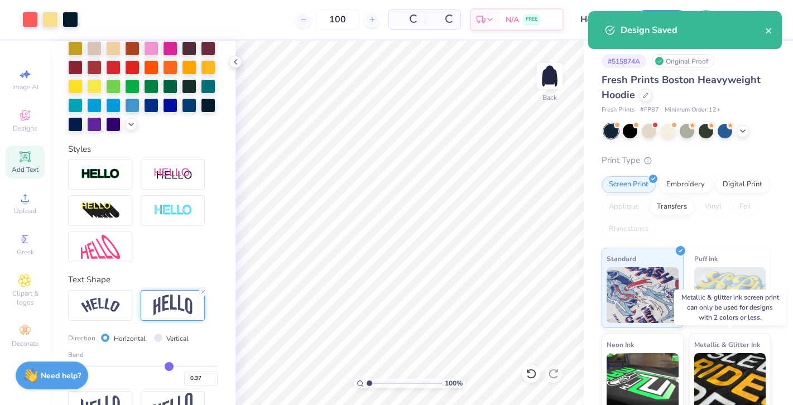
type input "$53.45"
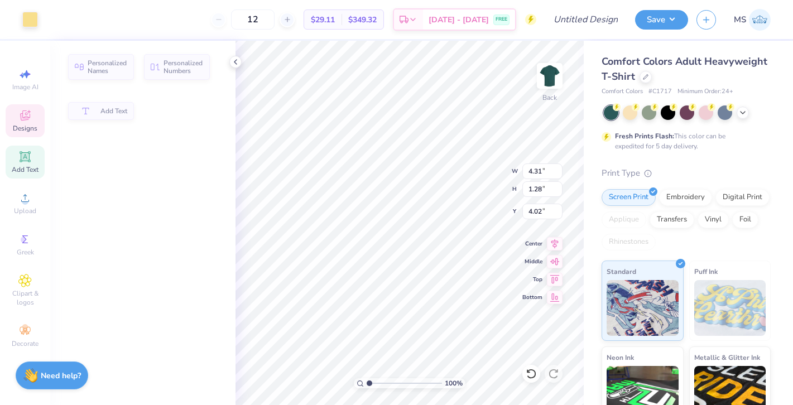
type input "4.31"
type input "1.28"
type input "4.02"
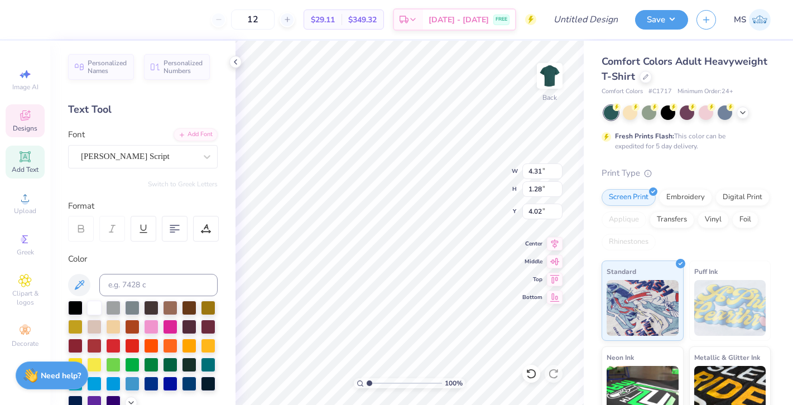
scroll to position [0, 2]
type textarea "Hall of Fame"
type input "4.13"
type input "5.00"
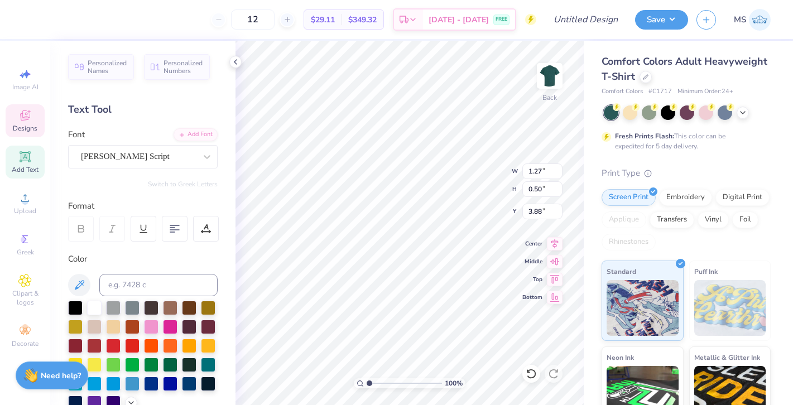
type input "3.63"
click at [524, 371] on div at bounding box center [531, 374] width 18 height 18
type textarea "1"
type textarea "2002"
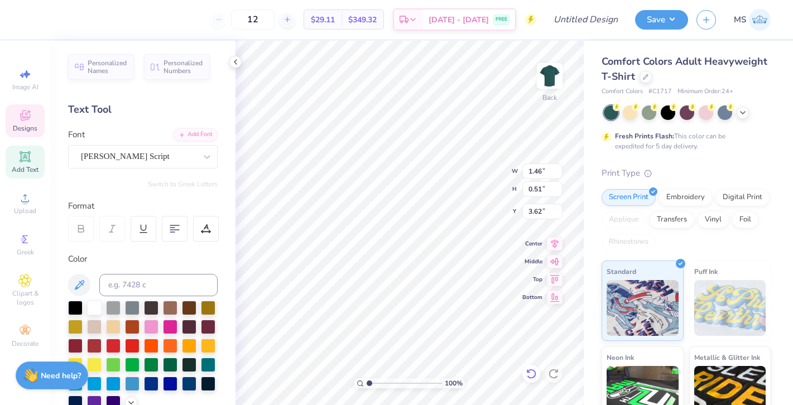
type input "3.62"
type input "3.37"
type input "6.28"
type input "3.01"
type input "3.26"
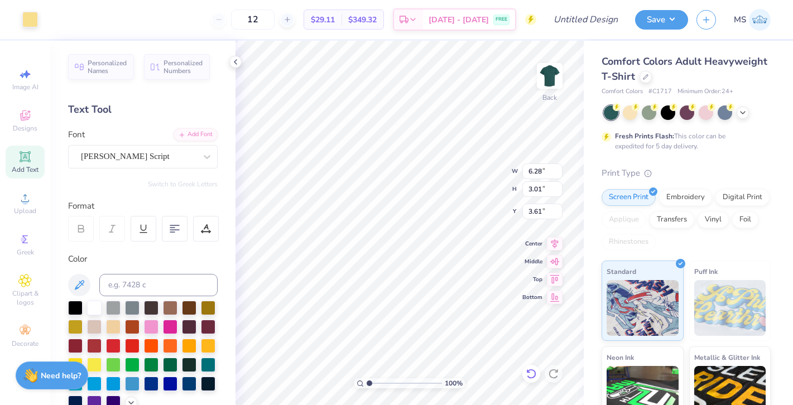
type input "3.61"
type input "4.14"
type input "6.52"
type input "1.44"
type input "4.02"
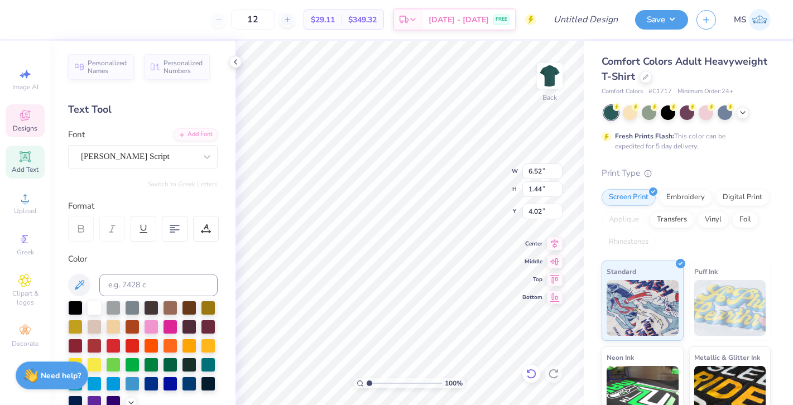
type input "4.14"
type input "4.93"
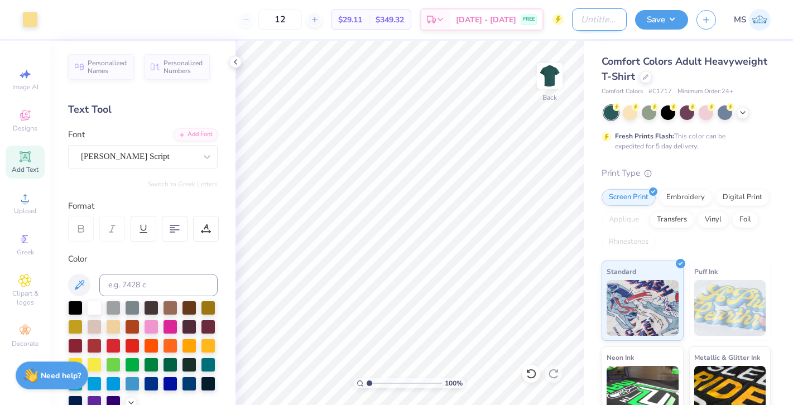
click at [572, 17] on input "Design Title" at bounding box center [599, 19] width 55 height 22
type input "Hof Simple Baseball Tee"
click at [657, 19] on button "Save" at bounding box center [661, 18] width 53 height 20
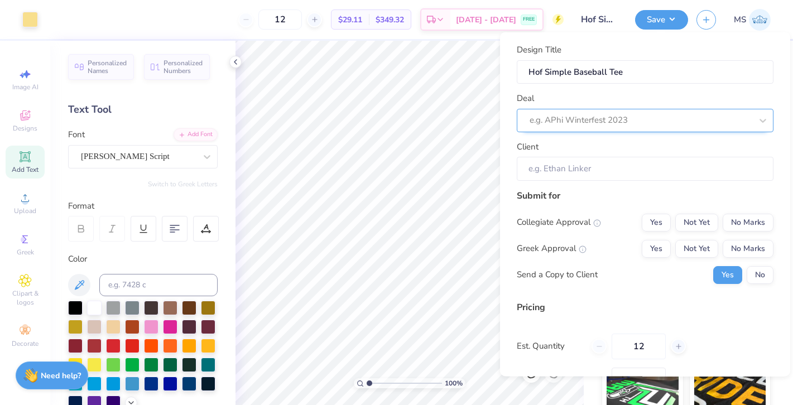
click at [653, 112] on div "e.g. APhi Winterfest 2023" at bounding box center [640, 120] width 224 height 17
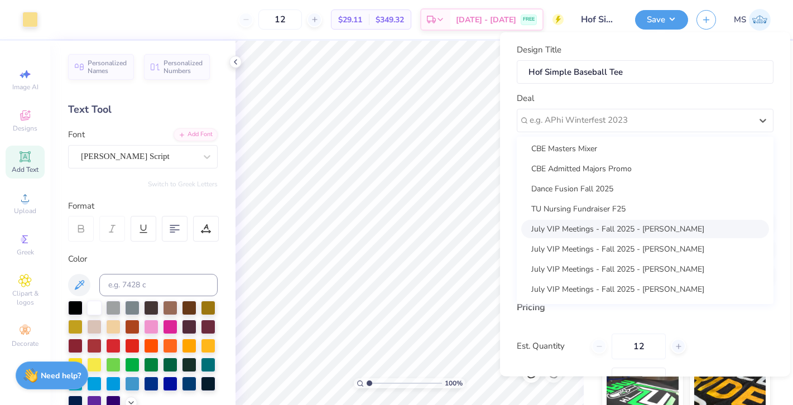
scroll to position [306, 0]
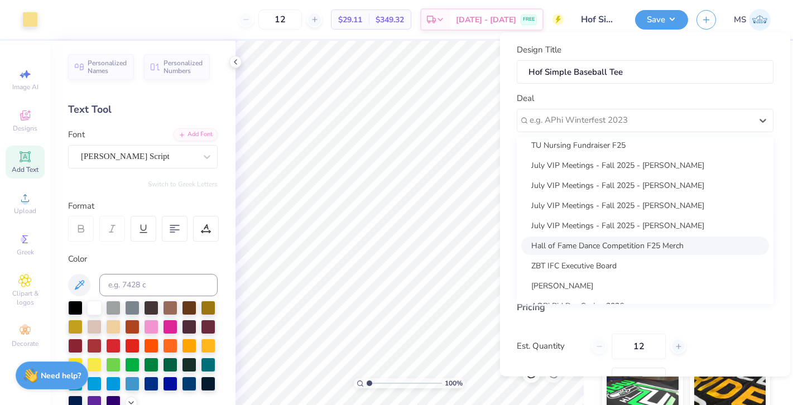
click at [577, 248] on div "Hall of Fame Dance Competition F25 Merch" at bounding box center [645, 245] width 248 height 18
type input "[PERSON_NAME]"
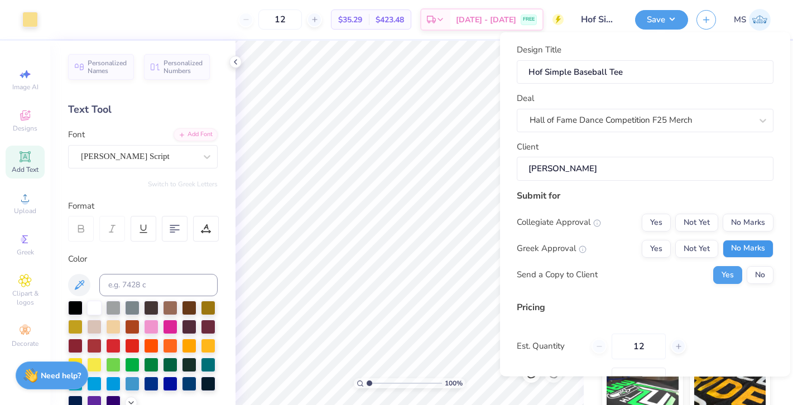
click at [747, 248] on button "No Marks" at bounding box center [747, 248] width 51 height 18
click at [747, 234] on div "Collegiate Approval Yes Not Yet No Marks Greek Approval Yes Not Yet No Marks Se…" at bounding box center [645, 248] width 257 height 70
click at [747, 220] on button "No Marks" at bounding box center [747, 222] width 51 height 18
type input "$29.11"
click at [638, 344] on input "12" at bounding box center [638, 346] width 54 height 26
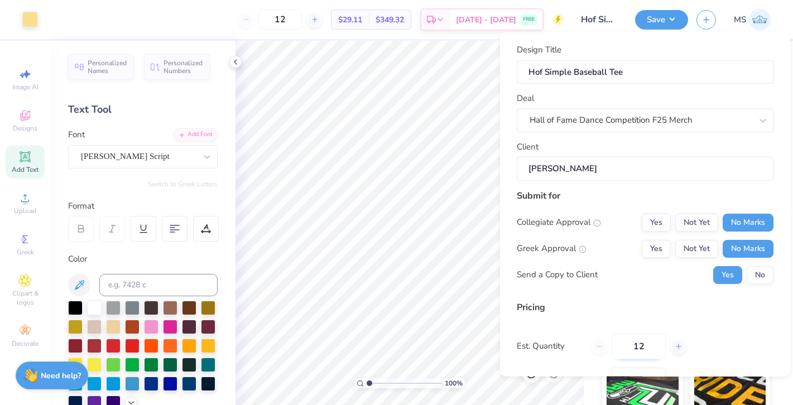
click at [647, 346] on input "12" at bounding box center [638, 346] width 54 height 26
type input "100"
type input "$16.03"
type input "98"
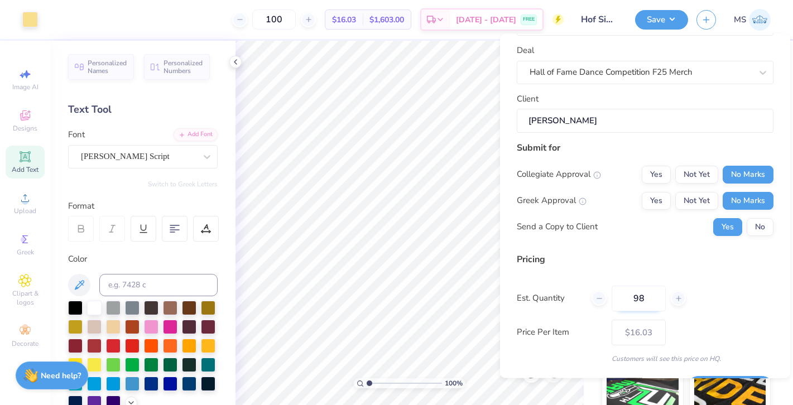
scroll to position [81, 0]
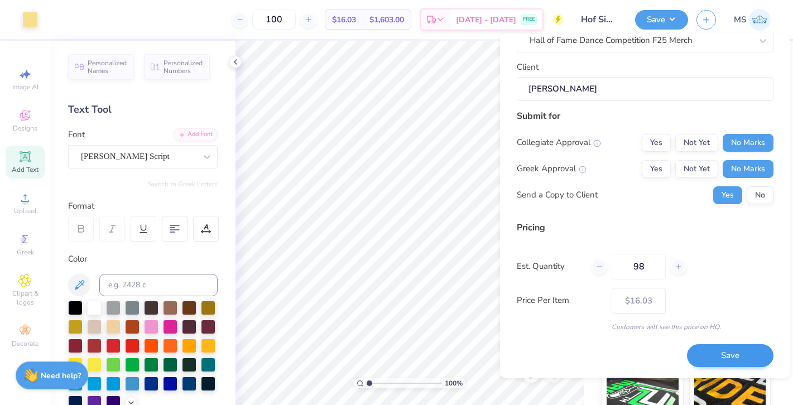
type input "98"
type input "$16.46"
type input "98"
click at [706, 354] on button "Save" at bounding box center [730, 356] width 86 height 23
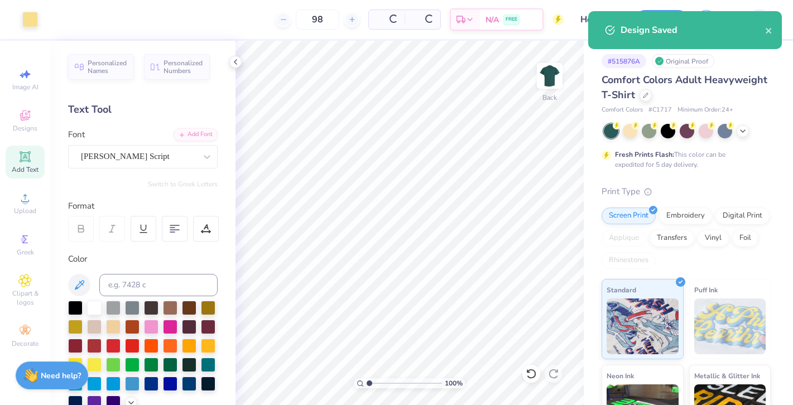
type input "$16.46"
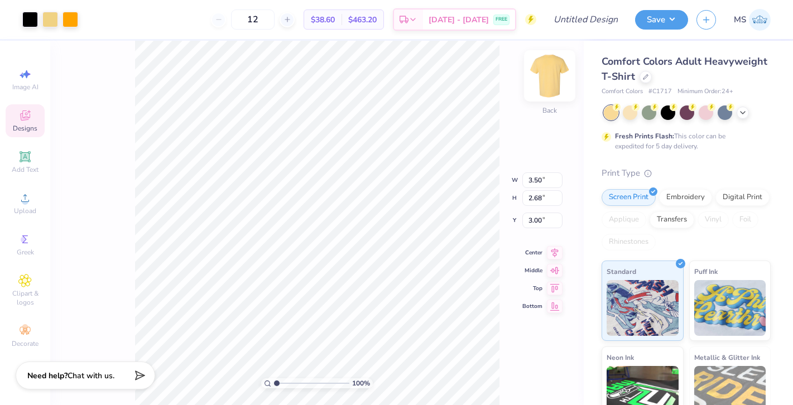
click at [552, 70] on img at bounding box center [549, 76] width 45 height 45
type input "6.48"
type input "4.96"
type input "6.47"
type input "9.34"
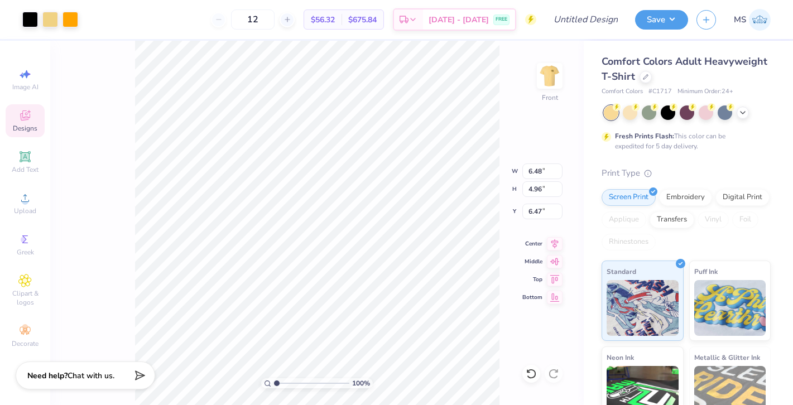
type input "7.16"
type input "5.00"
type input "11.82"
type input "9.05"
type input "5.01"
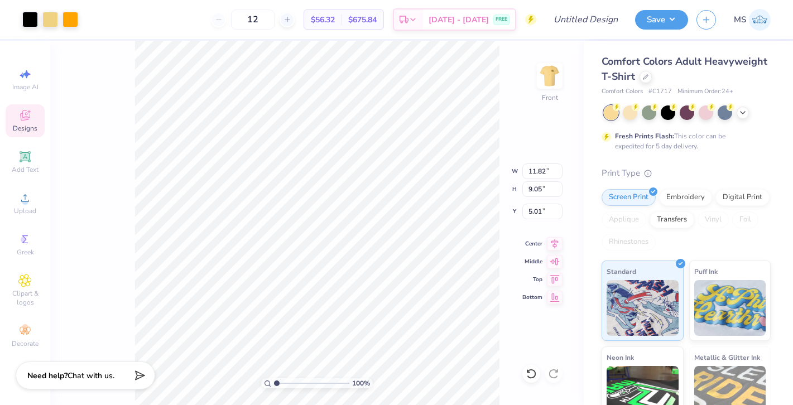
type input "4.70"
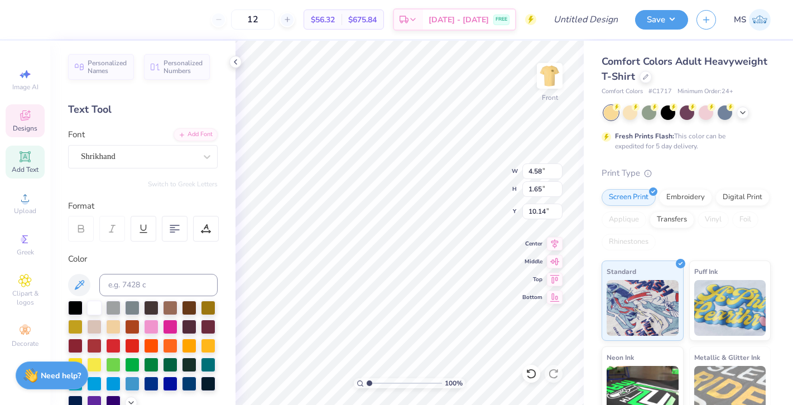
type textarea "I"
type textarea "FAME"
type input "8.53"
type input "1.66"
type input "8.37"
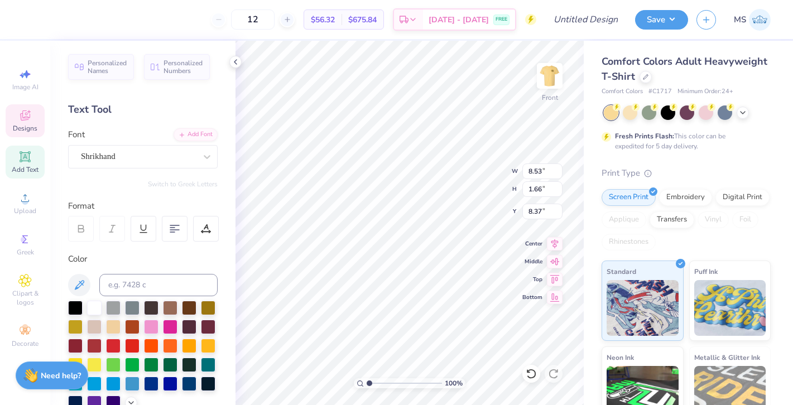
type textarea "OF"
type input "5.03"
type input "1.63"
type input "6.54"
type textarea "HALL"
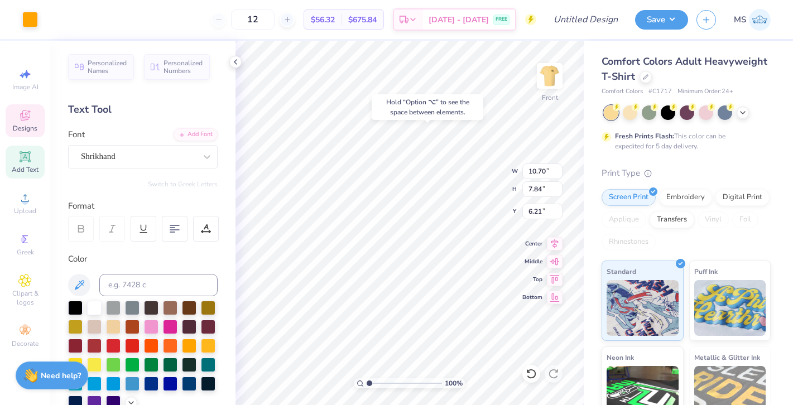
type input "6.21"
type input "6.90"
type input "1.66"
type input "6.52"
click at [530, 378] on icon at bounding box center [530, 374] width 9 height 10
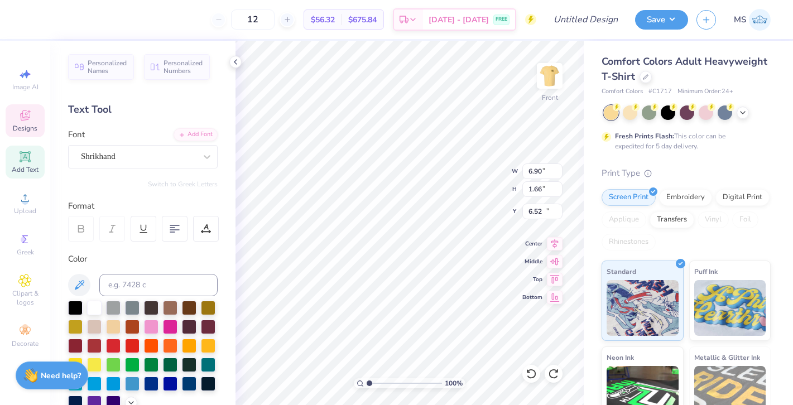
type input "7.40"
type input "10.13"
type input "6.99"
type input "1.57"
type input "10.22"
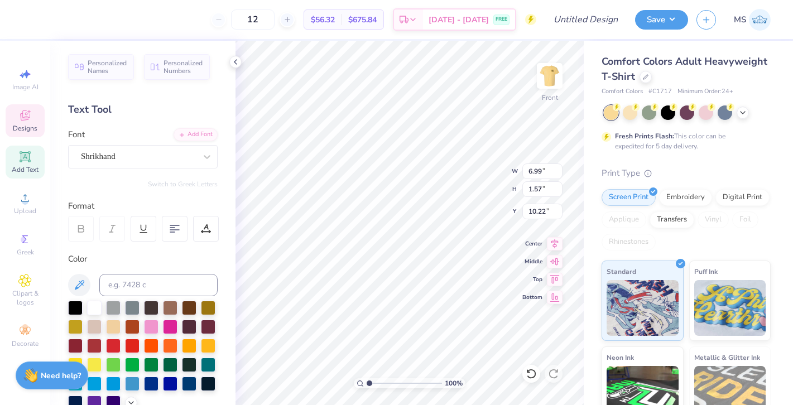
type input "3.38"
type input "1.69"
type input "8.53"
type input "3.07"
type input "1.54"
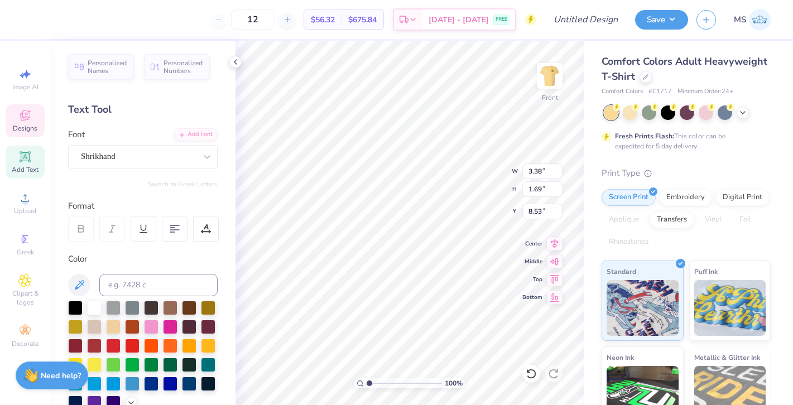
type input "8.68"
type input "6.90"
type input "1.66"
type input "6.51"
type input "6.57"
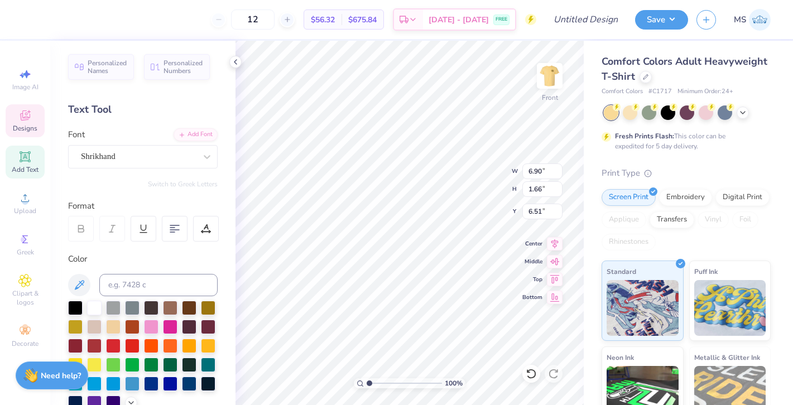
type input "1.58"
type input "6.59"
type input "6.40"
type input "3.07"
type input "1.54"
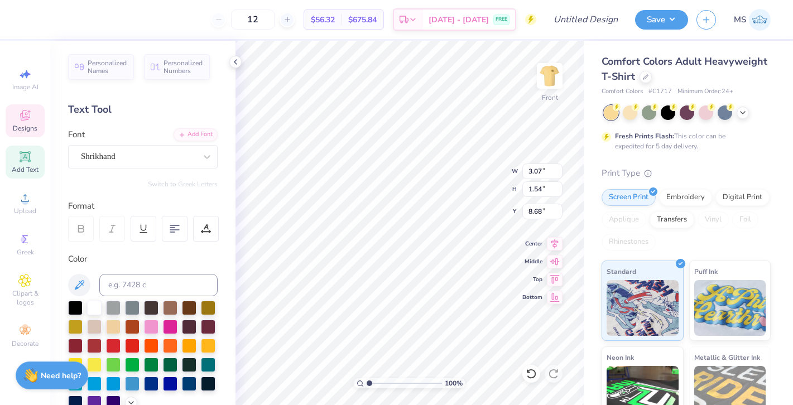
type input "8.27"
type input "6.99"
type input "1.57"
type input "9.81"
type input "6.69"
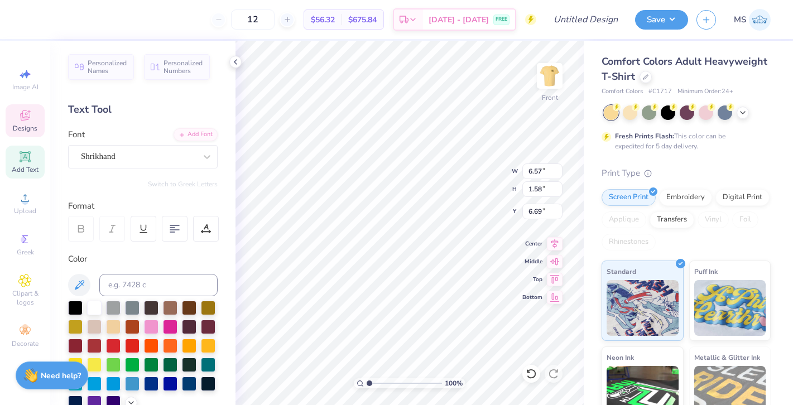
type input "6.44"
type input "6.99"
type input "1.57"
type input "9.81"
type input "6.57"
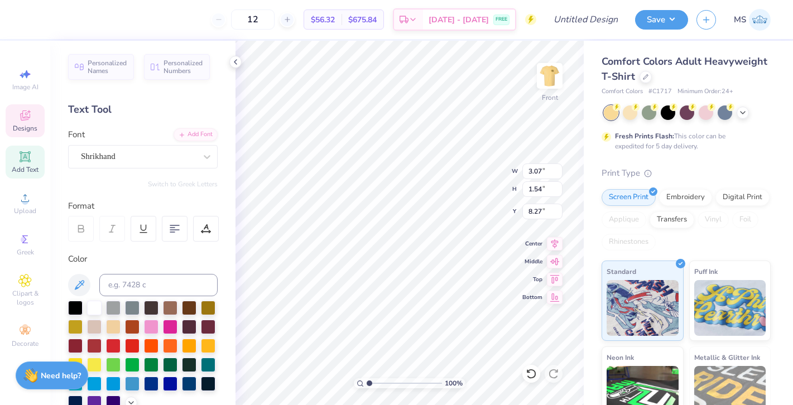
type input "1.58"
type input "6.69"
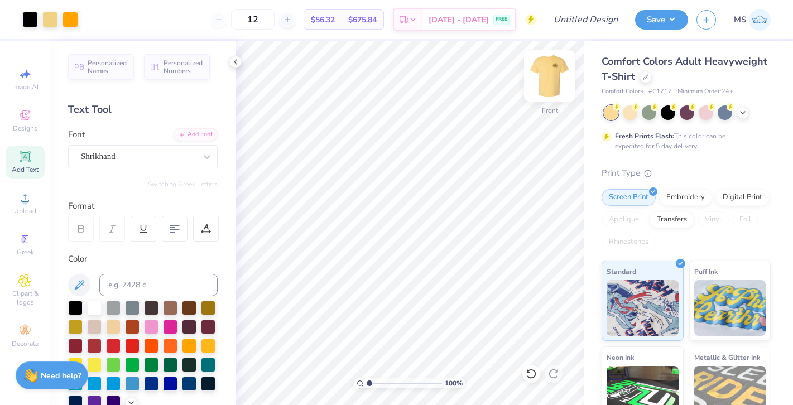
click at [552, 64] on img at bounding box center [549, 76] width 45 height 45
type input "1.35"
type input "4.61"
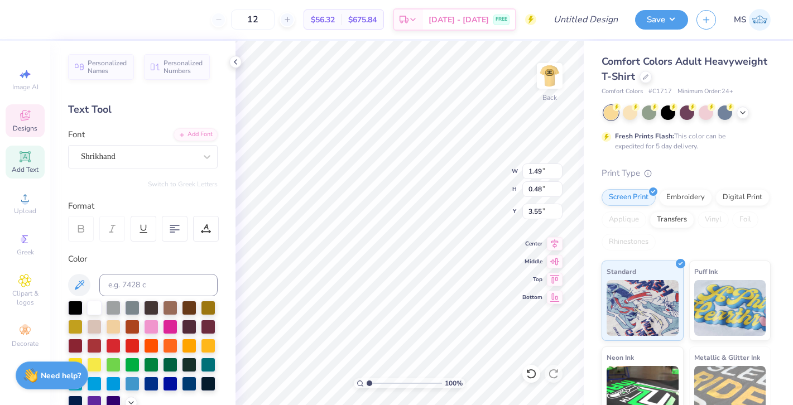
type input "1.49"
type input "0.48"
type input "3.55"
type textarea "HALL OF FAME"
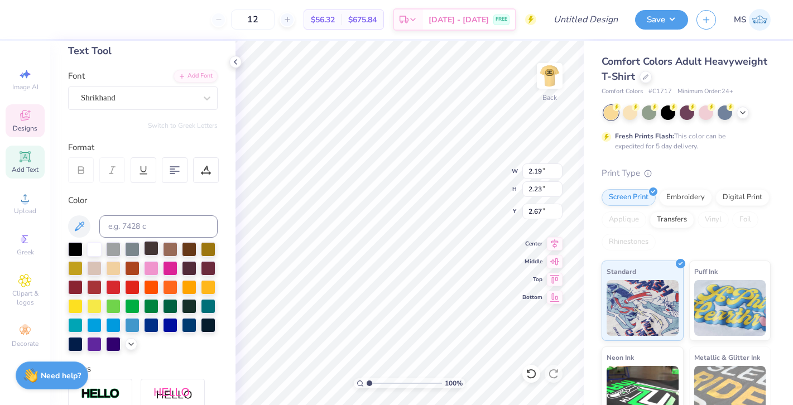
scroll to position [0, 0]
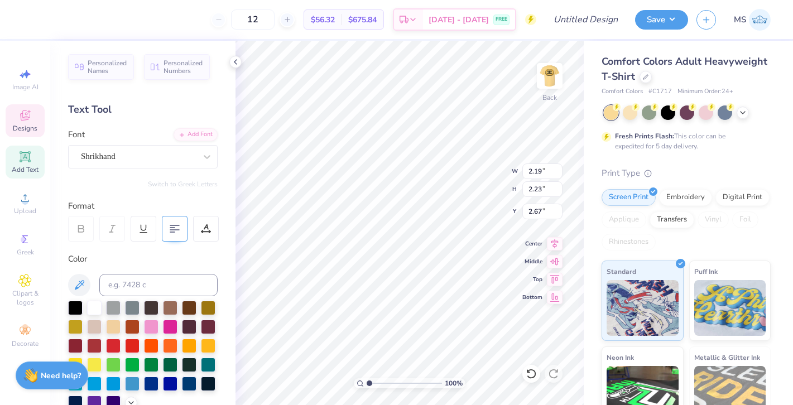
click at [171, 233] on icon at bounding box center [175, 229] width 10 height 10
type input "1.88"
type input "1.91"
type input "2.99"
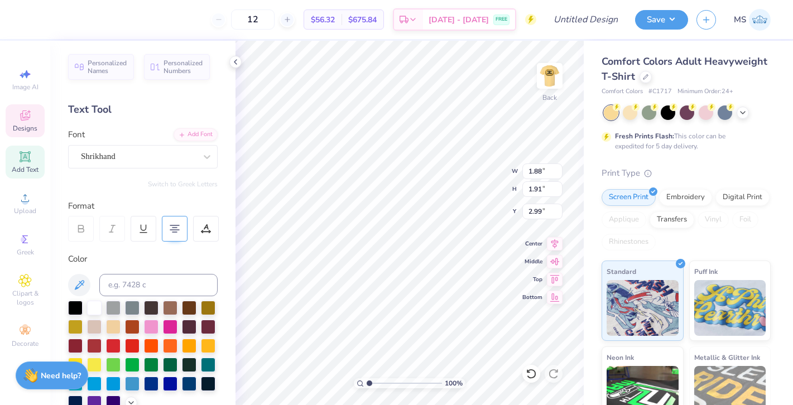
type textarea "HALL"
click at [463, 184] on div "100 % Back W 1.88 1.88 " H 1.91 1.91 " Y 2.99 2.99 " Center Middle Top Bottom" at bounding box center [409, 223] width 348 height 364
type input "4.16"
type textarea "OF"
type input "4.58"
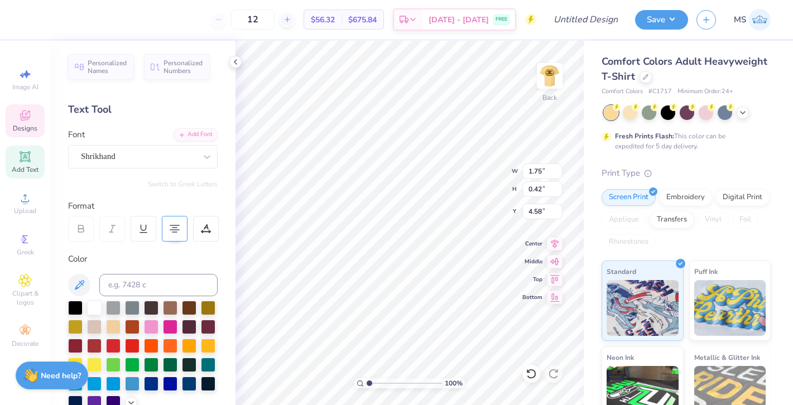
type textarea "FAME"
type input "3.28"
type input "3.73"
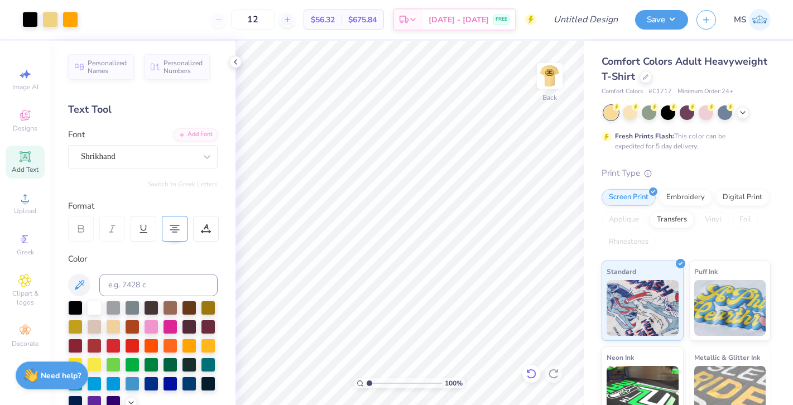
click at [533, 373] on icon at bounding box center [530, 373] width 11 height 11
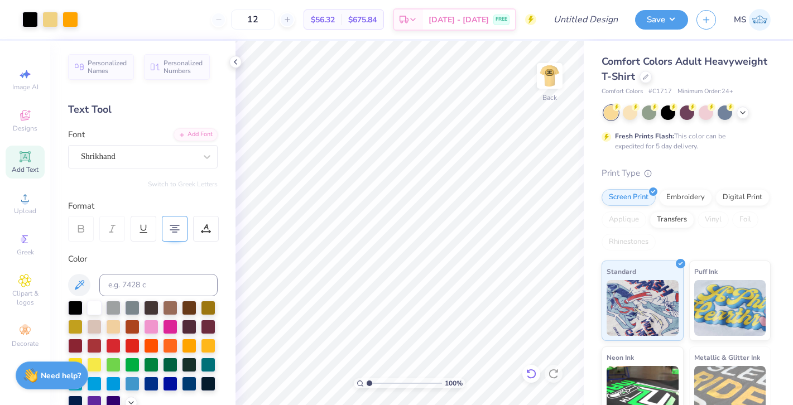
click at [533, 373] on icon at bounding box center [530, 373] width 11 height 11
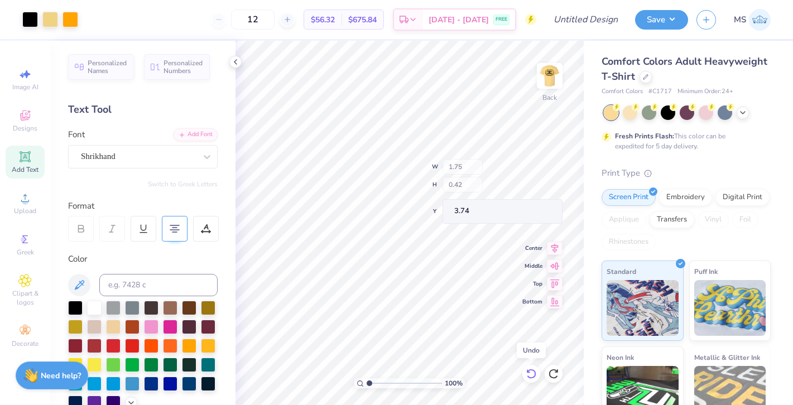
click at [533, 373] on icon at bounding box center [530, 373] width 11 height 11
click at [531, 371] on icon at bounding box center [530, 373] width 11 height 11
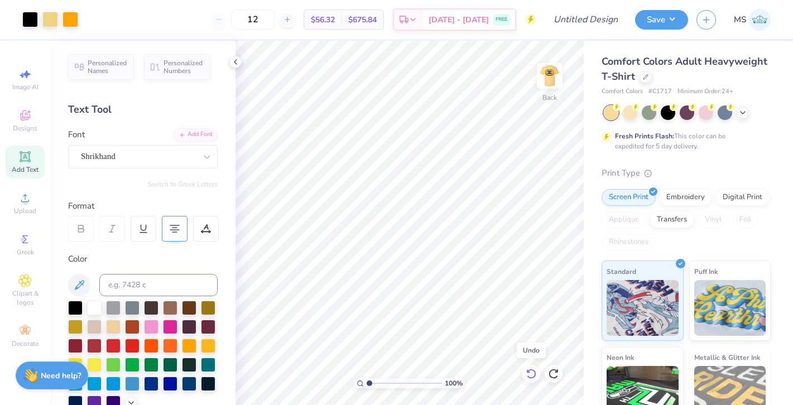
click at [531, 371] on icon at bounding box center [530, 373] width 11 height 11
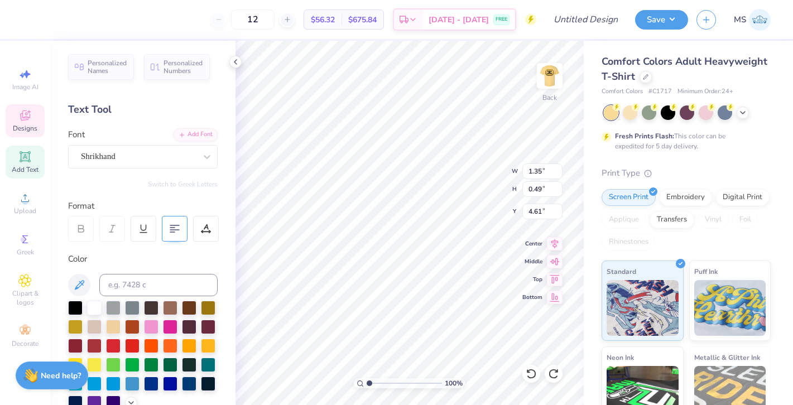
type textarea "FAME"
type input "2.53"
type input "4.09"
type textarea "OF"
type input "1.49"
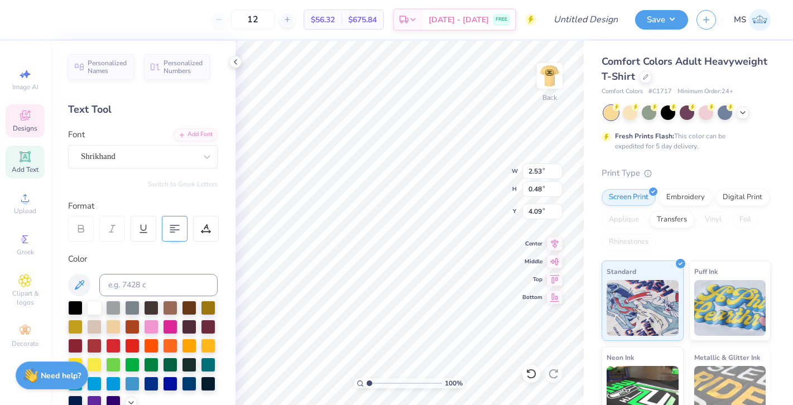
type input "0.48"
type input "3.55"
type textarea "HALL"
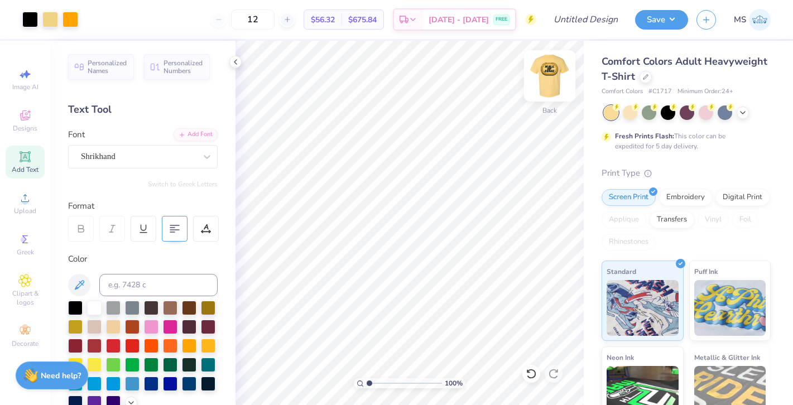
click at [544, 74] on img at bounding box center [549, 76] width 45 height 45
click at [549, 83] on img at bounding box center [549, 76] width 45 height 45
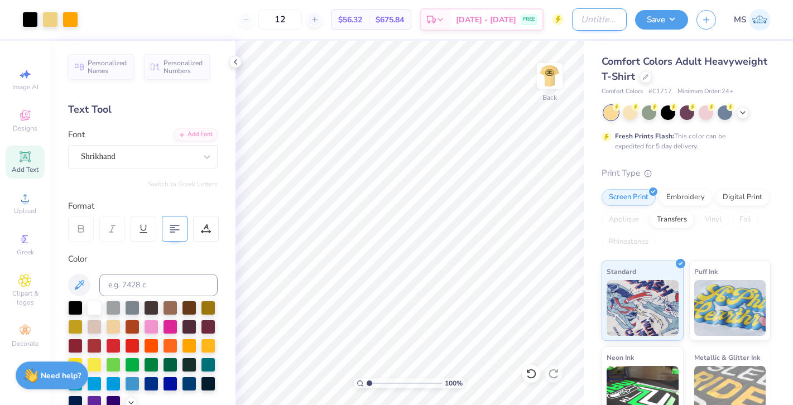
click at [573, 25] on input "Design Title" at bounding box center [599, 19] width 55 height 22
type input "HoF Yellow Tee"
click at [649, 23] on button "Save" at bounding box center [661, 18] width 53 height 20
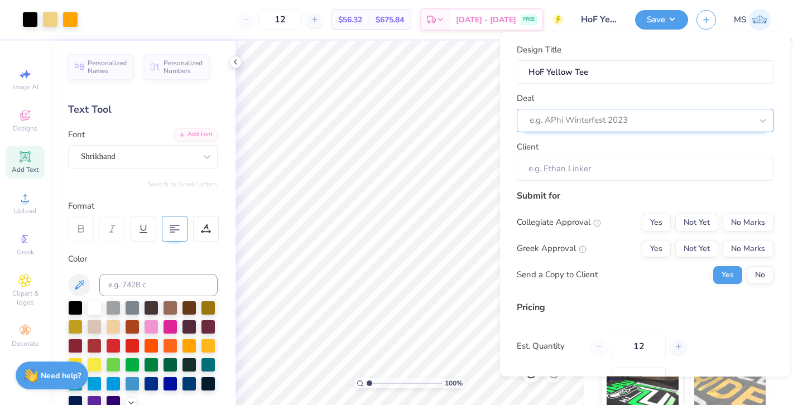
click at [602, 116] on div at bounding box center [640, 120] width 222 height 15
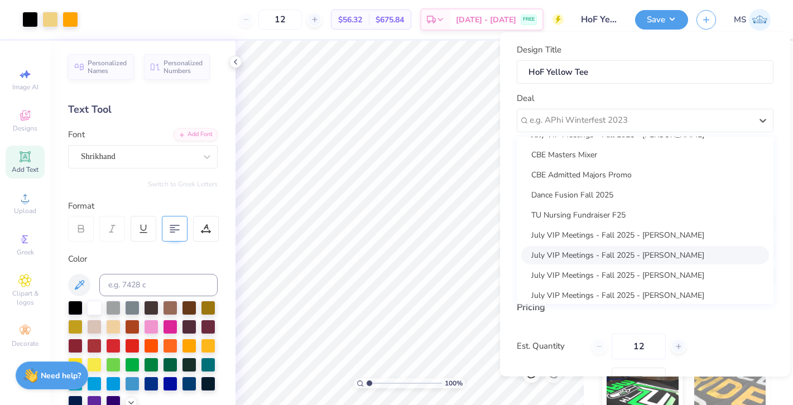
scroll to position [342, 0]
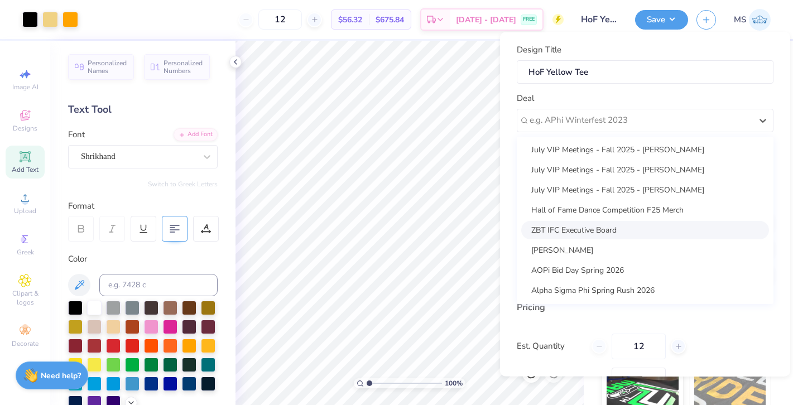
click at [600, 232] on div "ZBT IFC Executive Board" at bounding box center [645, 229] width 248 height 18
type input "[PERSON_NAME]"
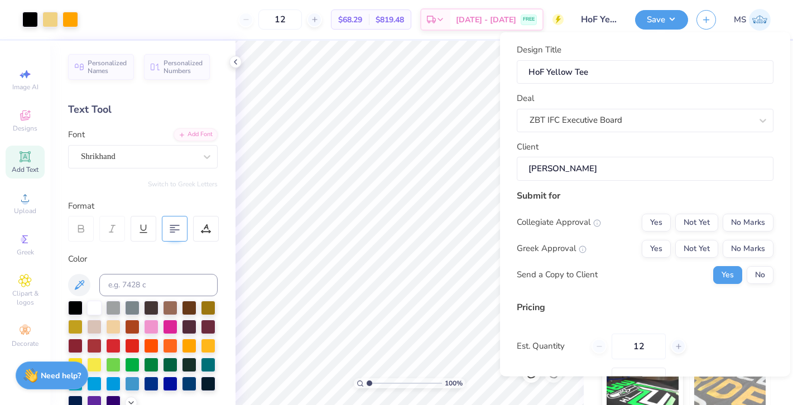
click at [742, 238] on div "Collegiate Approval Yes Not Yet No Marks Greek Approval Yes Not Yet No Marks Se…" at bounding box center [645, 248] width 257 height 70
click at [742, 245] on button "No Marks" at bounding box center [747, 248] width 51 height 18
click at [742, 222] on button "No Marks" at bounding box center [747, 222] width 51 height 18
type input "$56.32"
click at [643, 347] on input "12" at bounding box center [638, 346] width 54 height 26
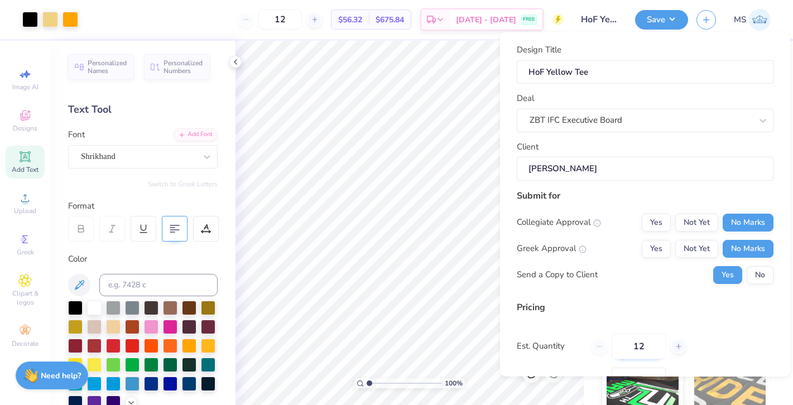
type input "1"
type input "100"
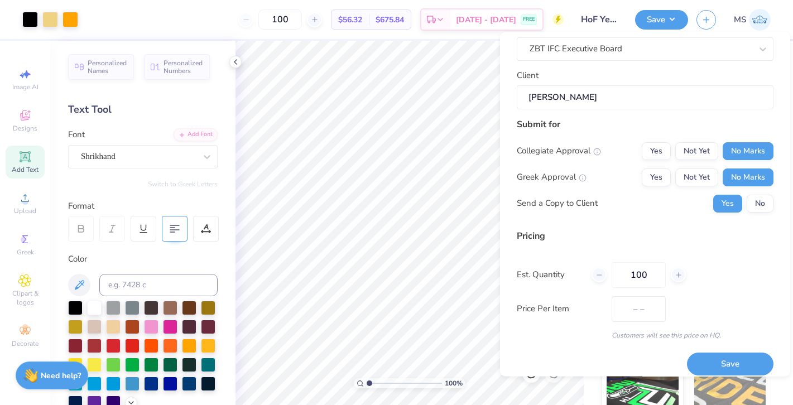
type input "$19.81"
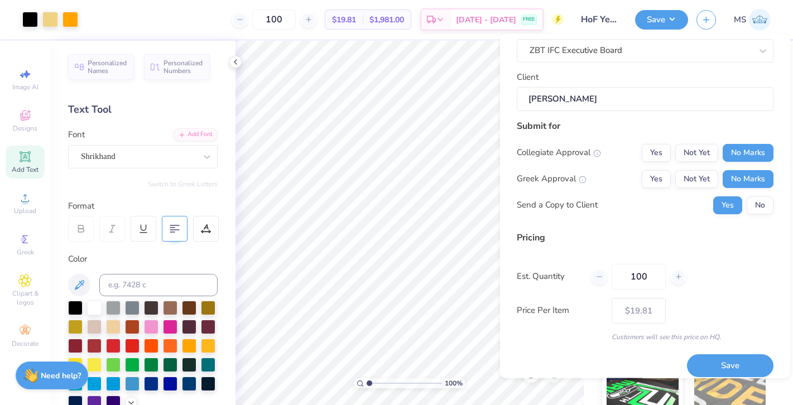
scroll to position [81, 0]
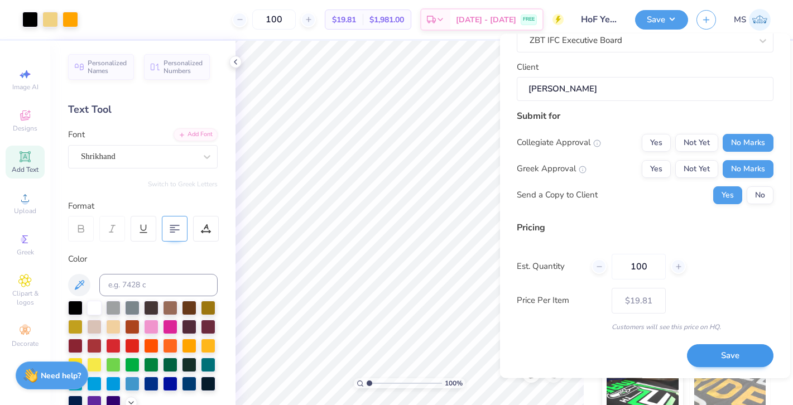
type input "100"
click at [700, 353] on button "Save" at bounding box center [730, 356] width 86 height 23
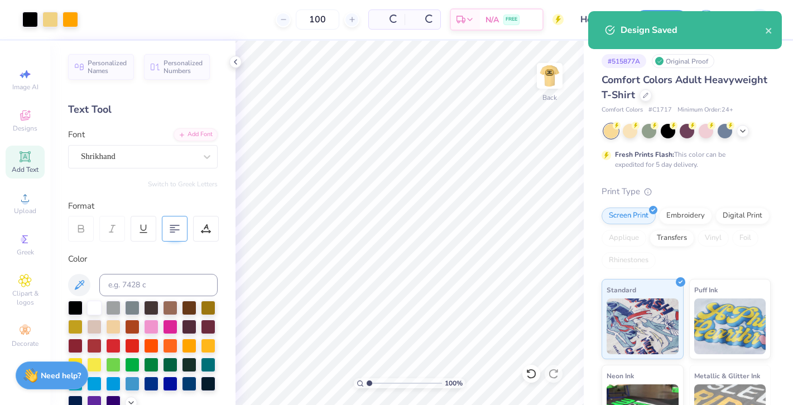
type input "$19.81"
